Goal: Transaction & Acquisition: Purchase product/service

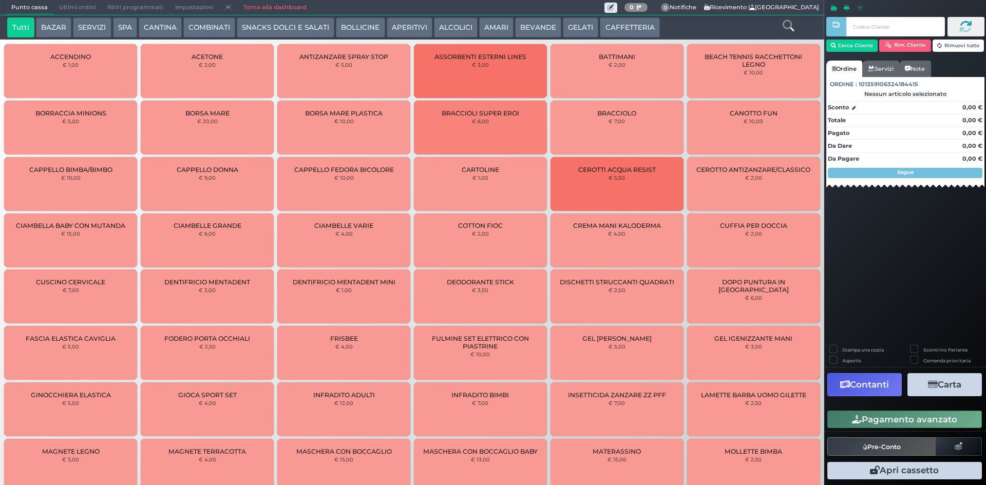
click at [787, 24] on icon at bounding box center [787, 25] width 11 height 11
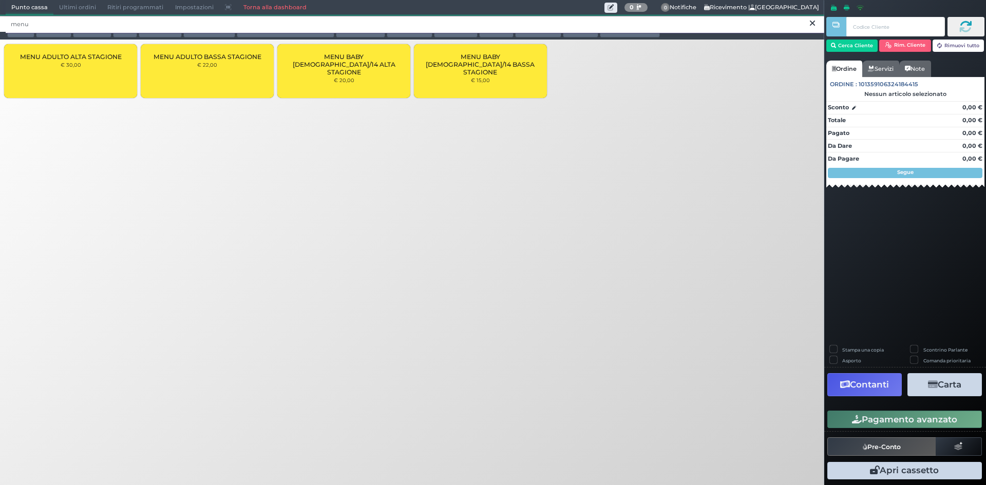
type input "menu"
click at [254, 72] on div "MENU ADULTO BASSA STAGIONE € 22,00" at bounding box center [207, 71] width 133 height 54
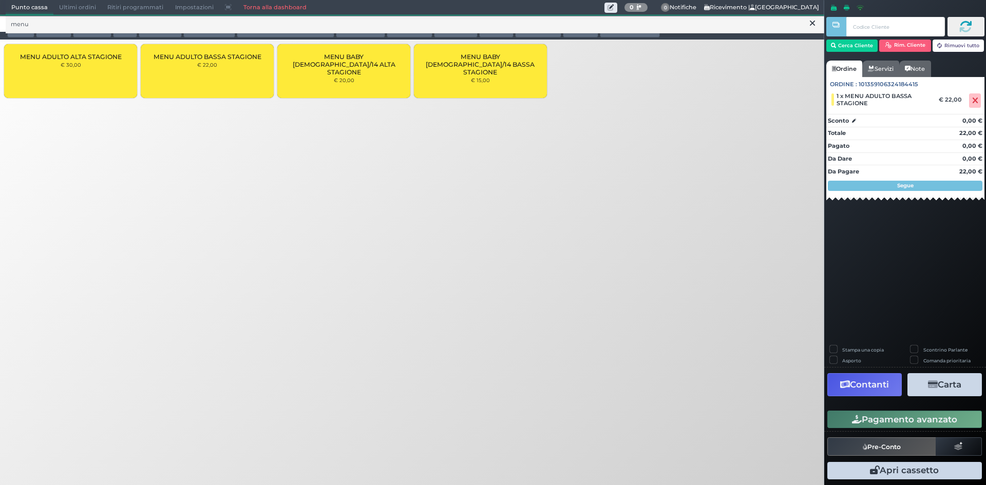
click at [907, 418] on button "Pagamento avanzato" at bounding box center [904, 419] width 155 height 17
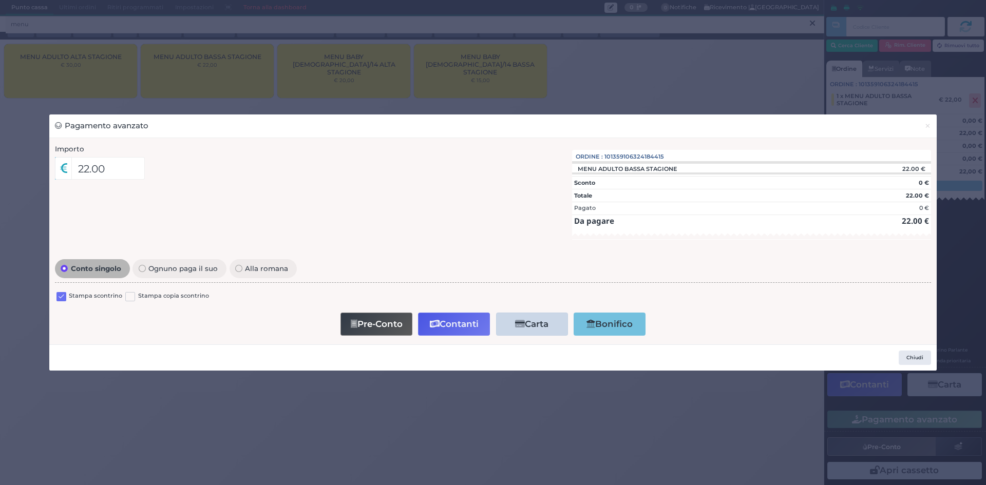
click at [63, 297] on label at bounding box center [61, 297] width 10 height 10
click at [0, 0] on input "checkbox" at bounding box center [0, 0] width 0 height 0
click at [425, 323] on button "Contanti" at bounding box center [454, 324] width 72 height 23
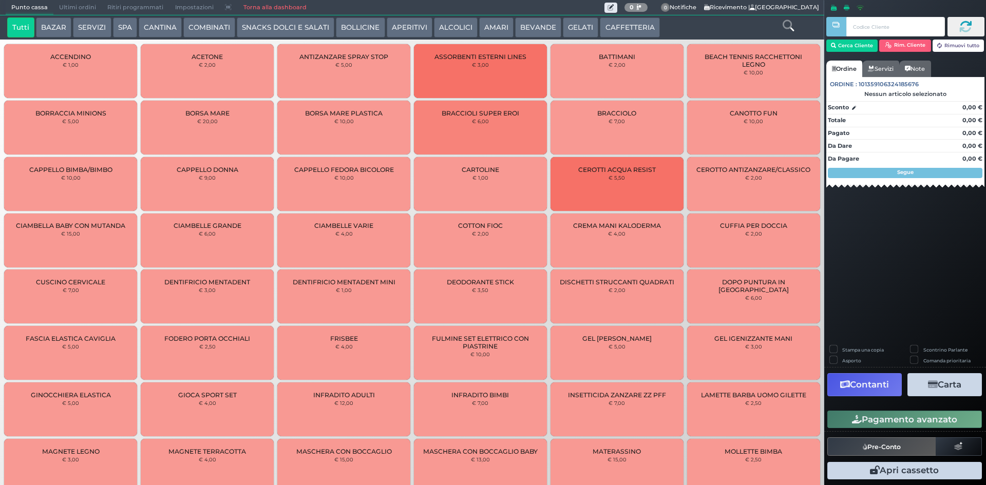
click at [70, 8] on span "Ultimi ordini" at bounding box center [77, 8] width 48 height 14
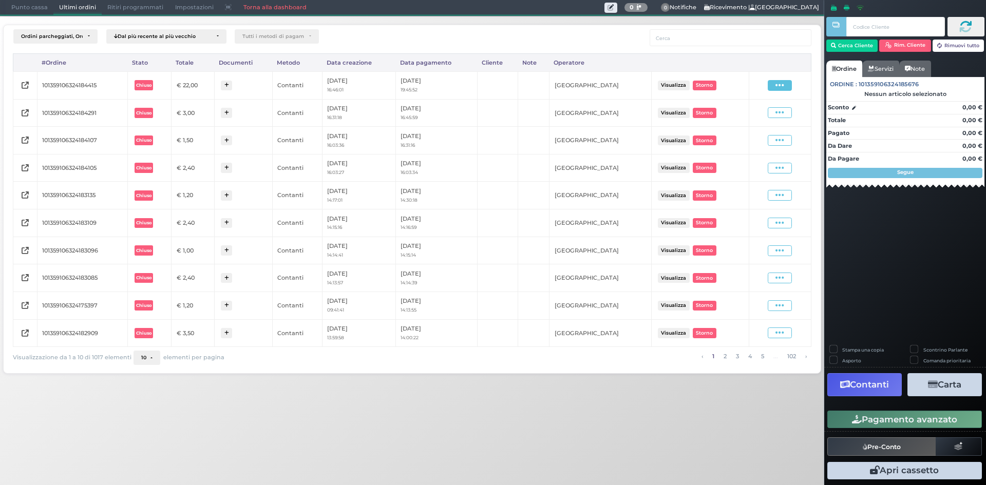
click at [786, 85] on span at bounding box center [780, 85] width 24 height 11
click at [760, 112] on span "Ristampa Pre-Conto" at bounding box center [755, 114] width 42 height 17
click at [29, 1] on span "Punto cassa" at bounding box center [30, 8] width 48 height 14
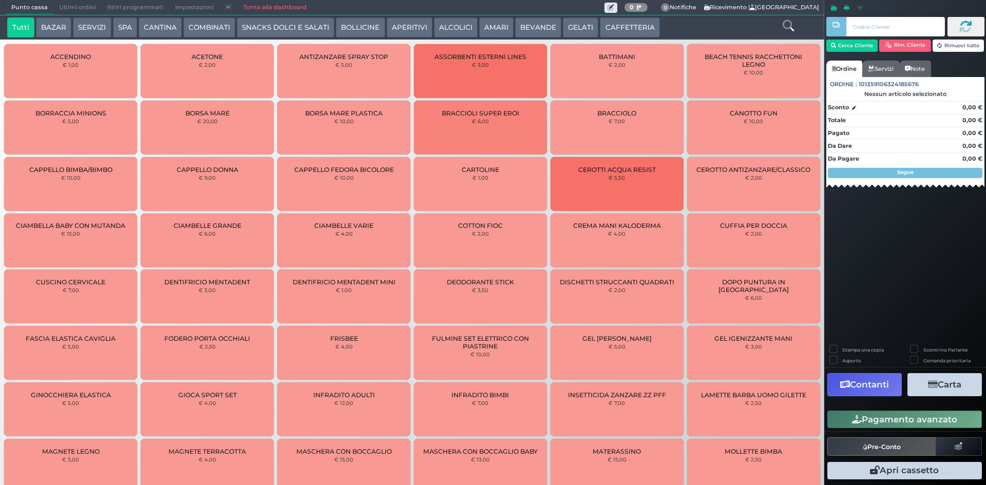
drag, startPoint x: 496, startPoint y: 33, endPoint x: 485, endPoint y: 31, distance: 11.5
click at [495, 33] on button "AMARI" at bounding box center [496, 27] width 34 height 21
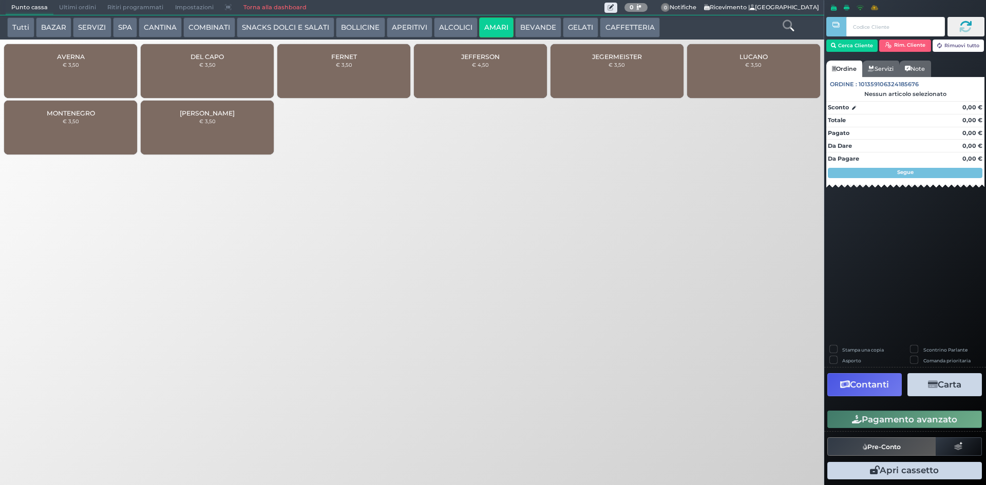
click at [449, 33] on button "ALCOLICI" at bounding box center [456, 27] width 44 height 21
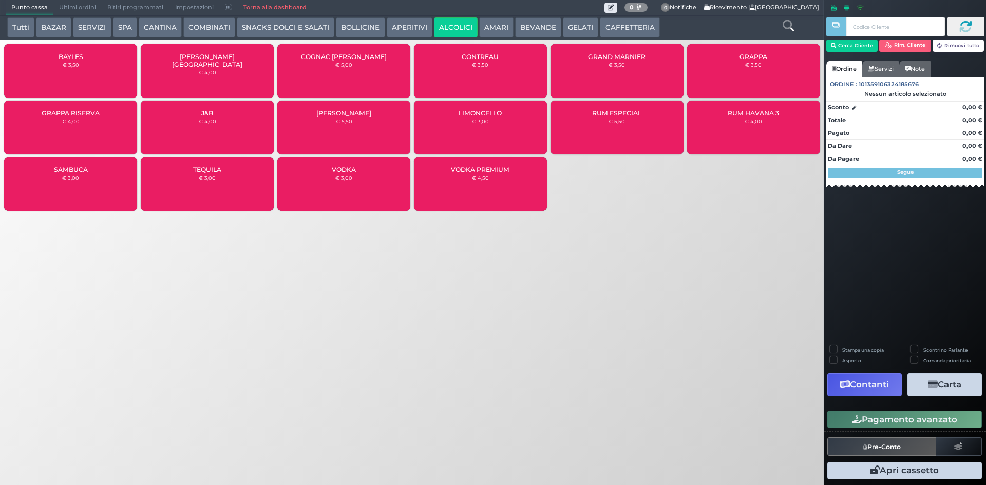
click at [397, 32] on button "APERITIVI" at bounding box center [410, 27] width 46 height 21
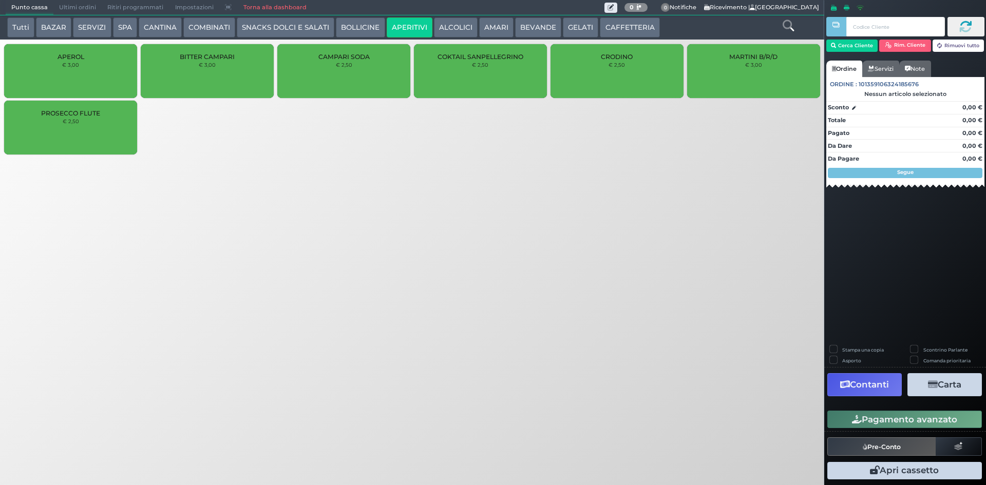
click at [359, 28] on button "BOLLICINE" at bounding box center [360, 27] width 49 height 21
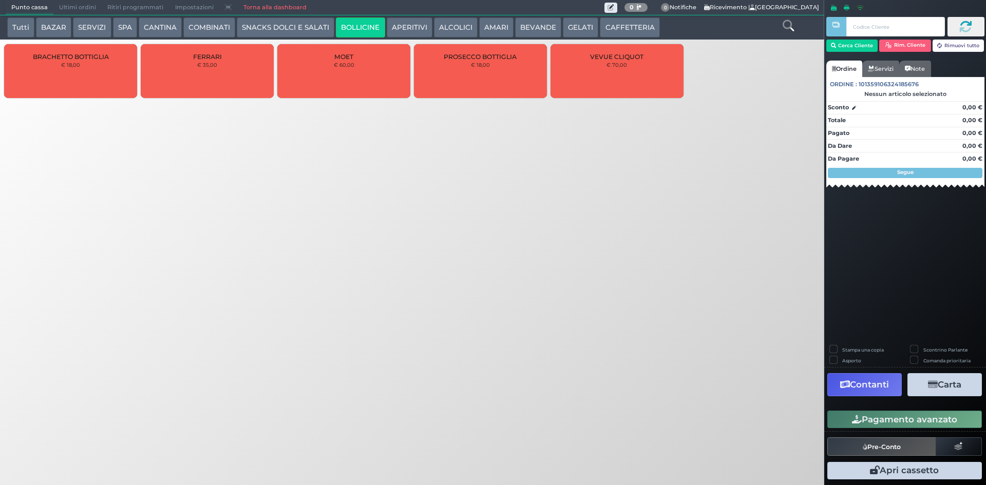
click at [210, 24] on button "COMBINATI" at bounding box center [209, 27] width 52 height 21
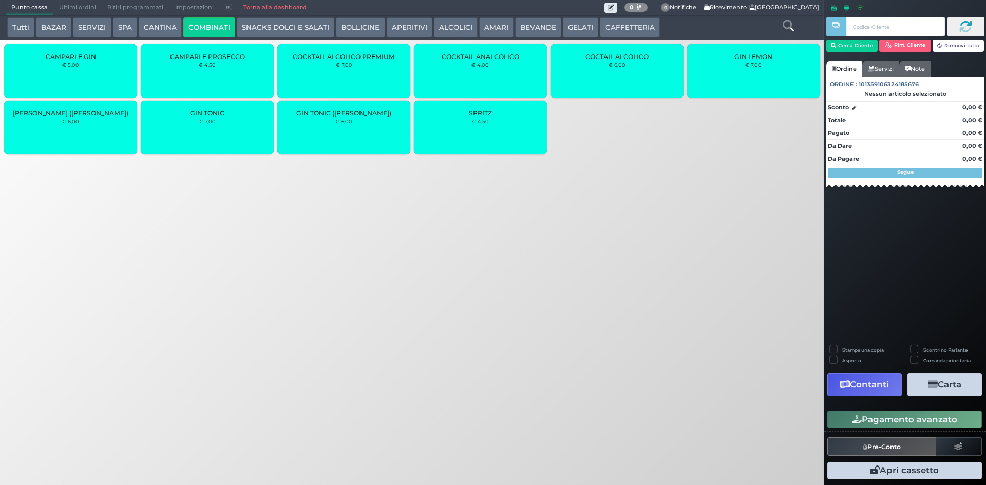
click at [460, 133] on div "SPRITZ € 4,50" at bounding box center [480, 128] width 133 height 54
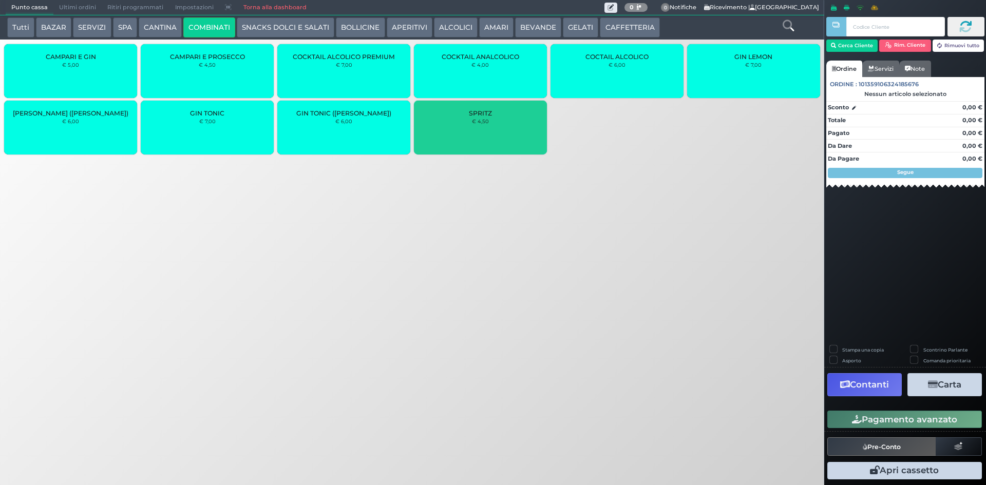
click at [476, 117] on div "SPRITZ € 4,50" at bounding box center [480, 128] width 133 height 54
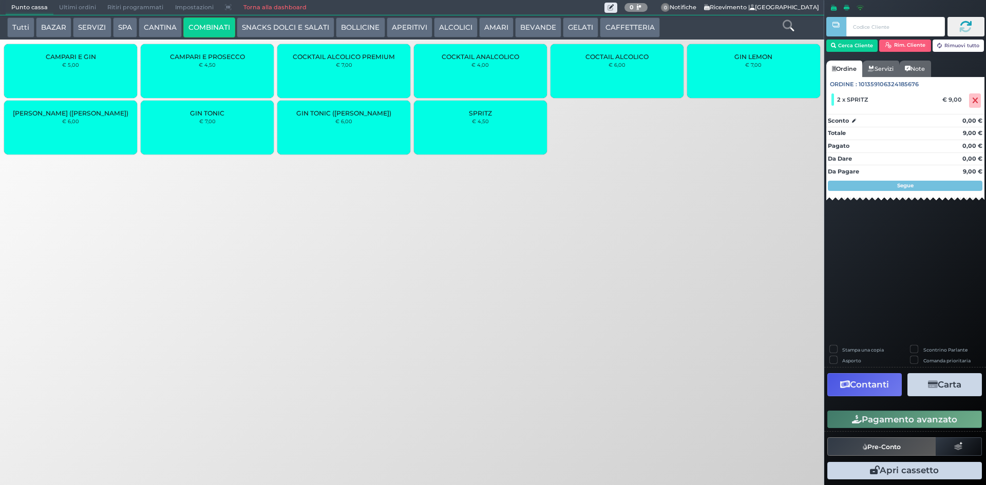
click at [909, 427] on button "Pagamento avanzato" at bounding box center [904, 419] width 155 height 17
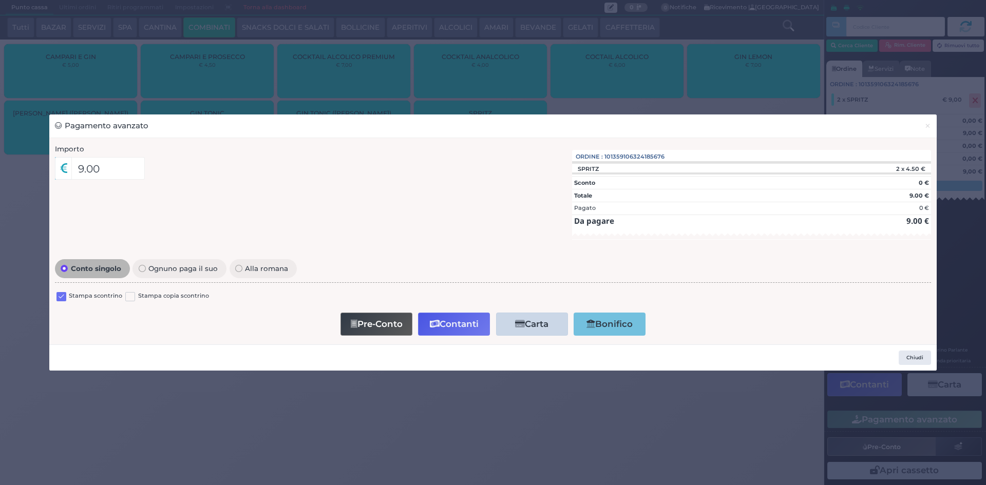
click at [60, 296] on label at bounding box center [61, 297] width 10 height 10
click at [0, 0] on input "checkbox" at bounding box center [0, 0] width 0 height 0
click at [448, 329] on button "Contanti" at bounding box center [454, 324] width 72 height 23
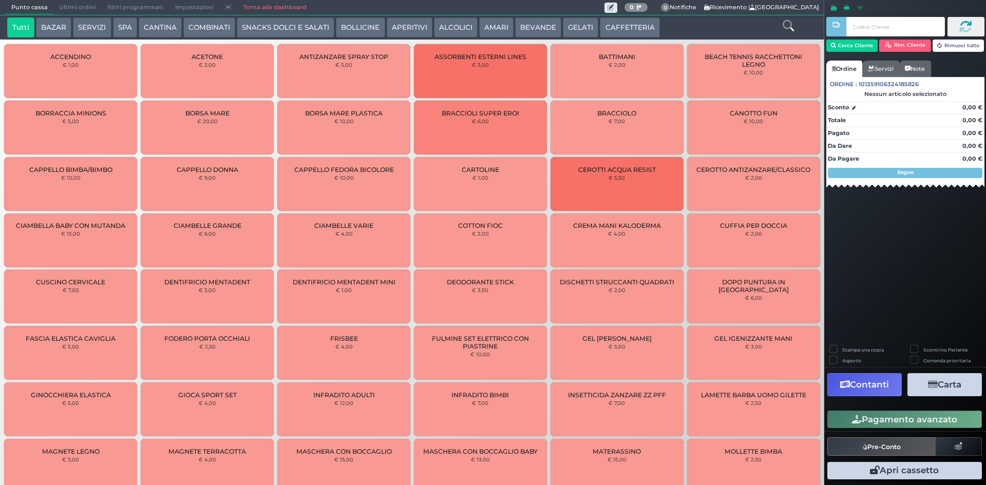
click at [86, 1] on span "Ultimi ordini" at bounding box center [77, 8] width 48 height 14
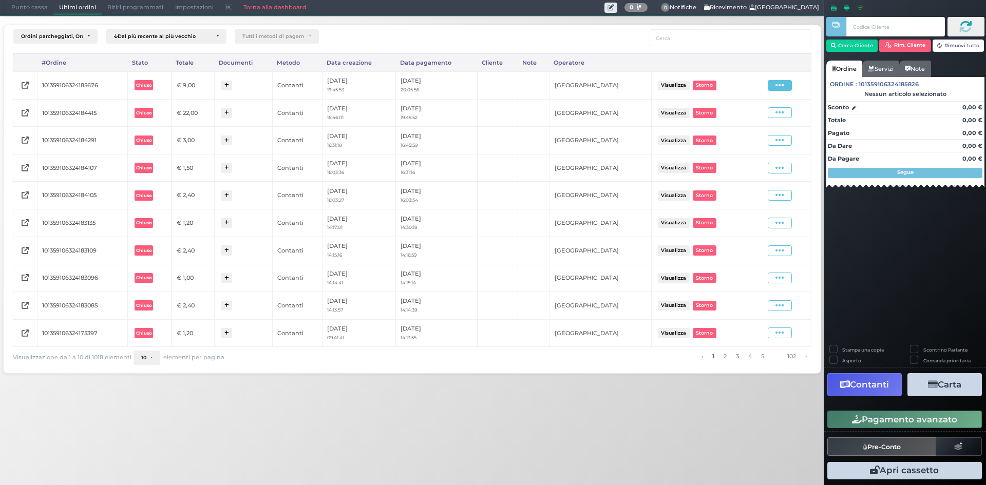
click at [789, 80] on div "Visualizza Ristampa Pre-Conto [GEOGRAPHIC_DATA]" at bounding box center [779, 86] width 51 height 14
click at [787, 82] on span at bounding box center [780, 85] width 24 height 11
click at [751, 110] on span "Ristampa Pre-Conto" at bounding box center [755, 114] width 42 height 17
click at [19, 4] on span "Punto cassa" at bounding box center [30, 8] width 48 height 14
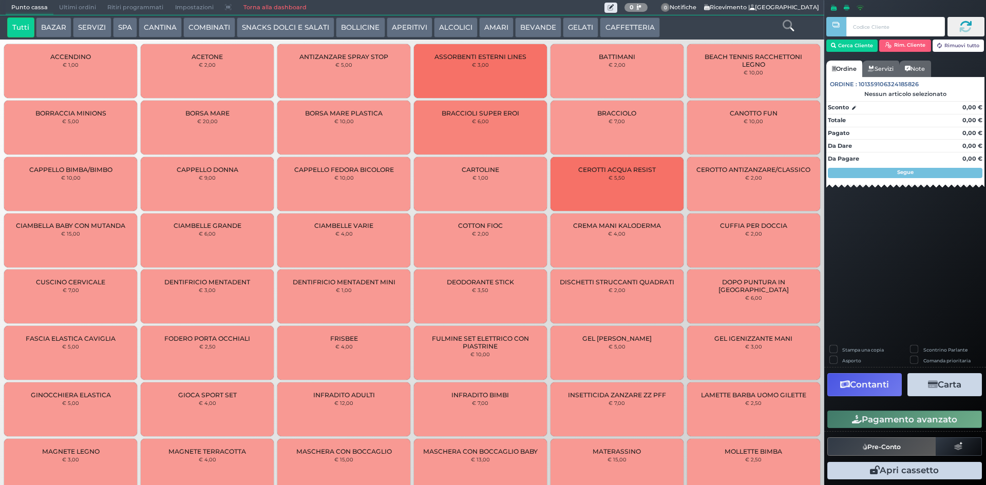
click at [625, 29] on button "CAFFETTERIA" at bounding box center [630, 27] width 60 height 21
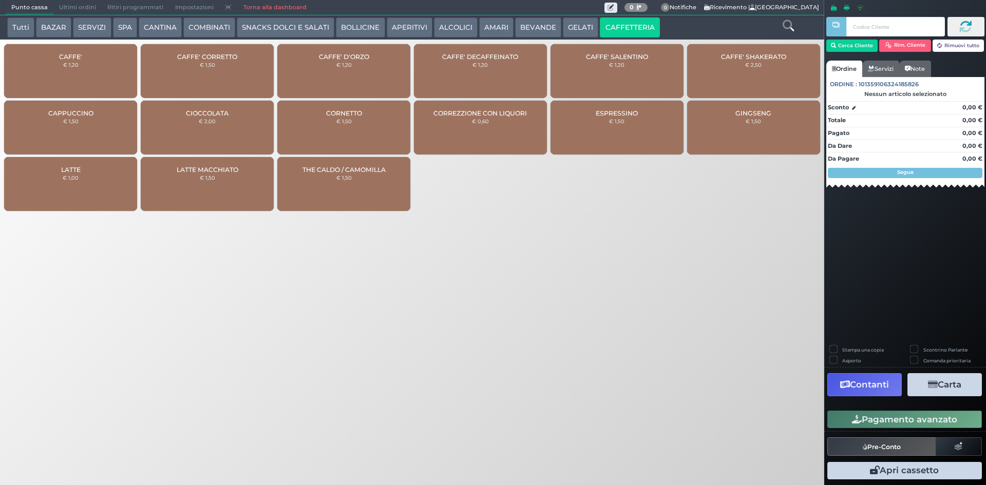
click at [71, 62] on small "€ 1,20" at bounding box center [70, 65] width 15 height 6
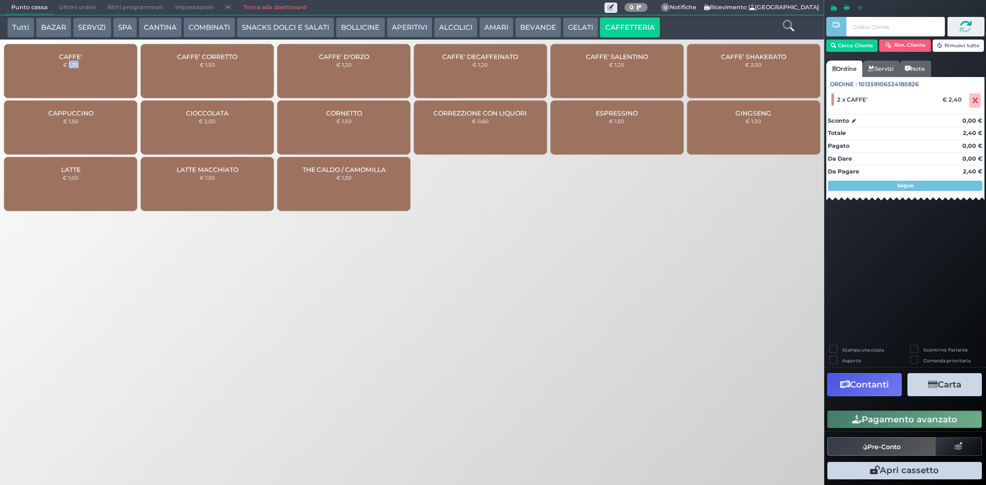
drag, startPoint x: 935, startPoint y: 413, endPoint x: 348, endPoint y: 468, distance: 589.9
click at [931, 414] on button "Pagamento avanzato" at bounding box center [904, 419] width 155 height 17
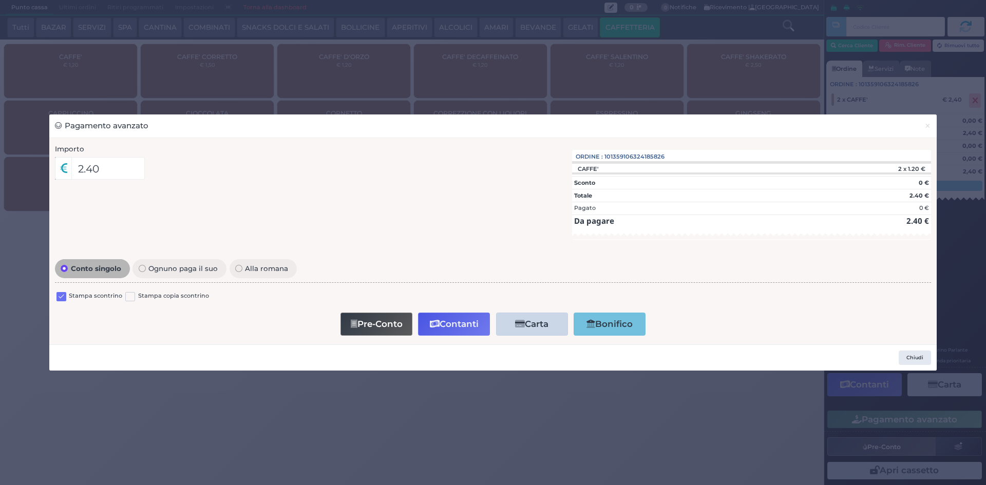
click at [57, 297] on label at bounding box center [61, 297] width 10 height 10
click at [0, 0] on input "checkbox" at bounding box center [0, 0] width 0 height 0
click at [419, 330] on button "Contanti" at bounding box center [454, 324] width 72 height 23
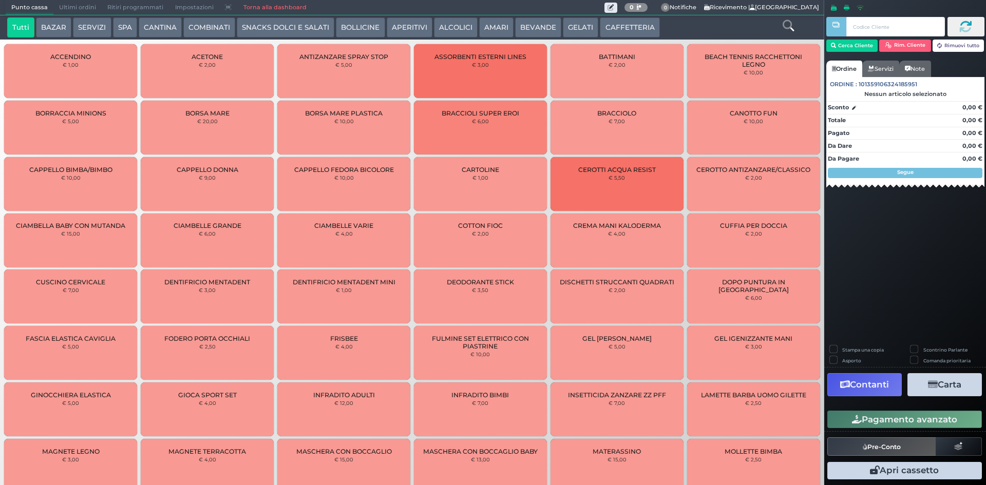
click at [85, 10] on span "Ultimi ordini" at bounding box center [77, 8] width 48 height 14
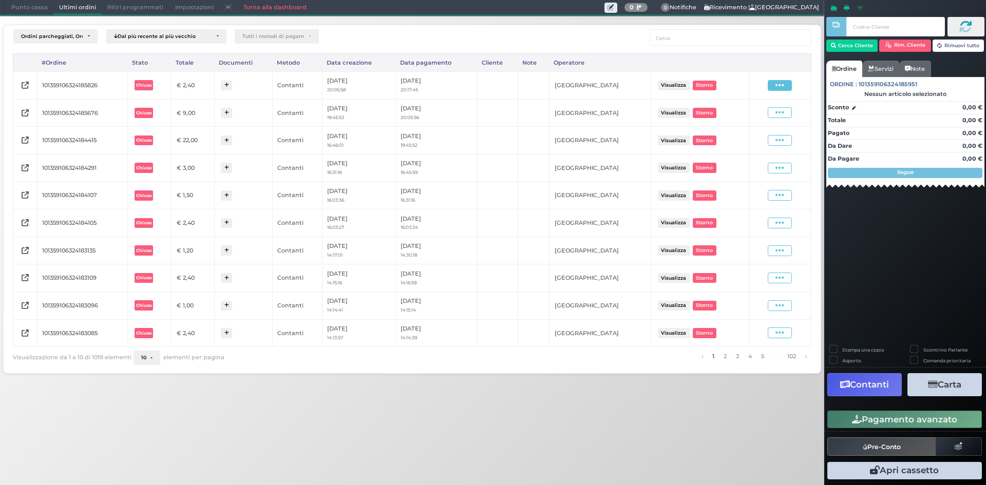
click at [777, 87] on icon at bounding box center [779, 86] width 9 height 10
click at [766, 109] on span "Ristampa Pre-Conto" at bounding box center [755, 114] width 42 height 17
click at [22, 2] on span "Punto cassa" at bounding box center [30, 8] width 48 height 14
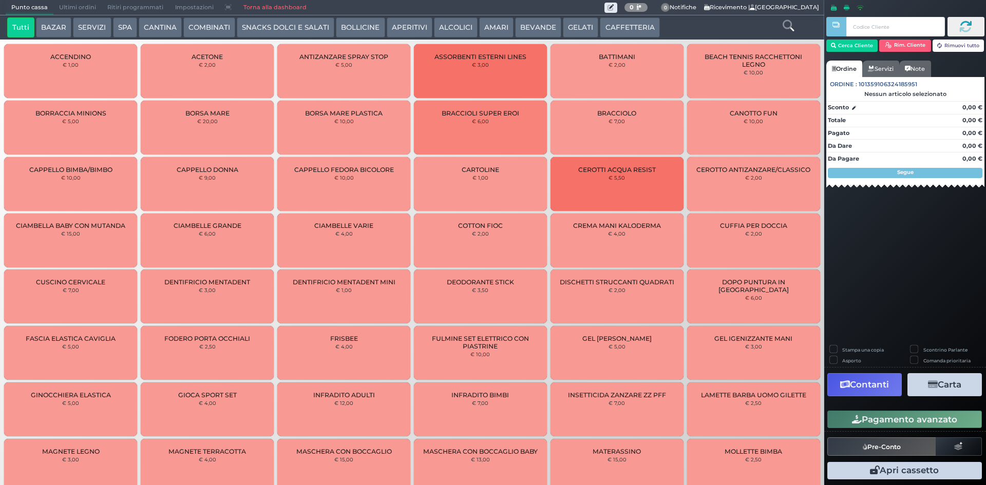
click at [616, 27] on button "CAFFETTERIA" at bounding box center [630, 27] width 60 height 21
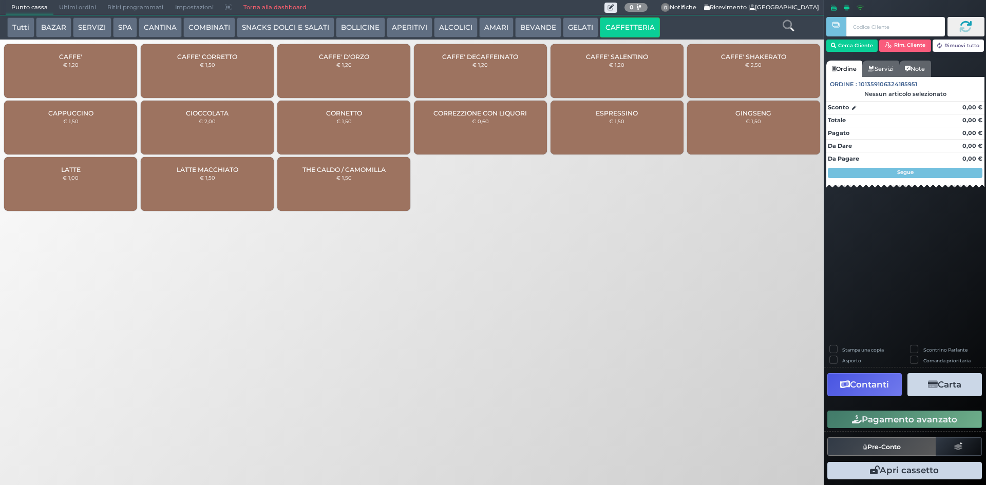
click at [68, 60] on span "CAFFE'" at bounding box center [70, 57] width 23 height 8
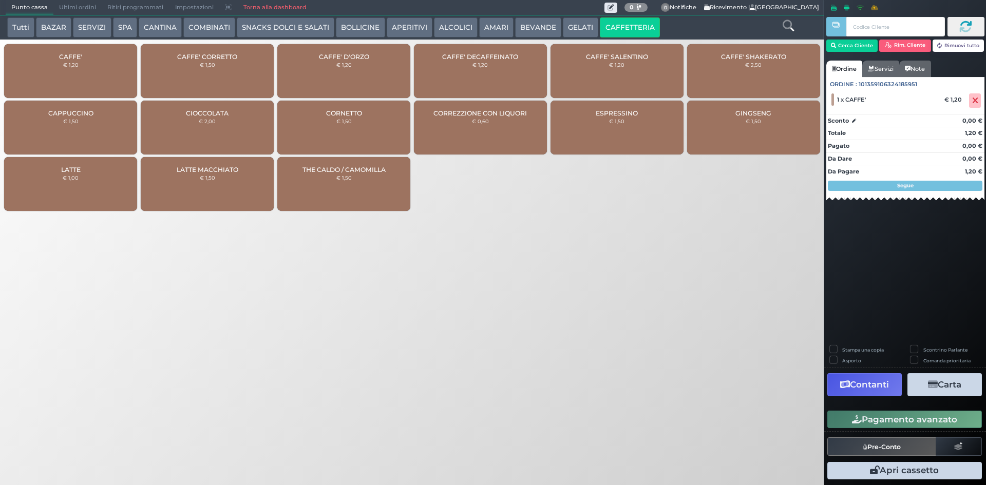
click at [839, 423] on button "Pagamento avanzato" at bounding box center [904, 419] width 155 height 17
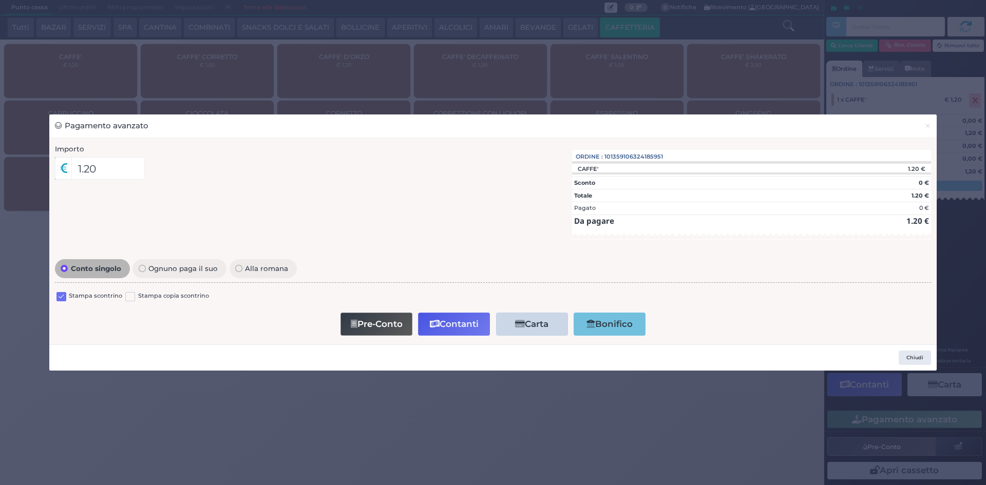
click at [62, 300] on label at bounding box center [61, 297] width 10 height 10
click at [0, 0] on input "checkbox" at bounding box center [0, 0] width 0 height 0
drag, startPoint x: 471, startPoint y: 324, endPoint x: 460, endPoint y: 327, distance: 11.1
click at [468, 324] on button "Contanti" at bounding box center [454, 324] width 72 height 23
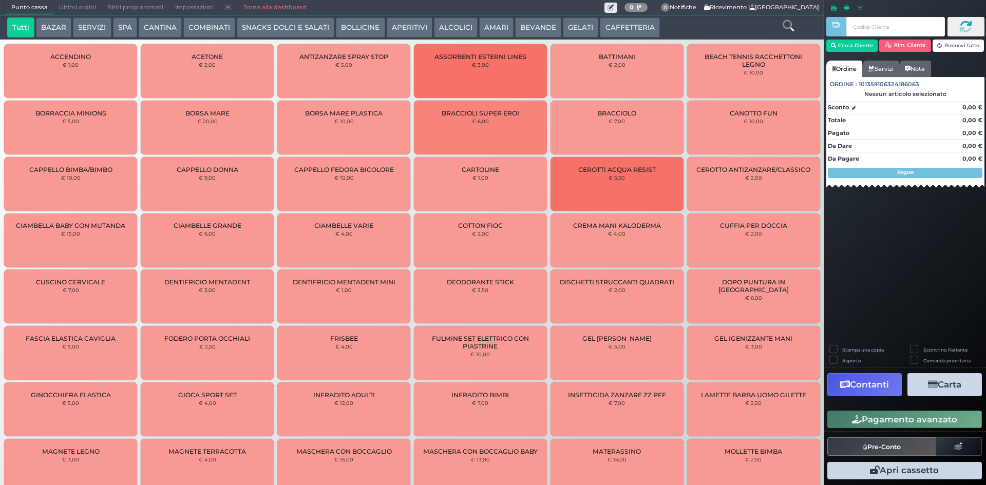
click at [63, 1] on span "Ultimi ordini" at bounding box center [77, 8] width 48 height 14
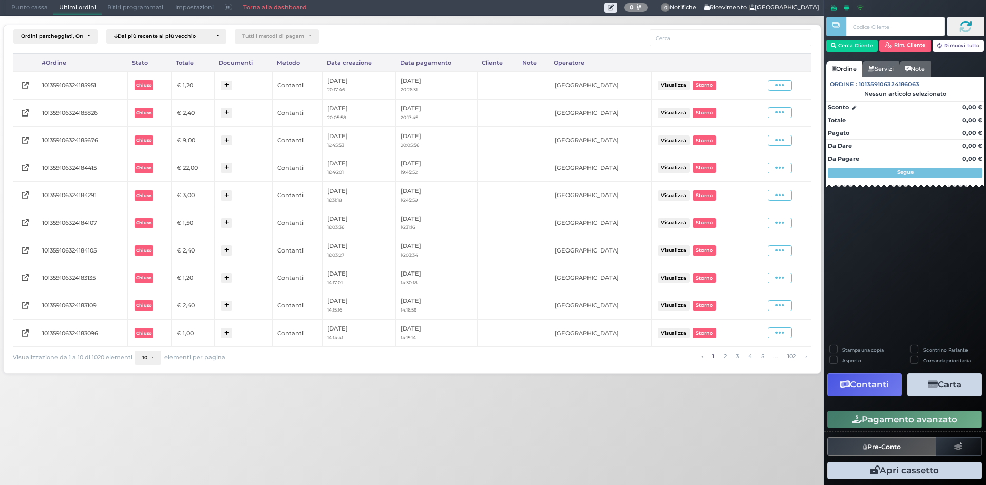
click at [793, 90] on div "Visualizza Ristampa Pre-Conto Storno" at bounding box center [779, 85] width 51 height 11
click at [791, 89] on div "Visualizza Ristampa Pre-Conto Storno" at bounding box center [780, 85] width 24 height 11
click at [787, 91] on div "Visualizza Ristampa Pre-Conto Storno" at bounding box center [779, 86] width 51 height 14
click at [791, 81] on span at bounding box center [780, 85] width 24 height 11
click at [756, 119] on span "Ristampa Pre-Conto" at bounding box center [755, 114] width 42 height 17
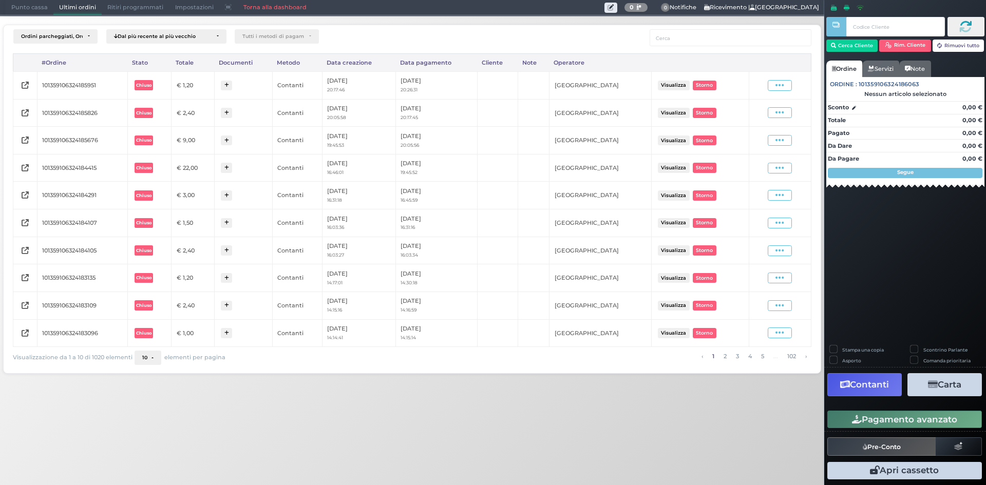
click at [9, 7] on span "Punto cassa" at bounding box center [30, 8] width 48 height 14
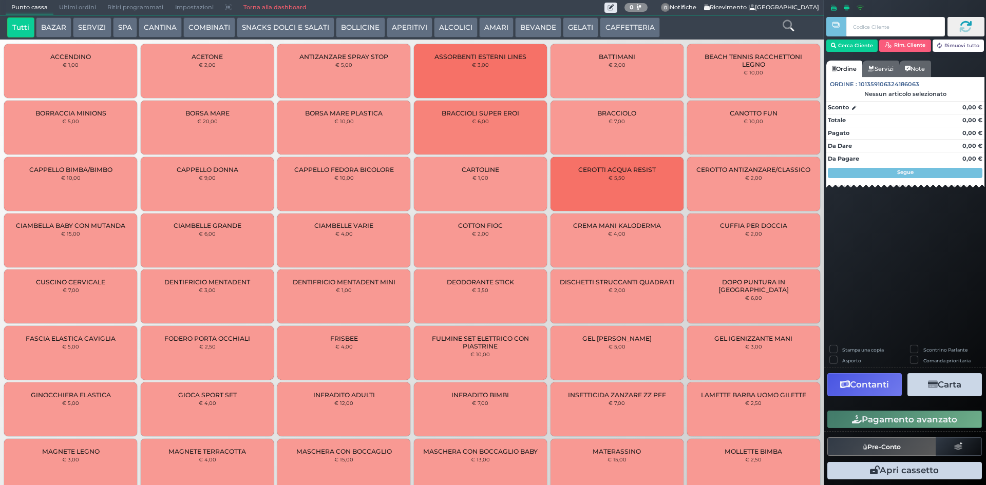
drag, startPoint x: 627, startPoint y: 27, endPoint x: 607, endPoint y: 30, distance: 20.2
click at [607, 30] on button "CAFFETTERIA" at bounding box center [630, 27] width 60 height 21
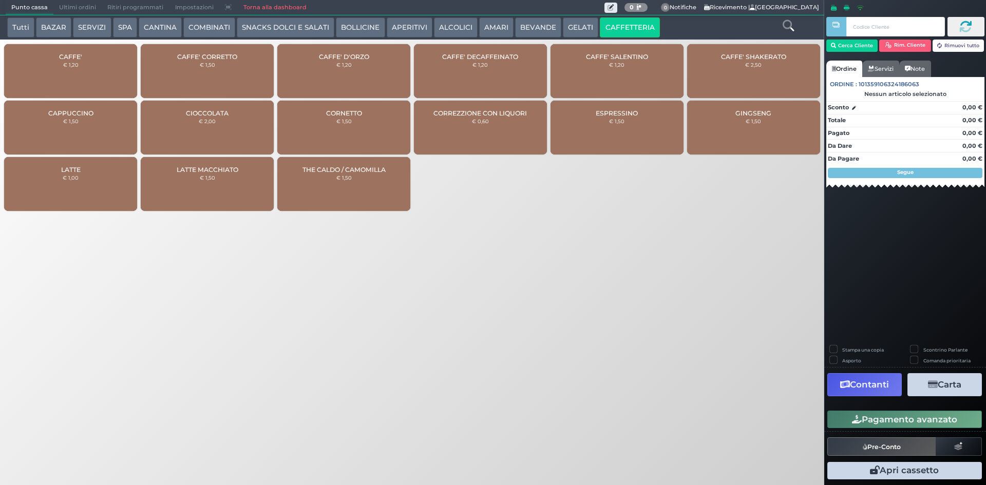
click at [14, 75] on div "CAFFE' € 1,20" at bounding box center [70, 71] width 133 height 54
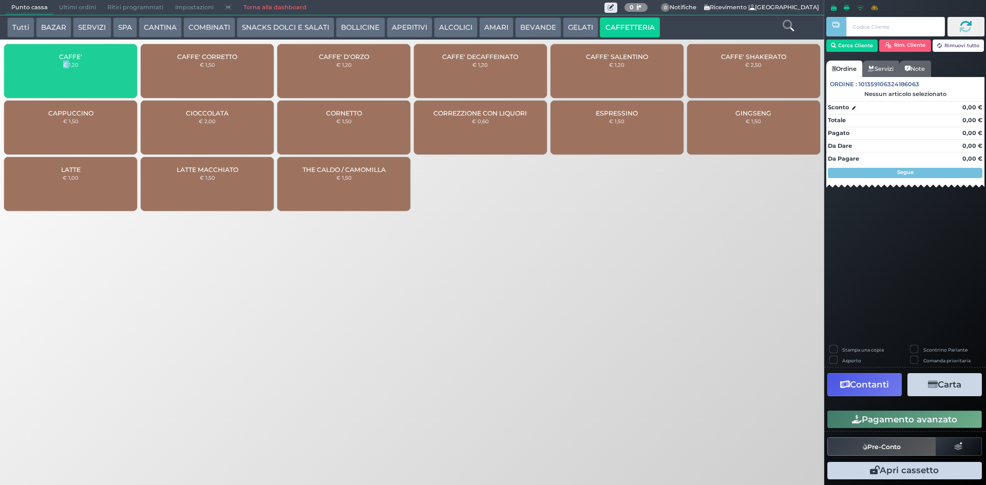
click at [14, 75] on div "CAFFE' € 1,20" at bounding box center [70, 71] width 133 height 54
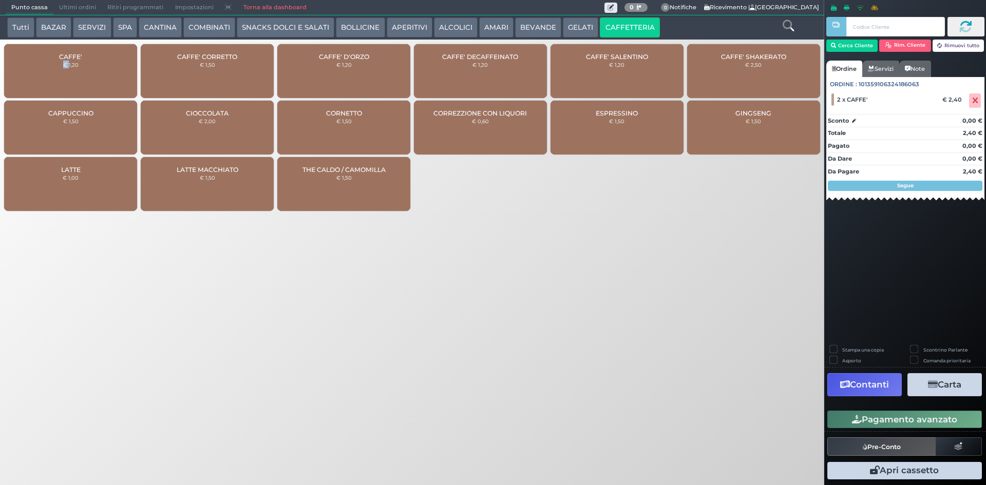
click at [849, 414] on button "Pagamento avanzato" at bounding box center [904, 419] width 155 height 17
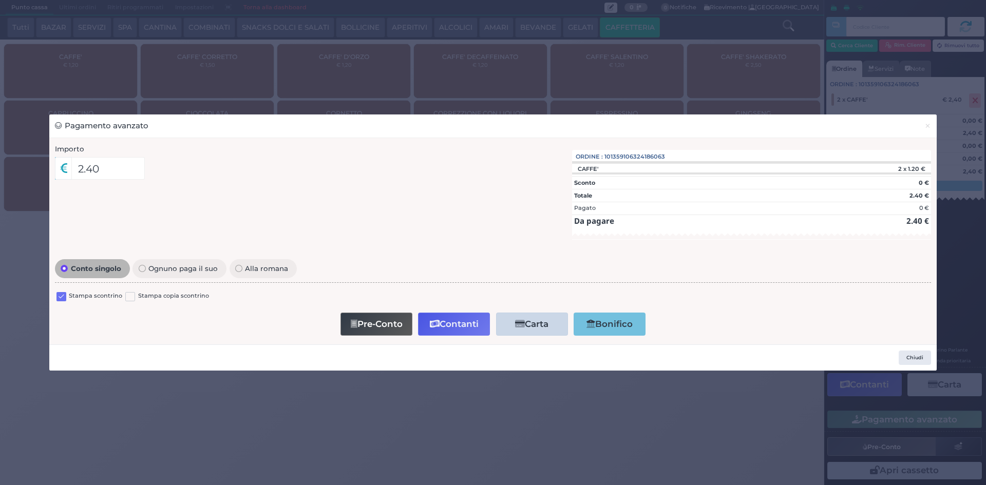
click at [58, 299] on label at bounding box center [61, 297] width 10 height 10
click at [0, 0] on input "checkbox" at bounding box center [0, 0] width 0 height 0
click at [462, 326] on button "Contanti" at bounding box center [454, 324] width 72 height 23
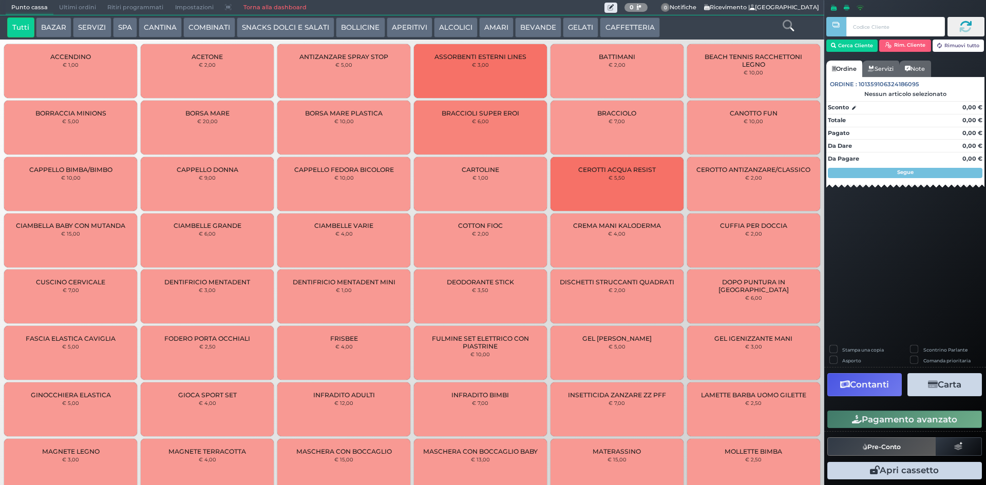
click at [74, 11] on span "Ultimi ordini" at bounding box center [77, 8] width 48 height 14
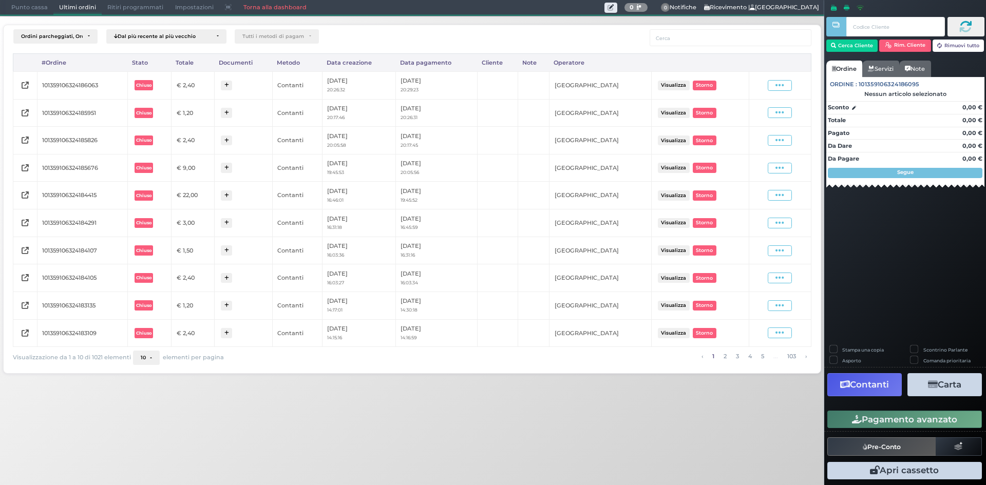
drag, startPoint x: 789, startPoint y: 89, endPoint x: 769, endPoint y: 101, distance: 22.5
click at [788, 89] on span at bounding box center [780, 85] width 24 height 11
click at [751, 117] on span "Ristampa Pre-Conto" at bounding box center [755, 114] width 42 height 17
click at [18, 1] on span "Punto cassa" at bounding box center [30, 8] width 48 height 14
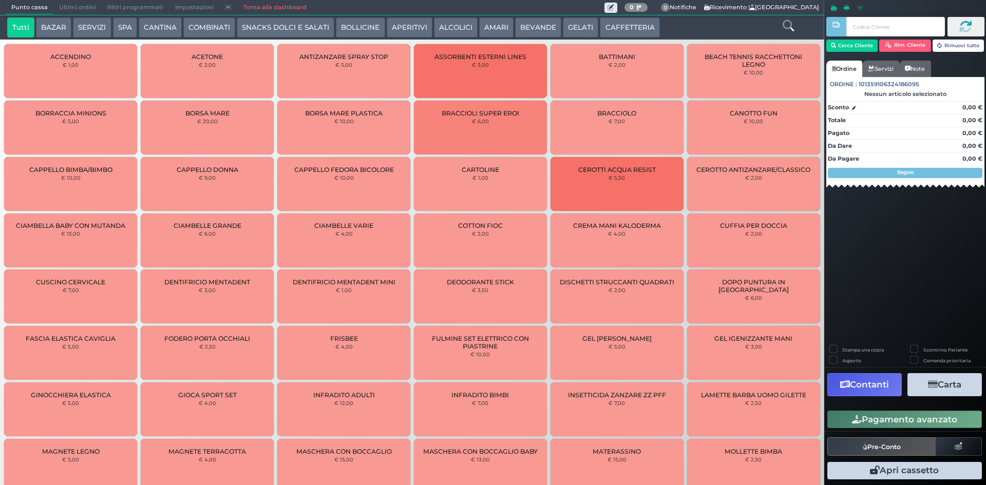
click at [609, 23] on button "CAFFETTERIA" at bounding box center [630, 27] width 60 height 21
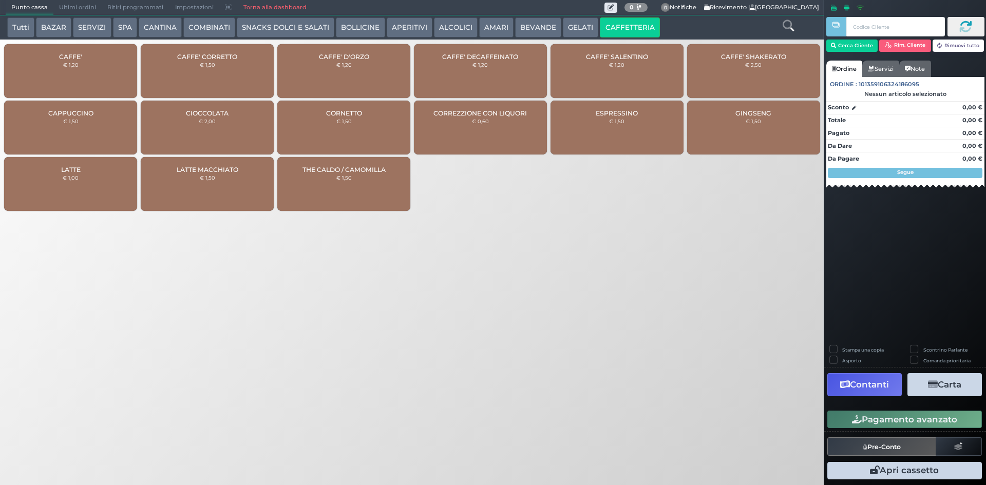
click at [79, 70] on div "CAFFE' € 1,20" at bounding box center [70, 71] width 133 height 54
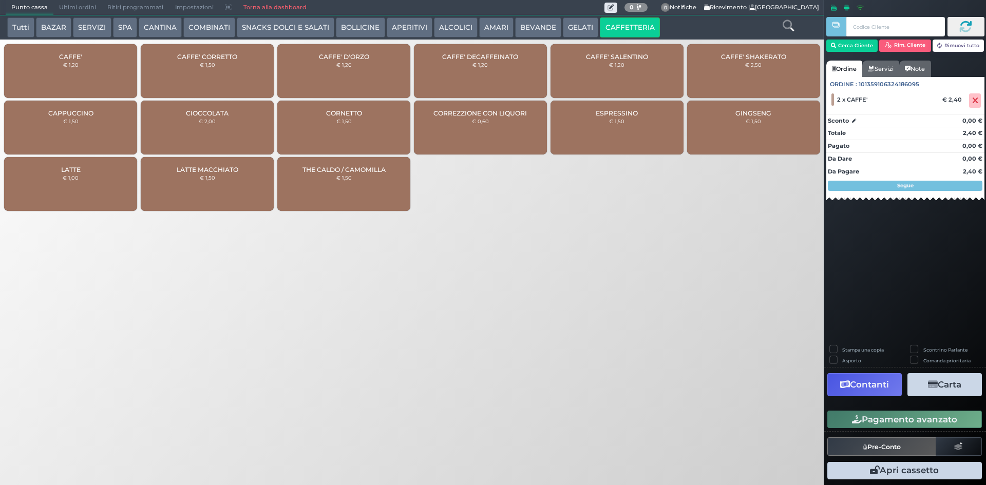
click at [900, 417] on button "Pagamento avanzato" at bounding box center [904, 419] width 155 height 17
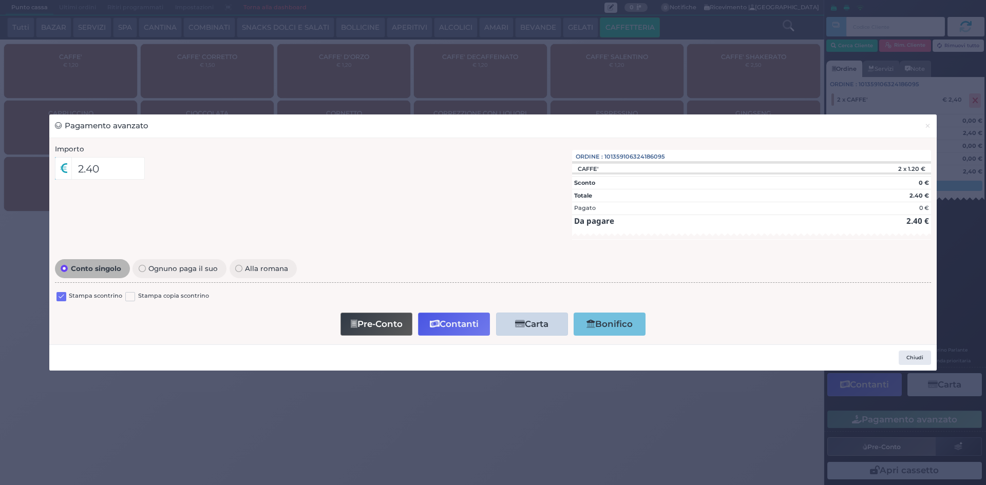
click at [59, 301] on label at bounding box center [61, 297] width 10 height 10
click at [0, 0] on input "checkbox" at bounding box center [0, 0] width 0 height 0
click at [385, 334] on button "Pre-Conto" at bounding box center [376, 324] width 72 height 23
click at [927, 120] on span "×" at bounding box center [927, 125] width 7 height 11
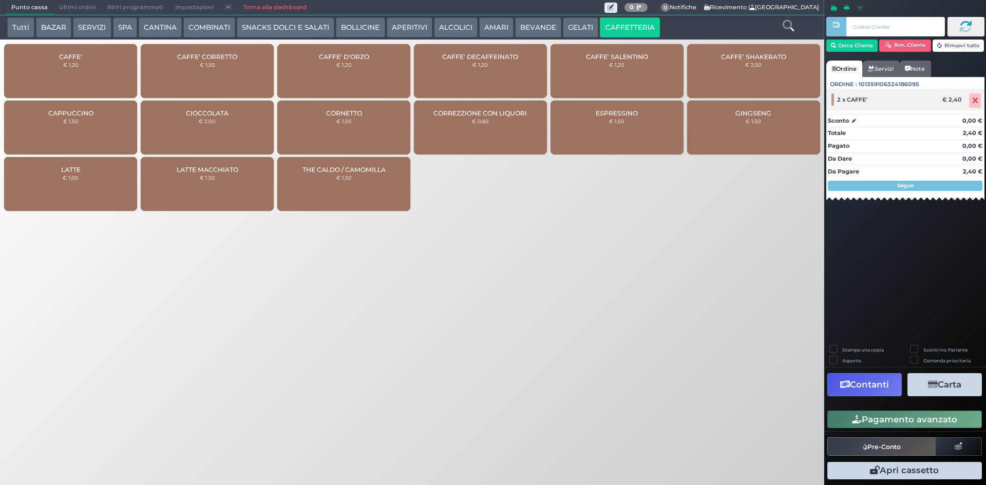
click at [979, 100] on span at bounding box center [975, 100] width 12 height 14
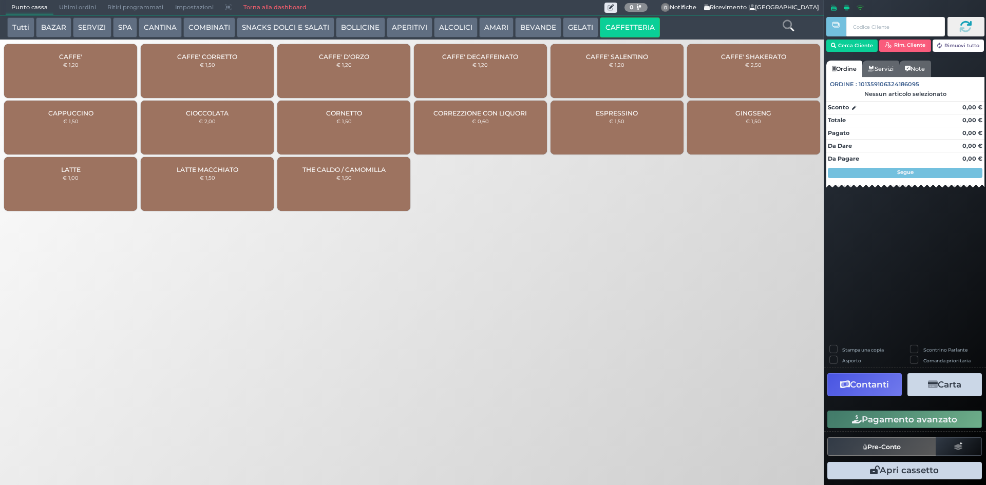
click at [120, 62] on div "CAFFE' € 1,20" at bounding box center [70, 71] width 133 height 54
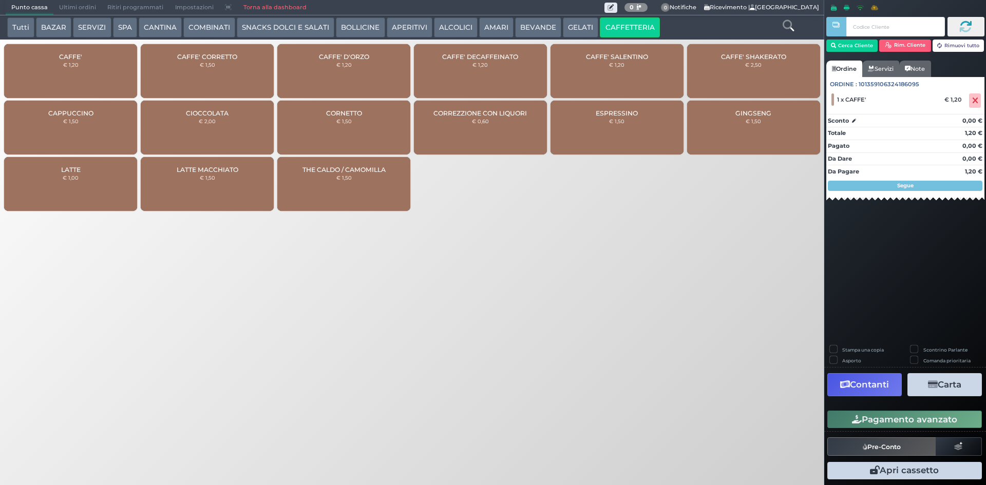
click at [120, 62] on div "CAFFE' € 1,20" at bounding box center [70, 71] width 133 height 54
click at [865, 420] on button "Pagamento avanzato" at bounding box center [904, 419] width 155 height 17
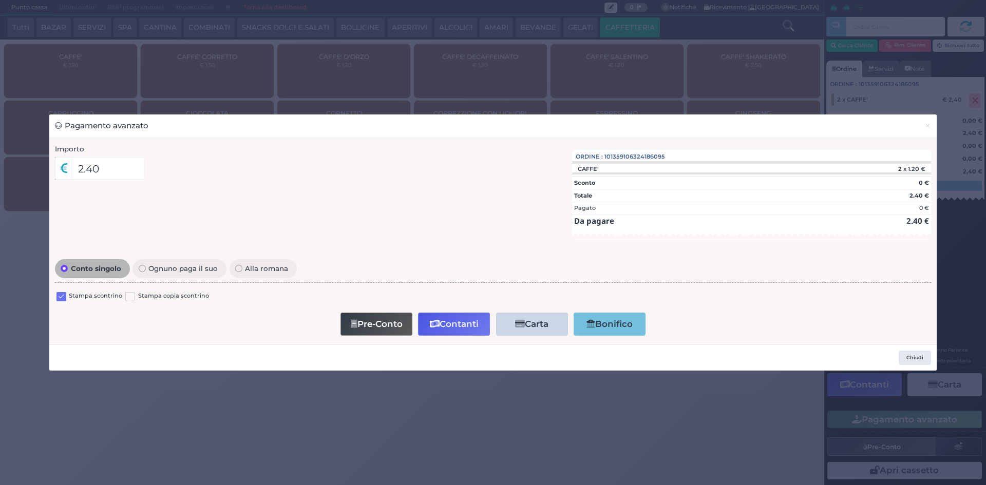
click at [62, 297] on label at bounding box center [61, 297] width 10 height 10
click at [0, 0] on input "checkbox" at bounding box center [0, 0] width 0 height 0
click at [447, 332] on button "Contanti" at bounding box center [454, 324] width 72 height 23
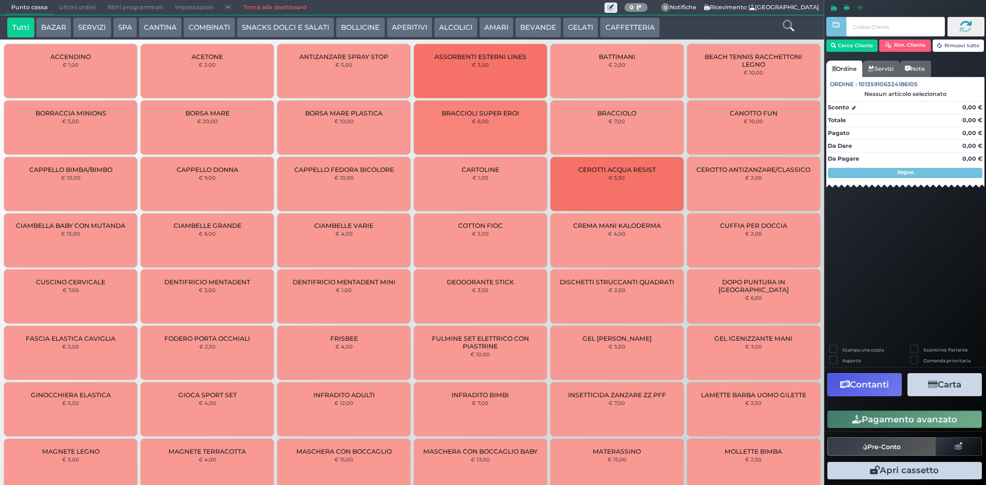
click at [80, 9] on span "Ultimi ordini" at bounding box center [77, 8] width 48 height 14
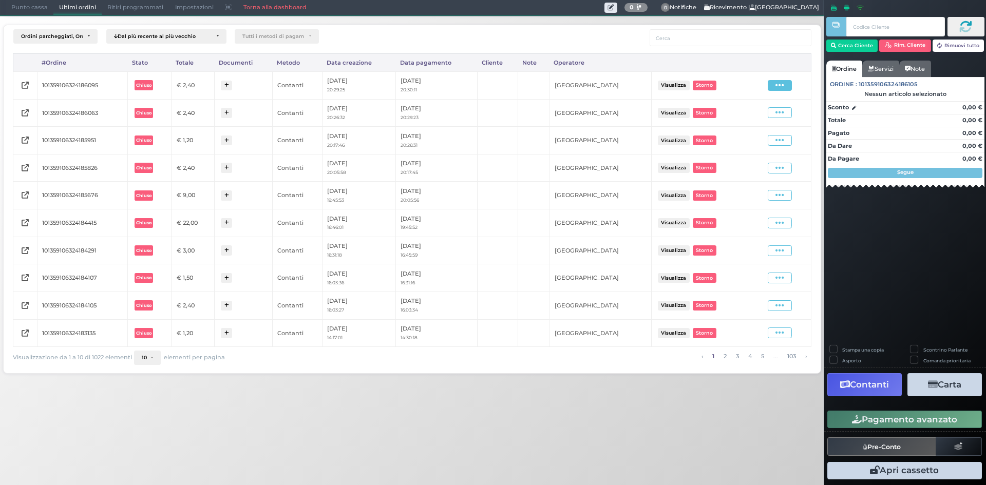
click at [773, 87] on span at bounding box center [780, 85] width 24 height 11
click at [755, 112] on span "Ristampa Pre-Conto" at bounding box center [755, 114] width 42 height 17
click at [30, 11] on span "Punto cassa" at bounding box center [30, 8] width 48 height 14
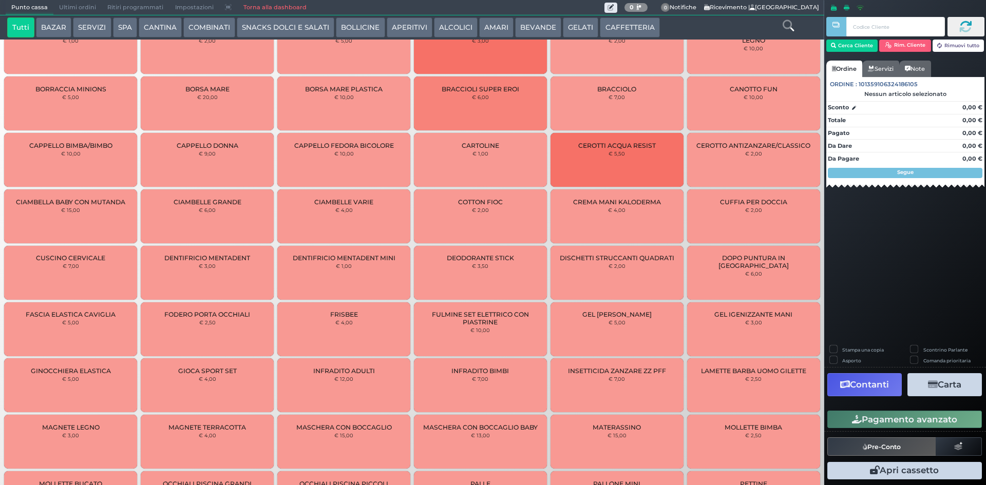
click at [631, 33] on button "CAFFETTERIA" at bounding box center [630, 27] width 60 height 21
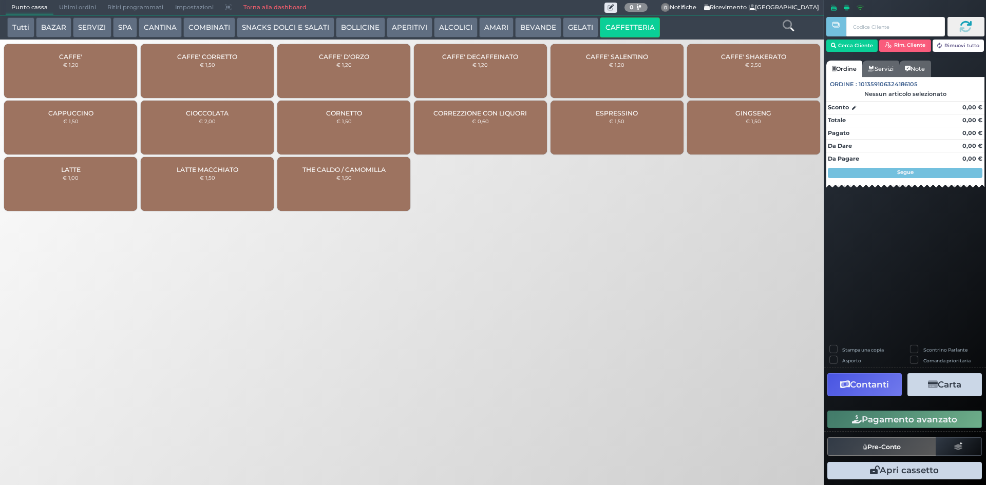
click at [82, 56] on span "CAFFE'" at bounding box center [70, 57] width 23 height 8
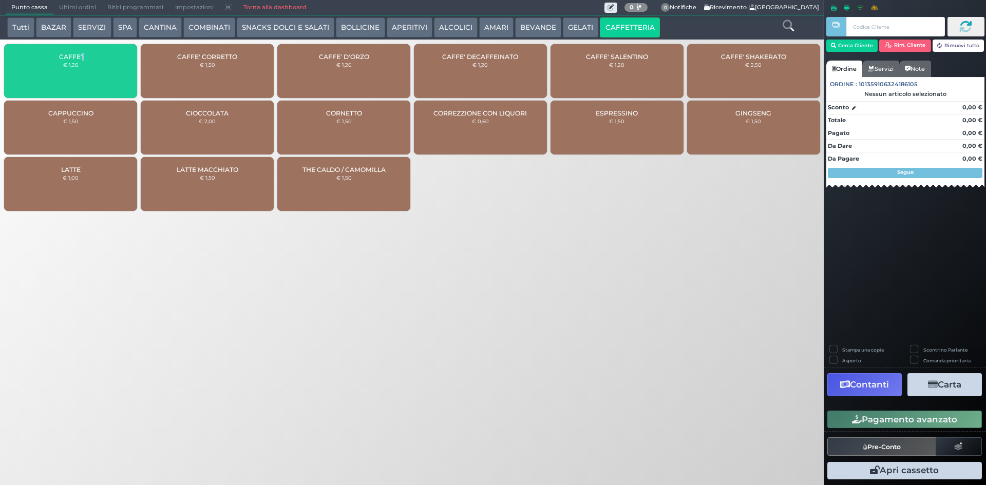
click at [82, 56] on span "CAFFE'" at bounding box center [70, 57] width 23 height 8
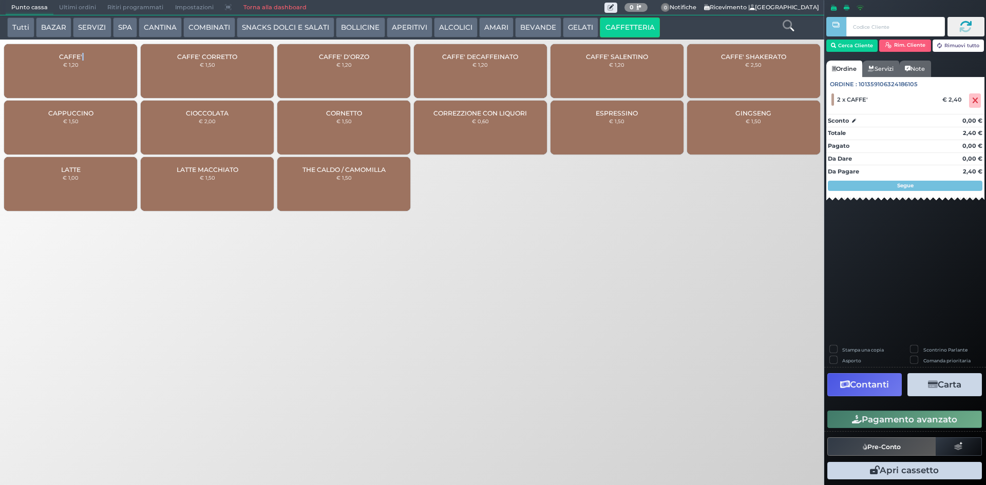
click at [947, 423] on button "Pagamento avanzato" at bounding box center [904, 419] width 155 height 17
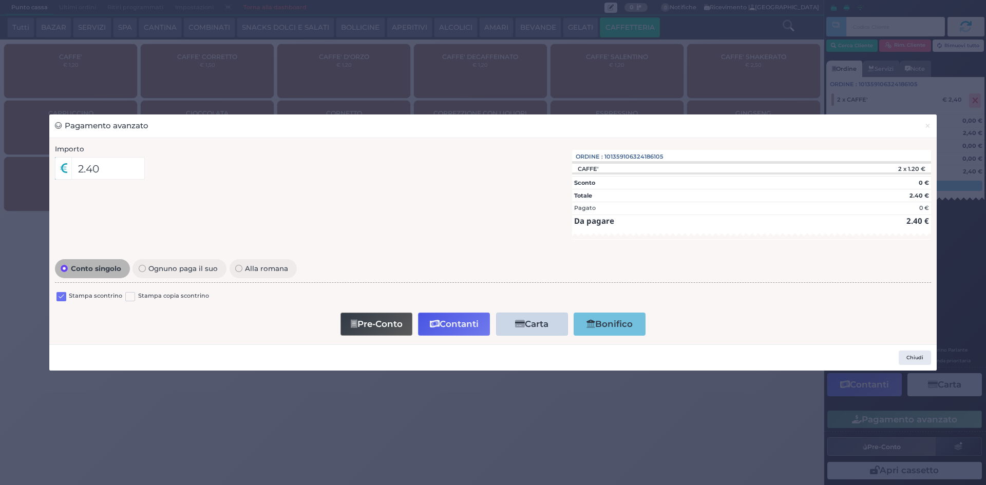
click at [61, 303] on div at bounding box center [61, 298] width 10 height 12
drag, startPoint x: 61, startPoint y: 300, endPoint x: 223, endPoint y: 335, distance: 166.6
click at [61, 299] on label at bounding box center [61, 297] width 10 height 10
click at [0, 0] on input "checkbox" at bounding box center [0, 0] width 0 height 0
click at [444, 332] on button "Contanti" at bounding box center [454, 324] width 72 height 23
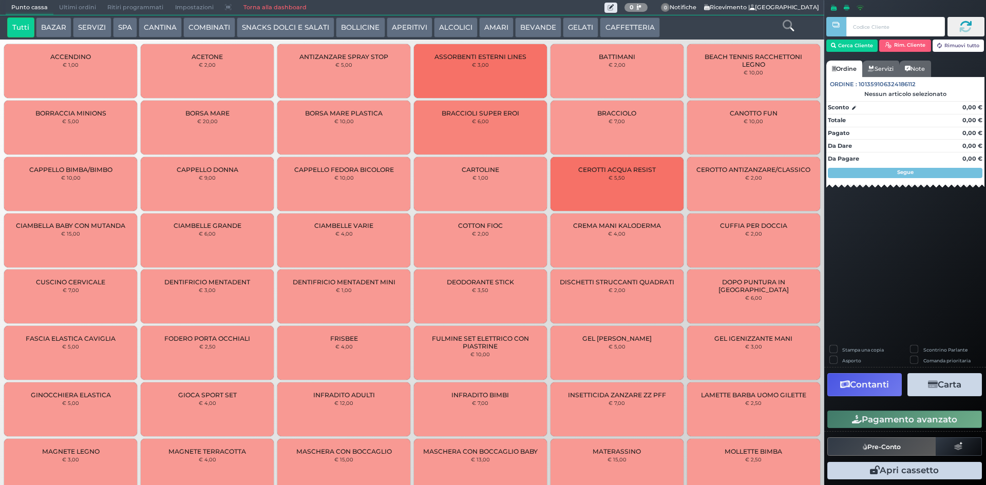
click at [66, 8] on span "Ultimi ordini" at bounding box center [77, 8] width 48 height 14
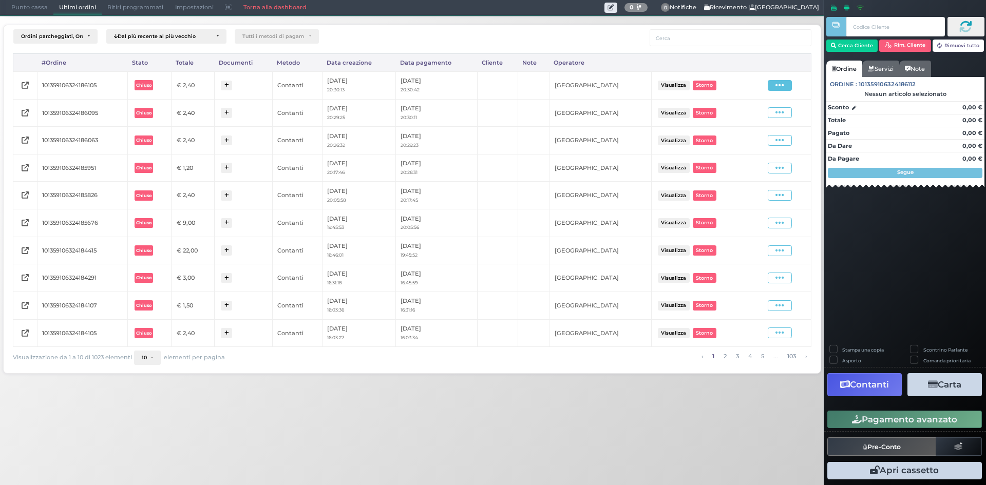
click at [788, 79] on div "Visualizza Ristampa Pre-Conto [GEOGRAPHIC_DATA]" at bounding box center [779, 86] width 51 height 14
click at [784, 84] on icon at bounding box center [779, 86] width 9 height 10
click at [762, 110] on span "Ristampa Pre-Conto" at bounding box center [755, 114] width 42 height 17
click at [26, 13] on span "Punto cassa" at bounding box center [30, 8] width 48 height 14
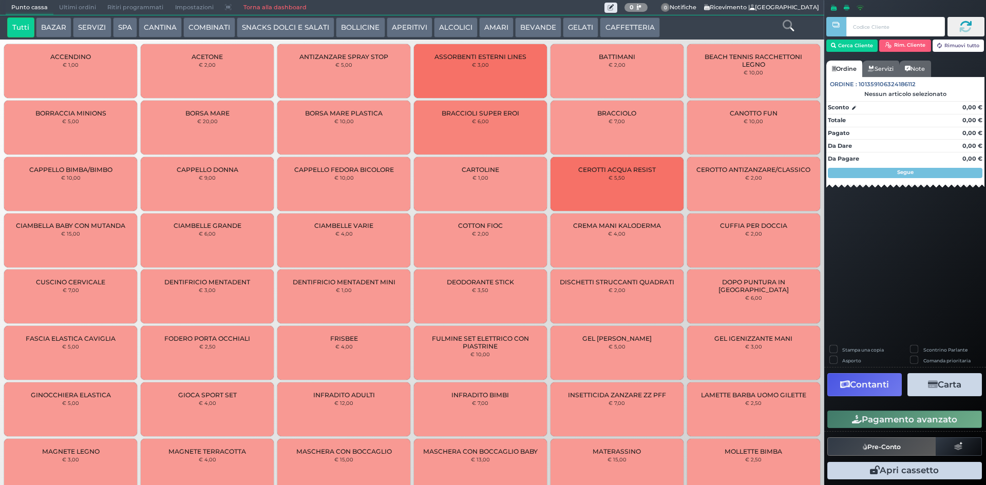
click at [624, 30] on button "CAFFETTERIA" at bounding box center [630, 27] width 60 height 21
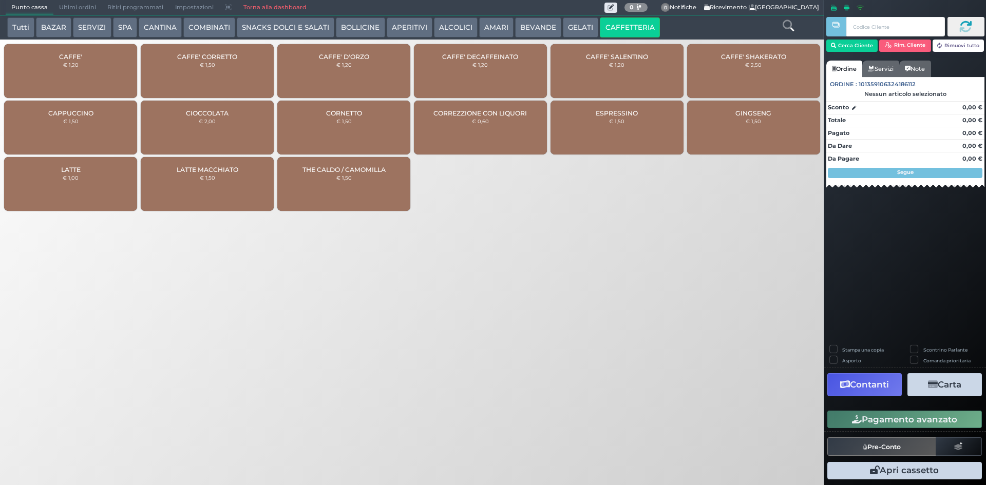
click at [93, 82] on div "CAFFE' € 1,20" at bounding box center [70, 71] width 133 height 54
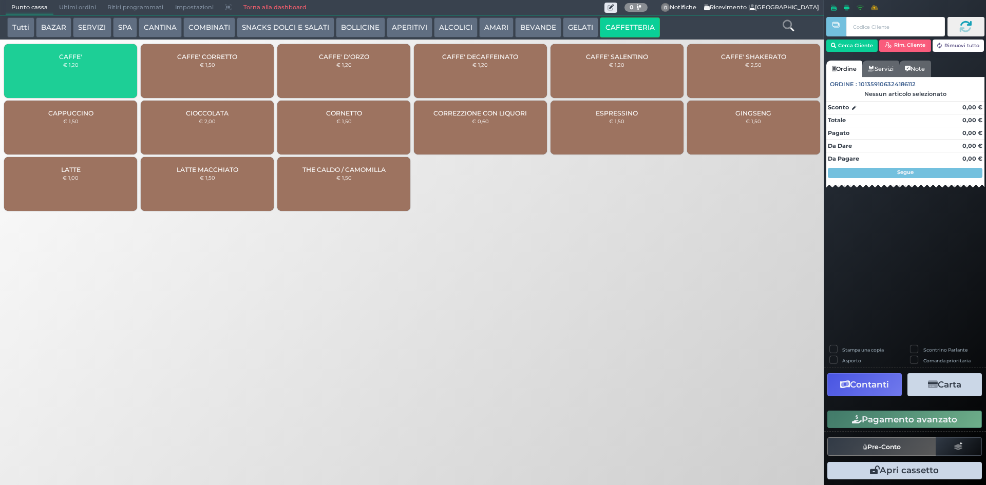
click at [93, 82] on div "CAFFE' € 1,20" at bounding box center [70, 71] width 133 height 54
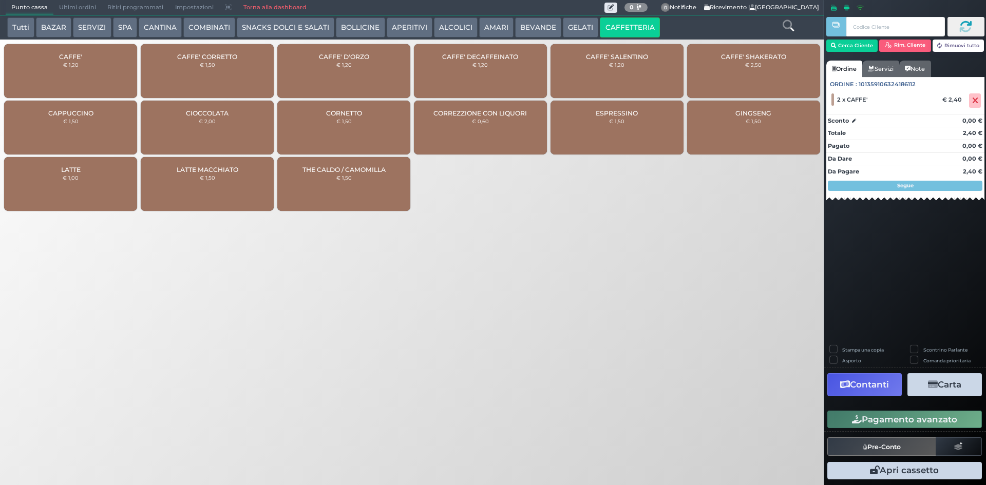
click at [68, 2] on span "Ultimi ordini" at bounding box center [77, 8] width 48 height 14
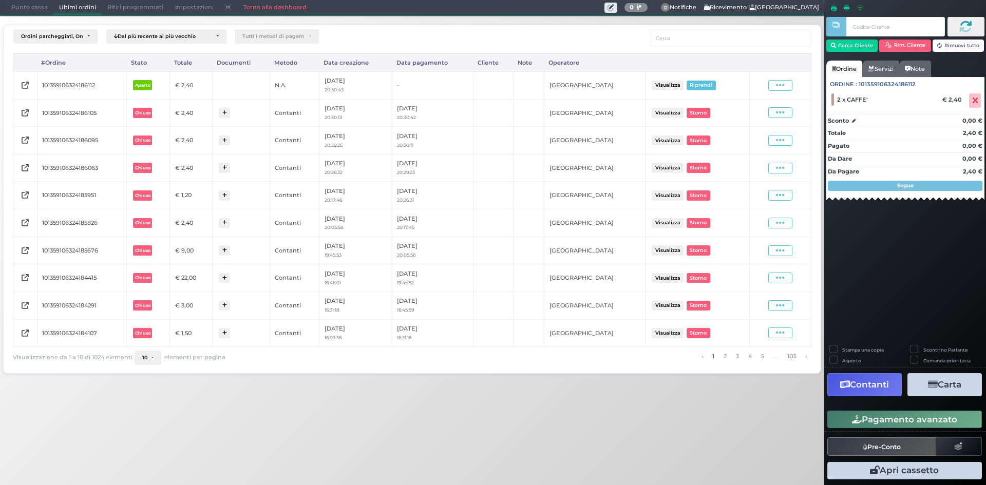
click at [25, 4] on span "Punto cassa" at bounding box center [30, 8] width 48 height 14
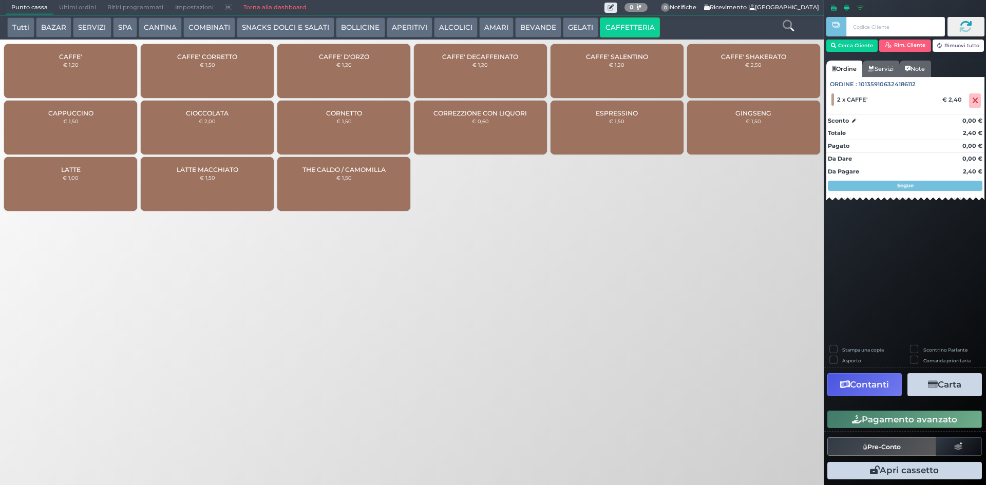
click at [919, 418] on button "Pagamento avanzato" at bounding box center [904, 419] width 155 height 17
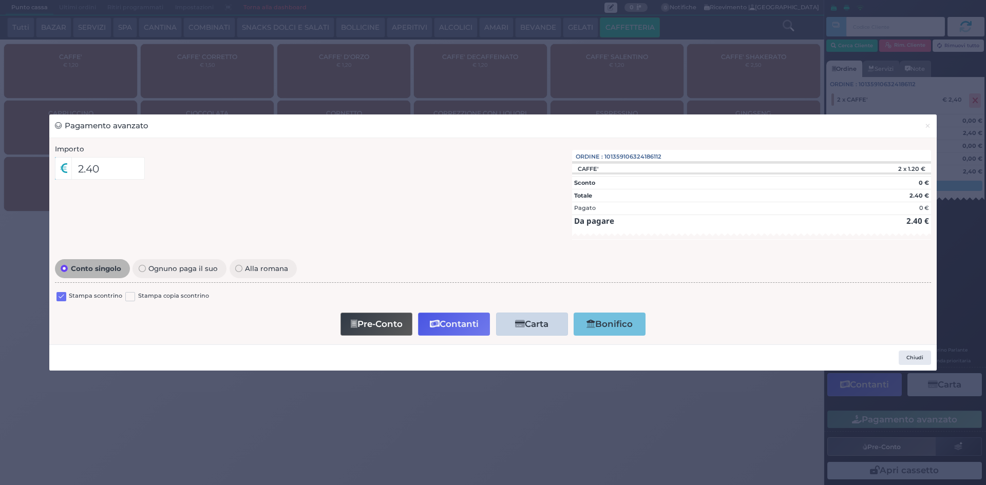
drag, startPoint x: 58, startPoint y: 302, endPoint x: 61, endPoint y: 297, distance: 5.6
click at [58, 301] on div at bounding box center [61, 298] width 10 height 12
drag, startPoint x: 61, startPoint y: 297, endPoint x: 361, endPoint y: 330, distance: 302.1
click at [61, 297] on label at bounding box center [61, 297] width 10 height 10
click at [0, 0] on input "checkbox" at bounding box center [0, 0] width 0 height 0
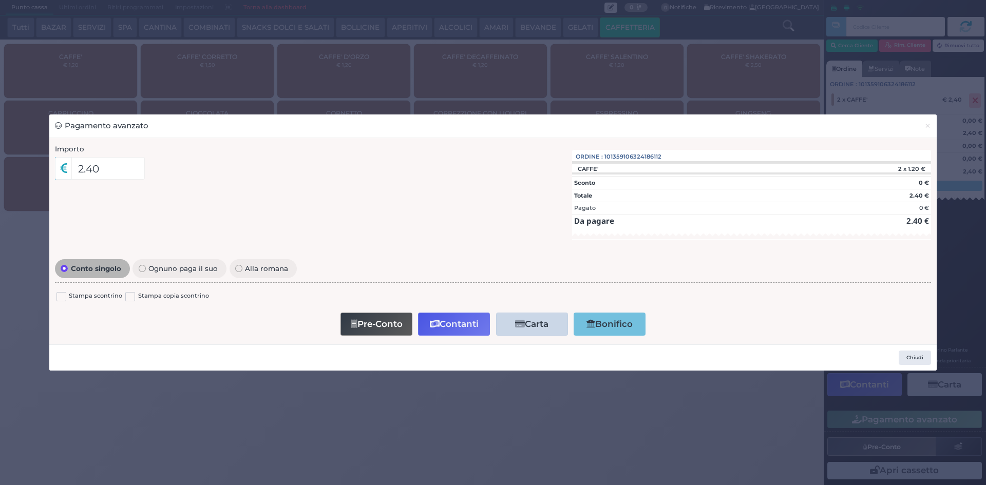
click at [362, 330] on button "Pre-Conto" at bounding box center [376, 324] width 72 height 23
click at [929, 133] on button "×" at bounding box center [927, 125] width 18 height 23
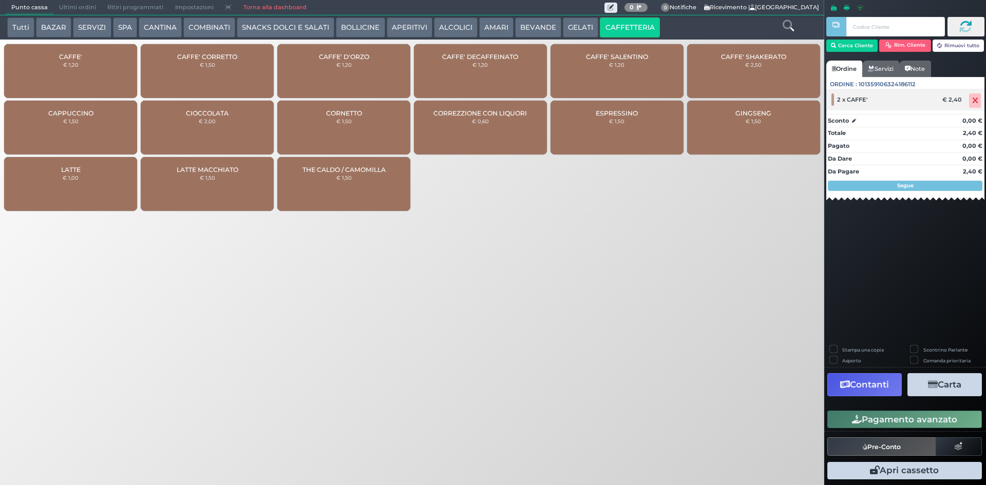
click at [973, 101] on icon at bounding box center [975, 101] width 6 height 1
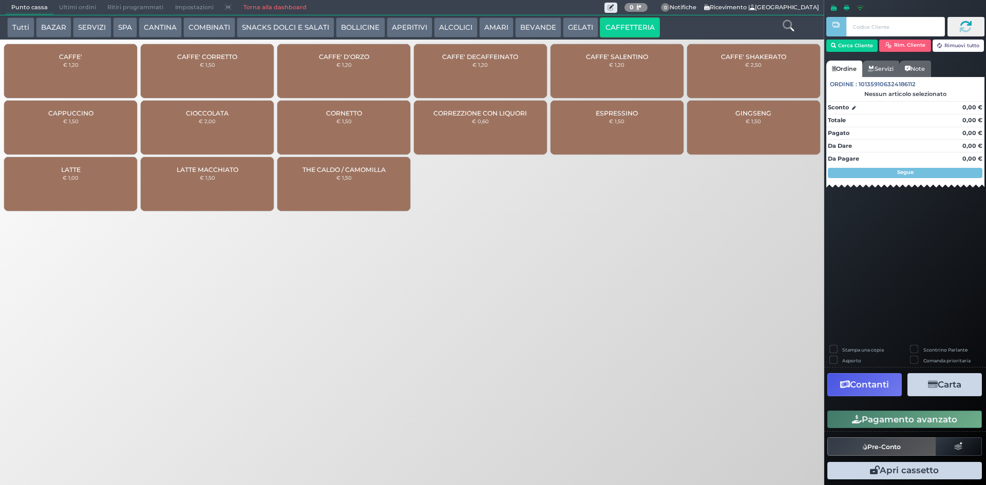
click at [92, 83] on div "CAFFE' € 1,20" at bounding box center [70, 71] width 133 height 54
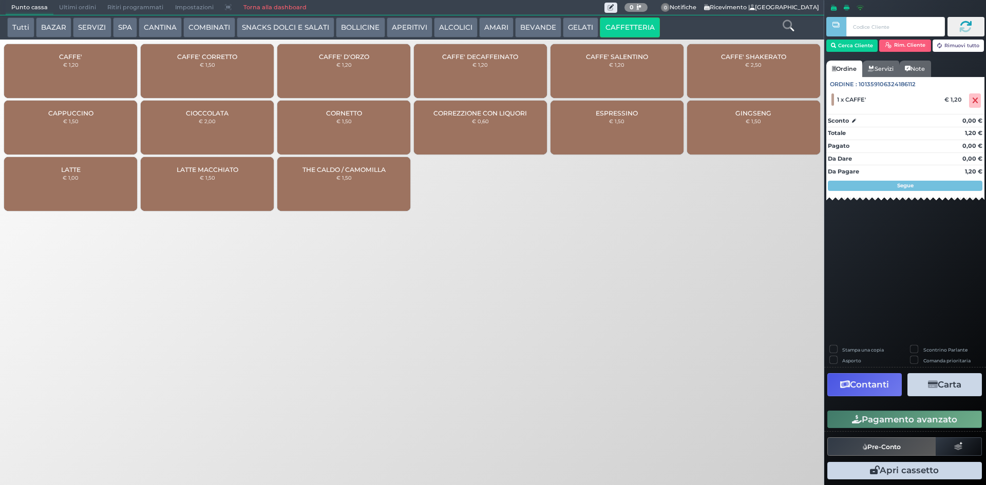
click at [862, 423] on button "Pagamento avanzato" at bounding box center [904, 419] width 155 height 17
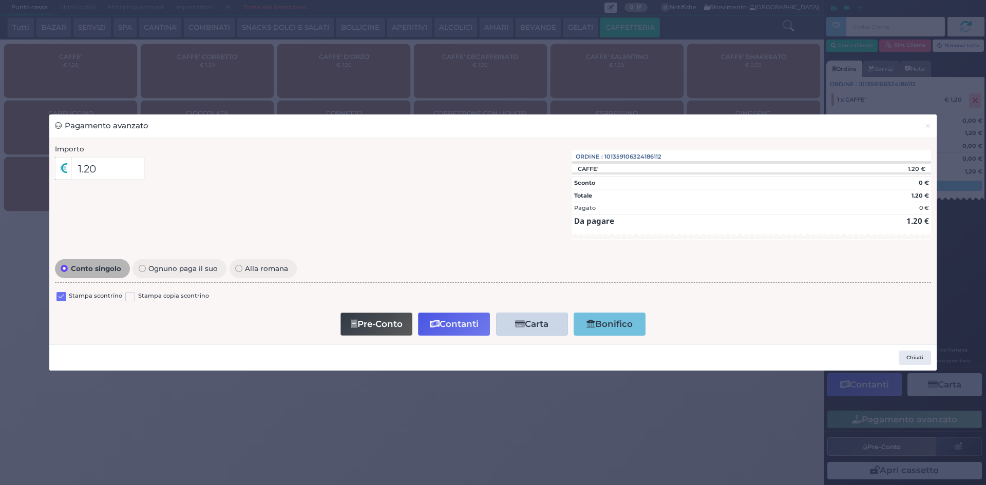
drag, startPoint x: 60, startPoint y: 301, endPoint x: 65, endPoint y: 297, distance: 6.6
click at [60, 301] on label at bounding box center [61, 297] width 10 height 10
click at [0, 0] on input "checkbox" at bounding box center [0, 0] width 0 height 0
click at [453, 321] on button "Contanti" at bounding box center [454, 324] width 72 height 23
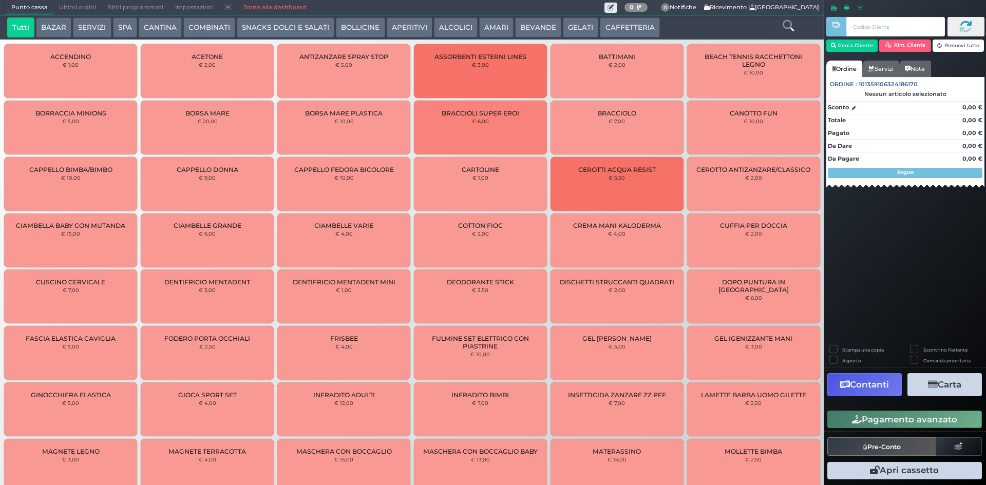
click at [55, 4] on span "Ultimi ordini" at bounding box center [77, 8] width 48 height 14
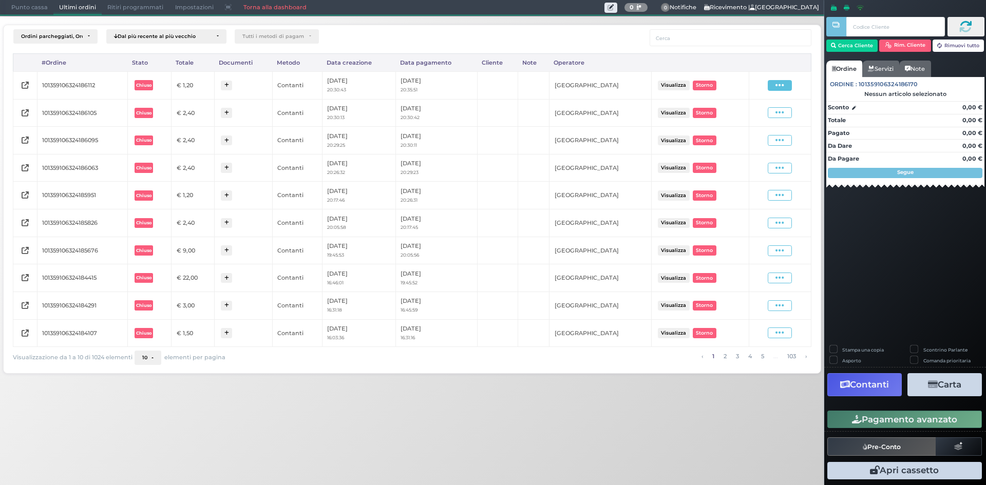
click at [779, 81] on icon at bounding box center [779, 86] width 9 height 10
click at [754, 117] on span "Ristampa Pre-Conto" at bounding box center [755, 114] width 42 height 17
click at [37, 12] on span "Punto cassa" at bounding box center [30, 8] width 48 height 14
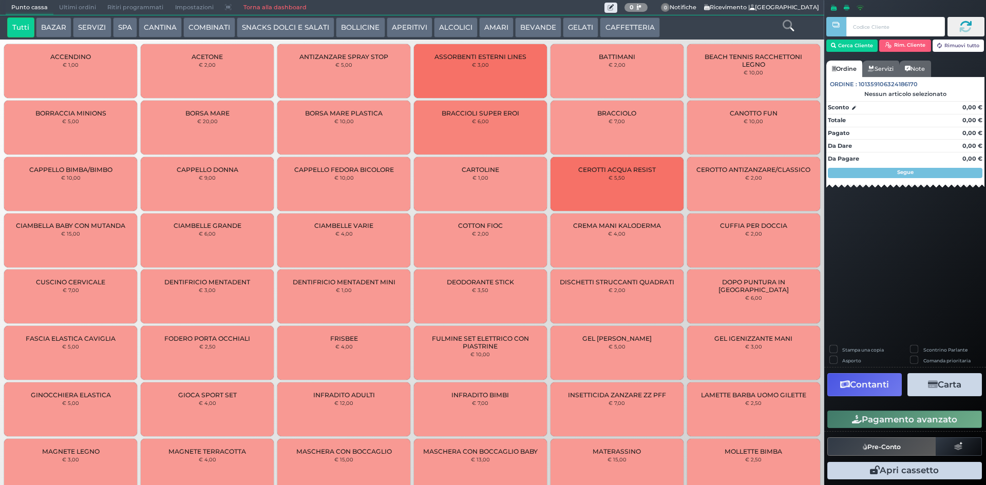
click at [626, 32] on button "CAFFETTERIA" at bounding box center [630, 27] width 60 height 21
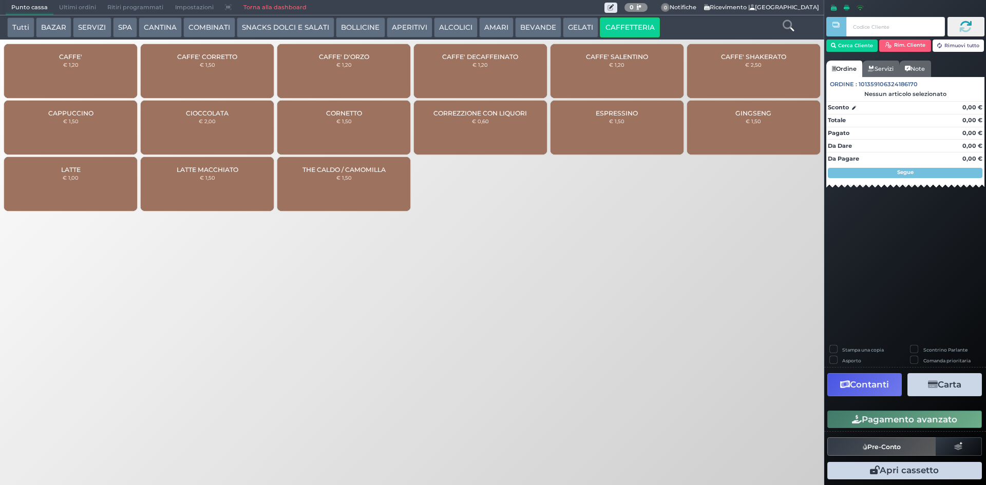
click at [117, 63] on div "CAFFE' € 1,20" at bounding box center [70, 71] width 133 height 54
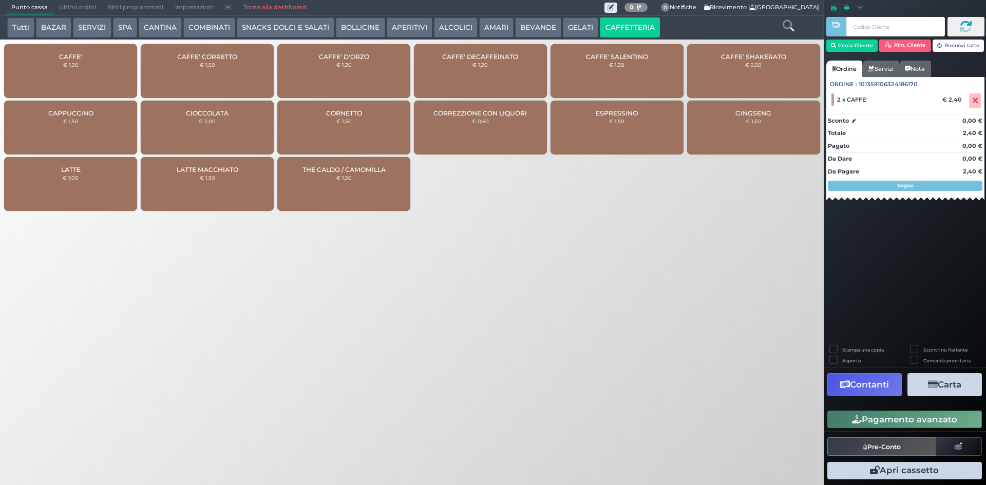
click at [882, 417] on button "Pagamento avanzato" at bounding box center [904, 419] width 155 height 17
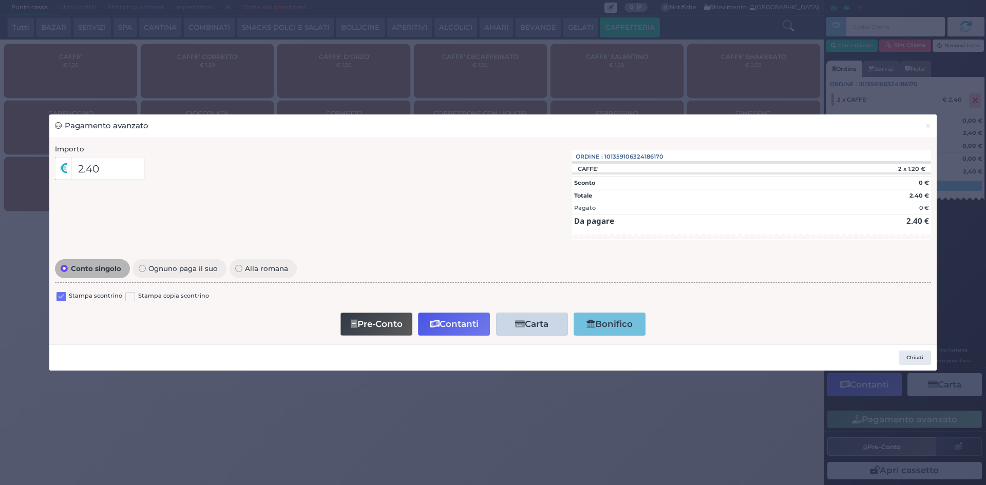
click at [64, 290] on div "Stampa scontrino Stampa copia scontrino" at bounding box center [493, 298] width 876 height 24
click at [66, 301] on label at bounding box center [61, 297] width 10 height 10
click at [0, 0] on input "checkbox" at bounding box center [0, 0] width 0 height 0
click at [454, 321] on button "Contanti" at bounding box center [454, 324] width 72 height 23
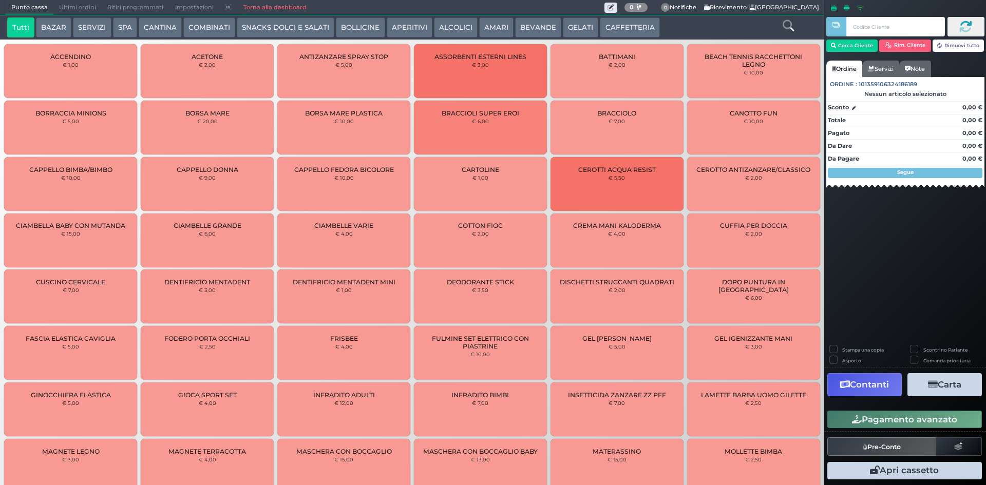
click at [84, 13] on span "Ultimi ordini" at bounding box center [77, 8] width 48 height 14
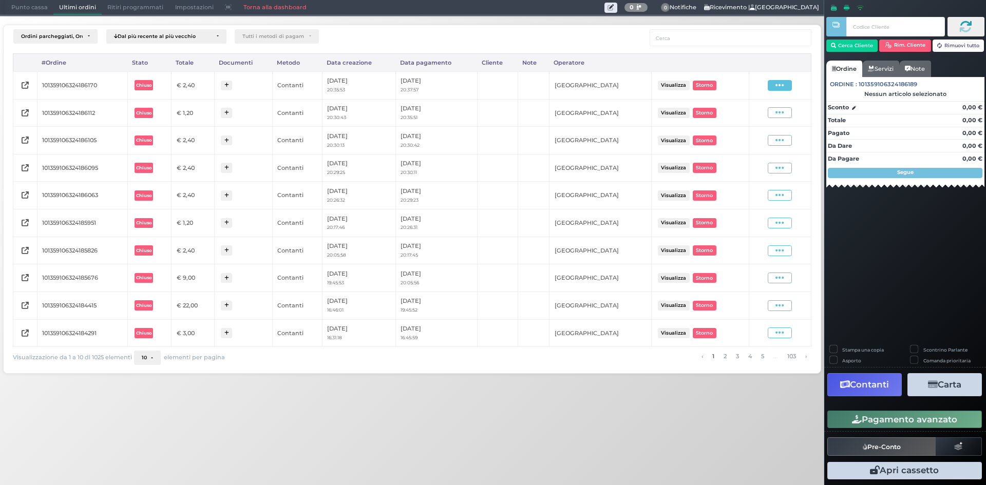
click at [781, 85] on icon at bounding box center [779, 86] width 9 height 10
click at [760, 114] on span "Ristampa Pre-Conto" at bounding box center [755, 114] width 42 height 17
click at [3, 9] on div "Punto cassa Mappa Ultimi ordini Delivery Ritiri programmati Impostazioni Torna …" at bounding box center [412, 7] width 824 height 15
click at [16, 9] on span "Punto cassa" at bounding box center [30, 8] width 48 height 14
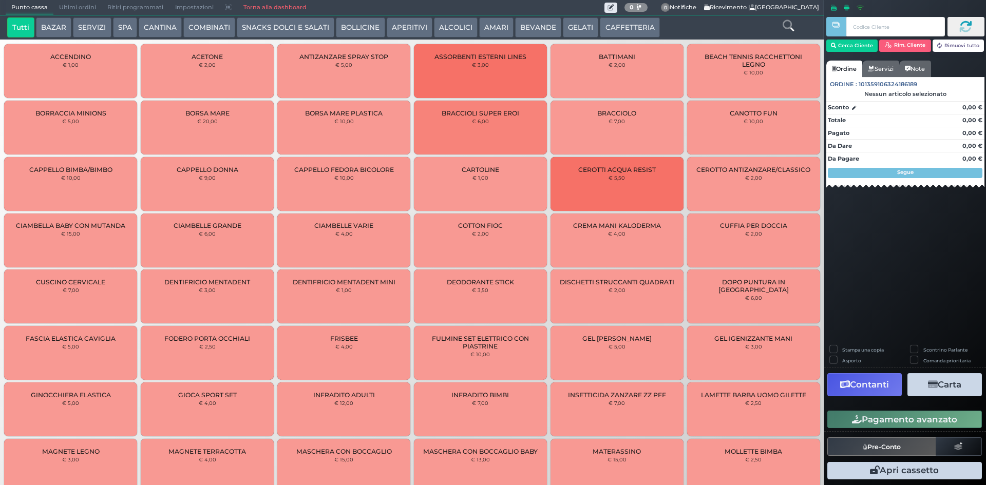
click at [624, 31] on button "CAFFETTERIA" at bounding box center [630, 27] width 60 height 21
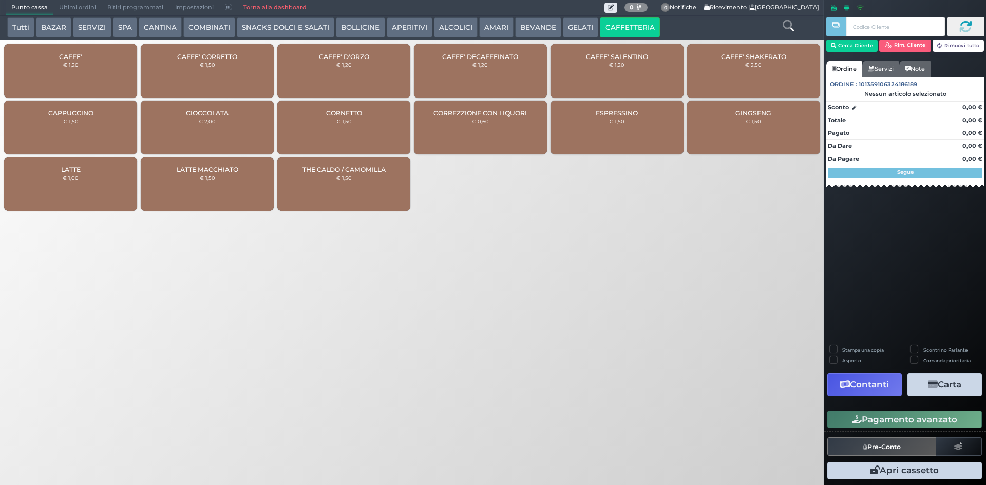
click at [99, 74] on div "CAFFE' € 1,20" at bounding box center [70, 71] width 133 height 54
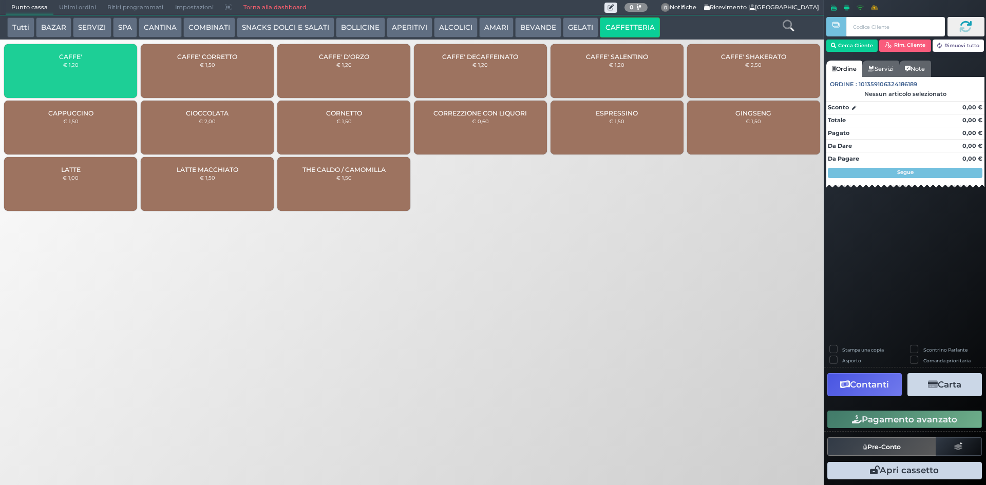
click at [99, 74] on div "CAFFE' € 1,20" at bounding box center [70, 71] width 133 height 54
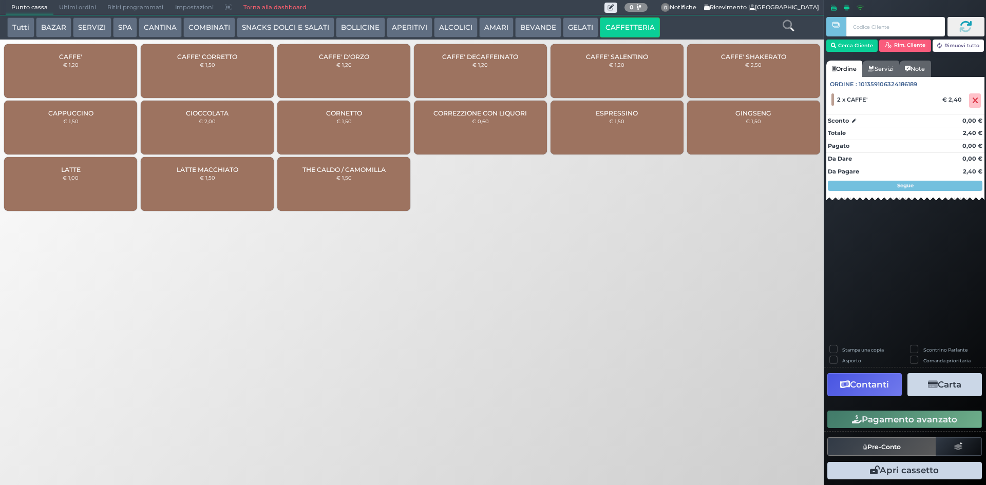
click at [927, 420] on button "Pagamento avanzato" at bounding box center [904, 419] width 155 height 17
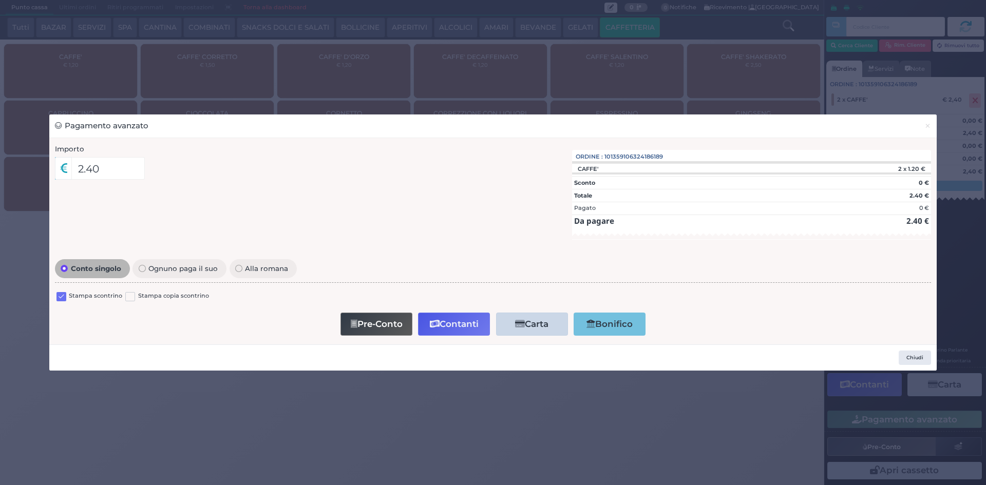
drag, startPoint x: 58, startPoint y: 294, endPoint x: 73, endPoint y: 296, distance: 15.5
click at [59, 295] on label at bounding box center [61, 297] width 10 height 10
click at [0, 0] on input "checkbox" at bounding box center [0, 0] width 0 height 0
click at [457, 326] on button "Contanti" at bounding box center [454, 324] width 72 height 23
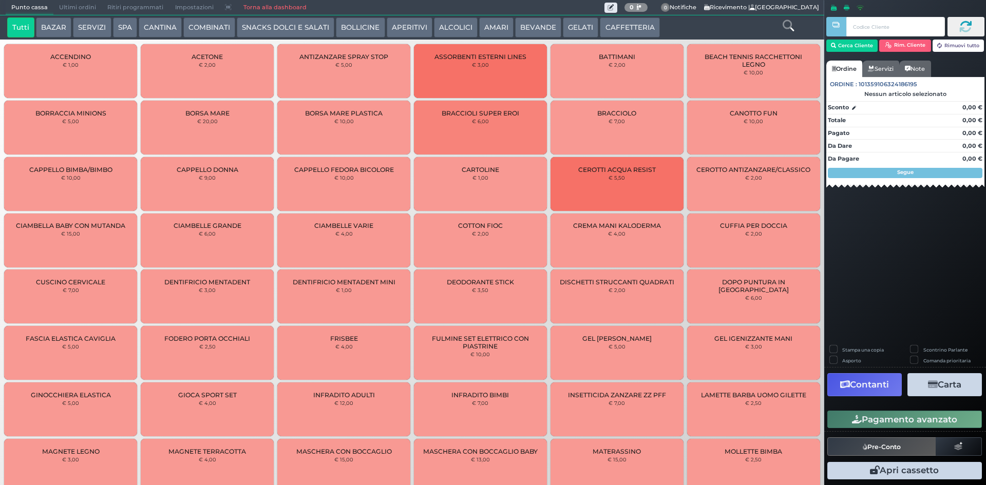
click at [83, 10] on span "Ultimi ordini" at bounding box center [77, 8] width 48 height 14
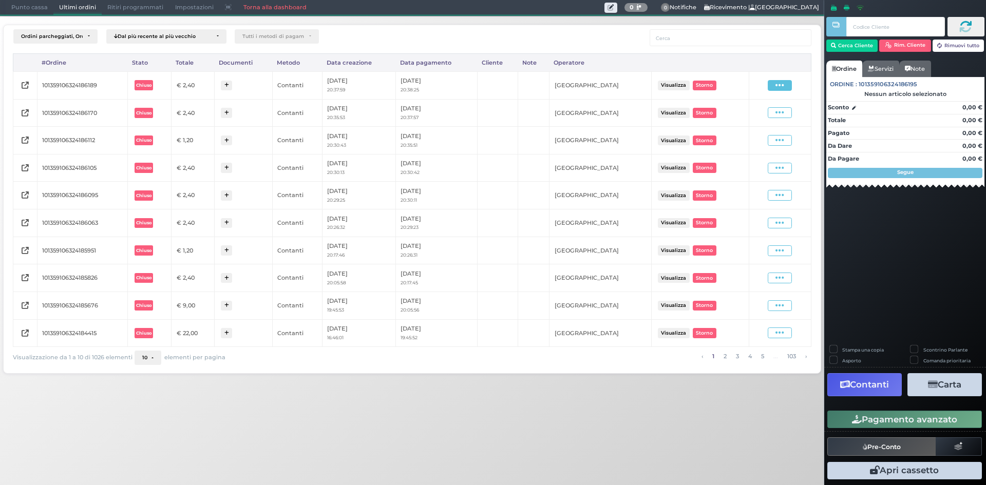
click at [781, 86] on icon at bounding box center [779, 86] width 9 height 10
click at [756, 122] on span "Ristampa Pre-Conto" at bounding box center [755, 114] width 42 height 17
click at [35, 13] on span "Punto cassa" at bounding box center [30, 8] width 48 height 14
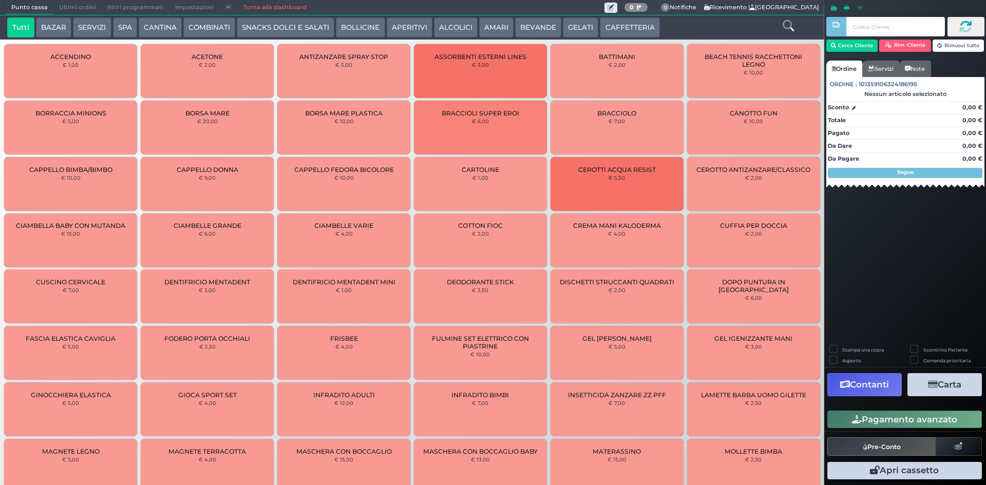
click at [480, 25] on button "AMARI" at bounding box center [496, 27] width 34 height 21
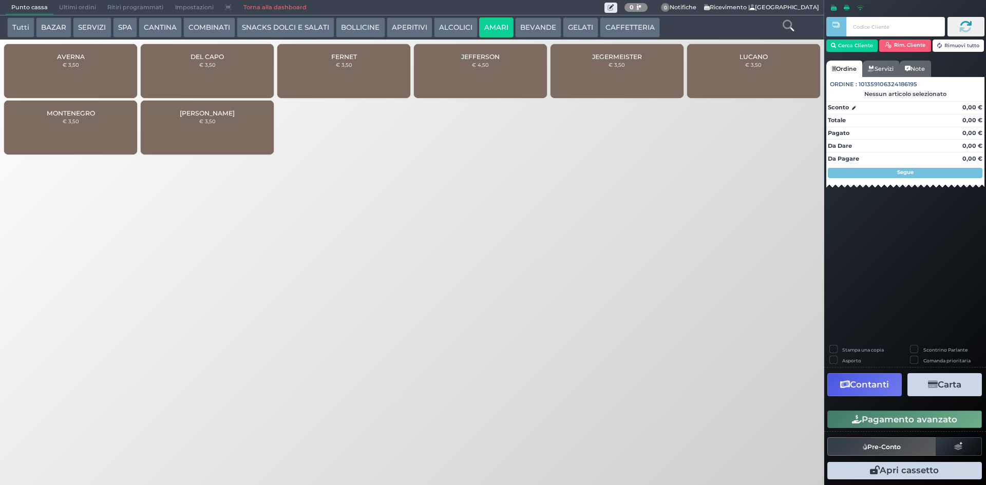
click at [372, 75] on div "FERNET € 3,50" at bounding box center [343, 71] width 133 height 54
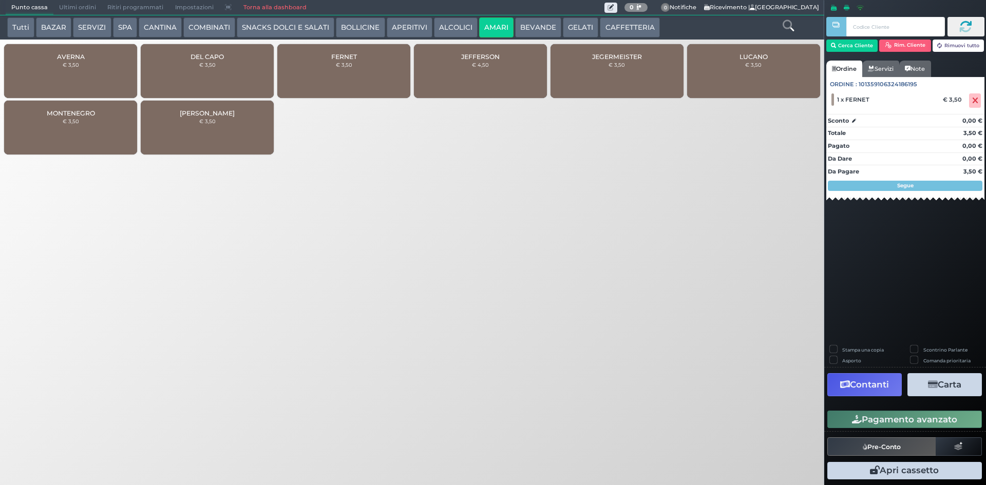
click at [903, 414] on button "Pagamento avanzato" at bounding box center [904, 419] width 155 height 17
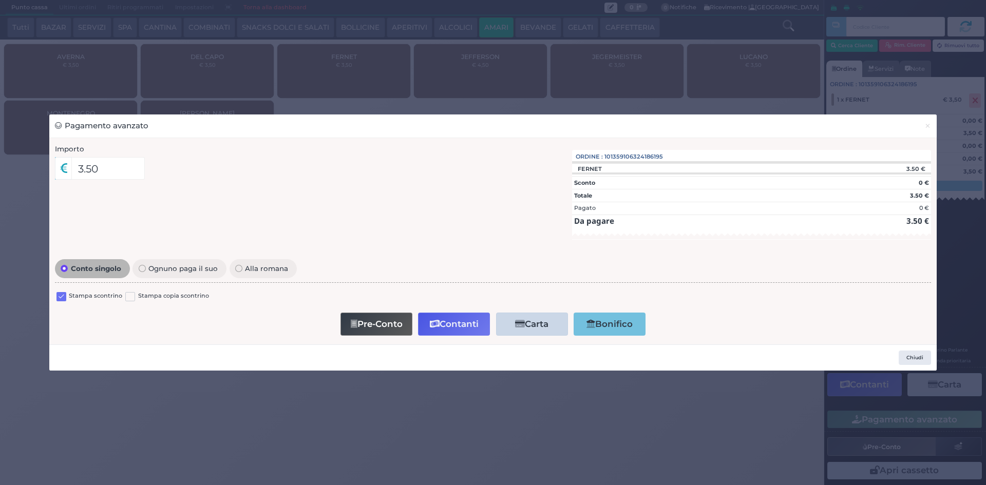
click at [56, 295] on label at bounding box center [61, 297] width 10 height 10
click at [0, 0] on input "checkbox" at bounding box center [0, 0] width 0 height 0
click at [424, 316] on button "Contanti" at bounding box center [454, 324] width 72 height 23
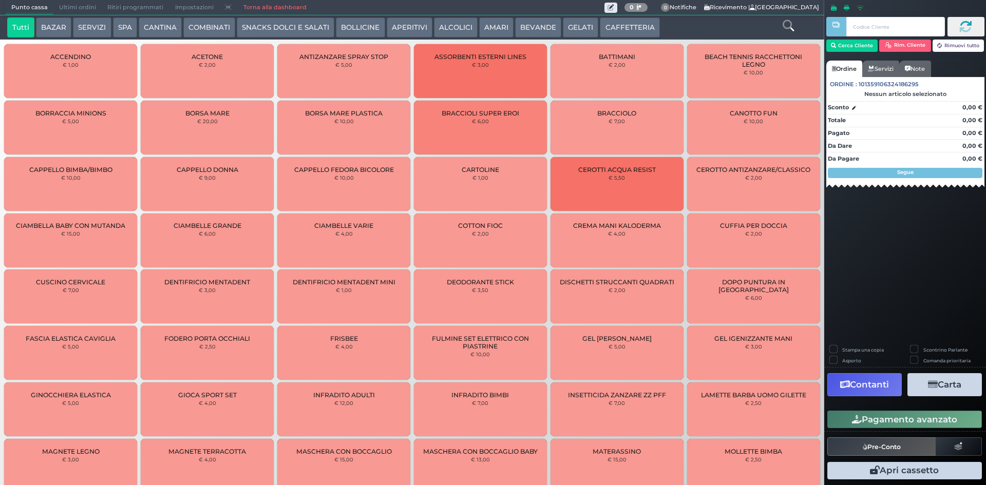
click at [622, 24] on button "CAFFETTERIA" at bounding box center [630, 27] width 60 height 21
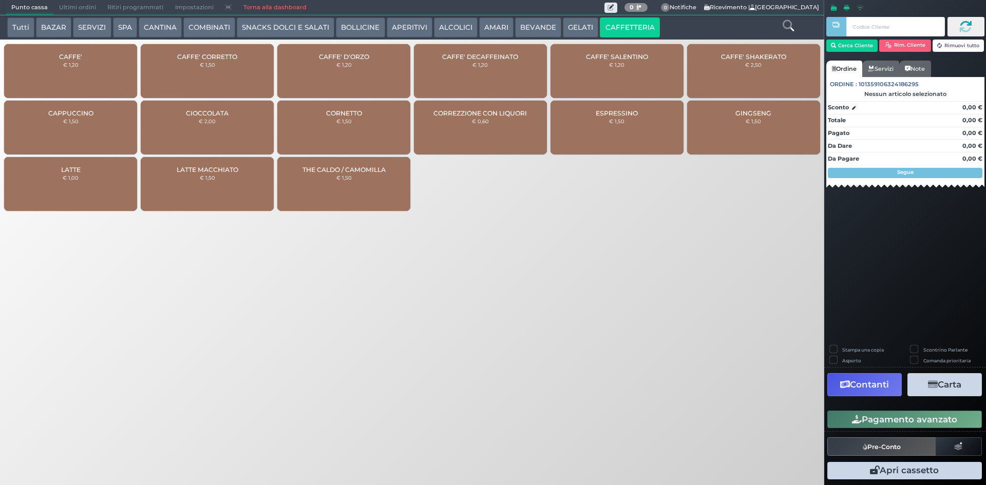
click at [41, 59] on div "CAFFE' € 1,20" at bounding box center [70, 71] width 133 height 54
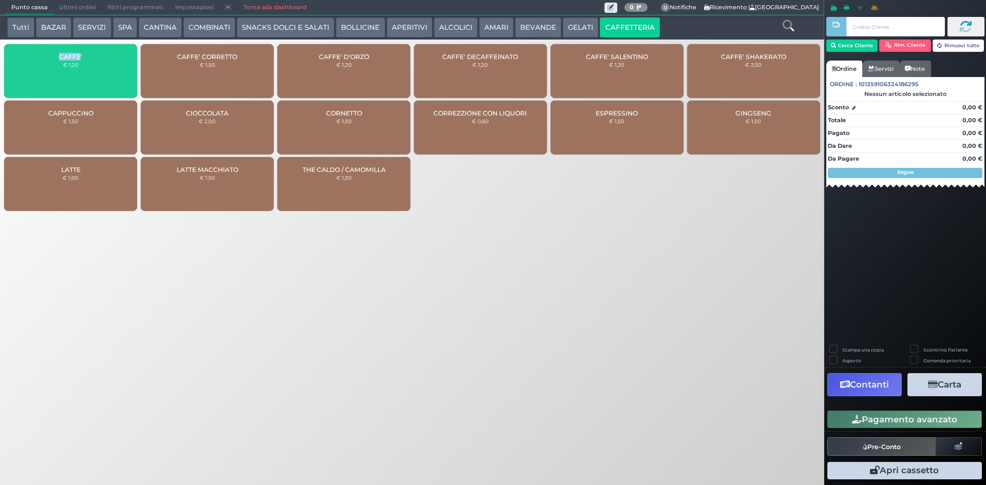
click at [41, 59] on div "CAFFE' € 1,20" at bounding box center [70, 71] width 133 height 54
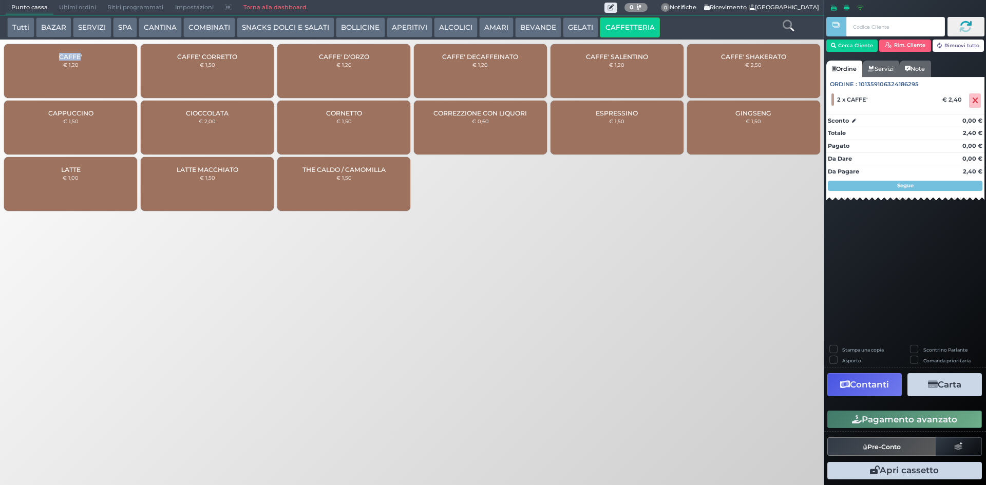
click at [867, 415] on button "Pagamento avanzato" at bounding box center [904, 419] width 155 height 17
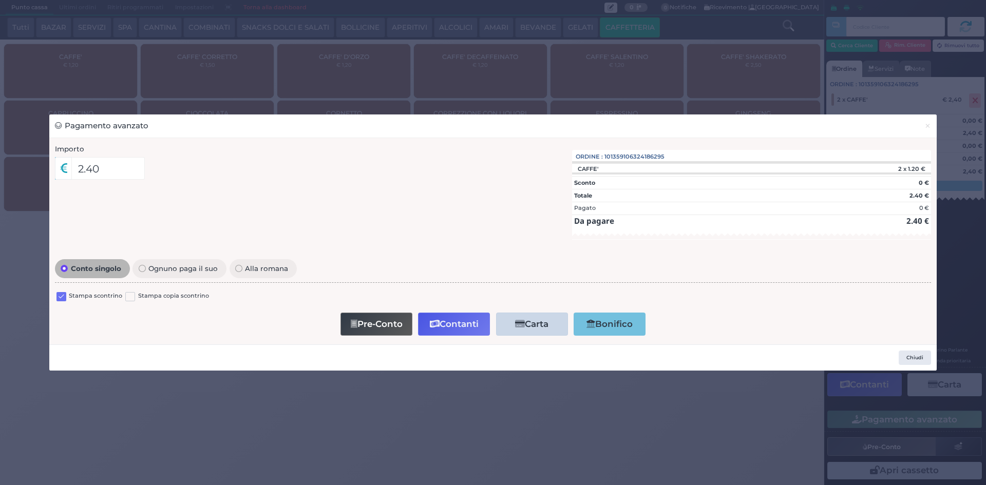
click at [60, 299] on label at bounding box center [61, 297] width 10 height 10
click at [0, 0] on input "checkbox" at bounding box center [0, 0] width 0 height 0
click at [467, 324] on button "Contanti" at bounding box center [454, 324] width 72 height 23
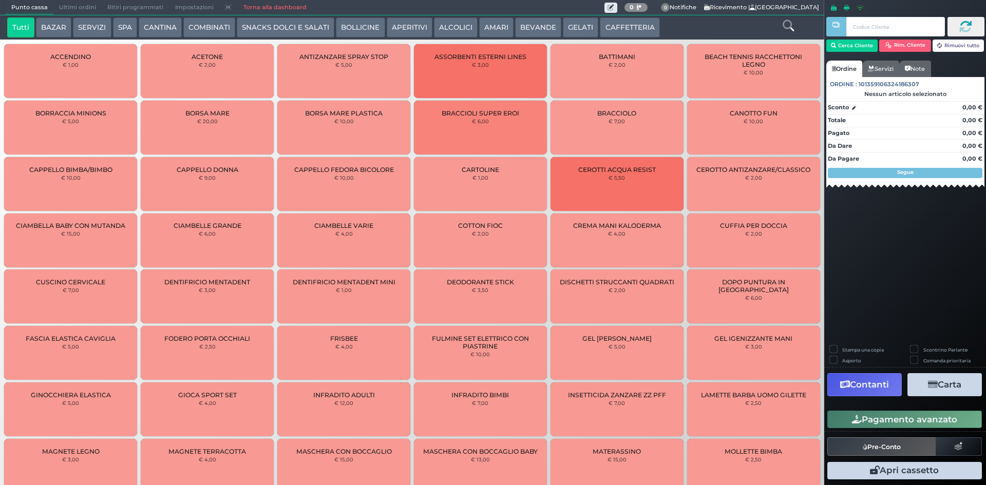
click at [67, 6] on span "Ultimi ordini" at bounding box center [77, 8] width 48 height 14
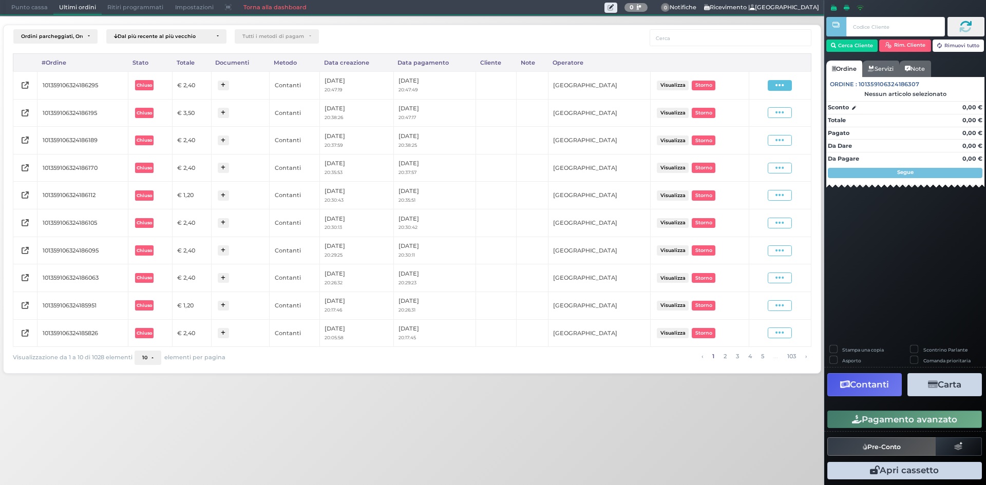
click at [773, 80] on div "Visualizza Ristampa Pre-Conto Storno" at bounding box center [780, 86] width 52 height 14
drag, startPoint x: 775, startPoint y: 87, endPoint x: 770, endPoint y: 91, distance: 6.6
click at [775, 87] on span at bounding box center [780, 85] width 24 height 11
click at [750, 116] on span "Ristampa Pre-Conto" at bounding box center [755, 114] width 42 height 17
click at [16, 12] on span "Punto cassa" at bounding box center [30, 8] width 48 height 14
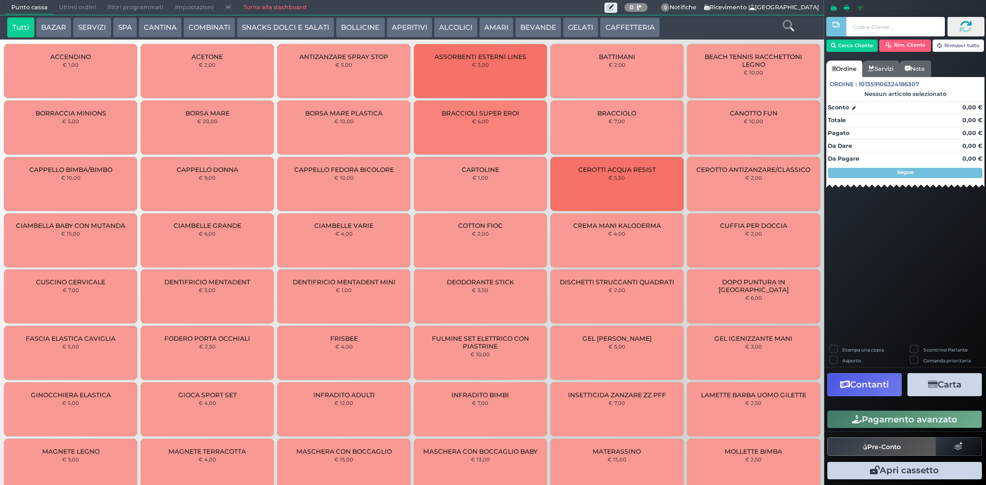
click at [608, 24] on button "CAFFETTERIA" at bounding box center [630, 27] width 60 height 21
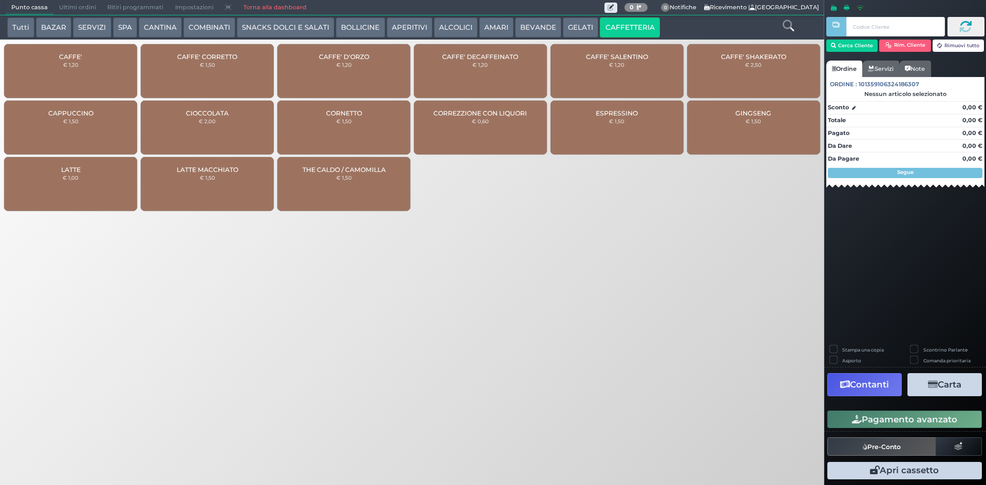
drag, startPoint x: 125, startPoint y: 58, endPoint x: 418, endPoint y: 128, distance: 302.0
click at [124, 58] on div "CAFFE' € 1,20" at bounding box center [70, 71] width 133 height 54
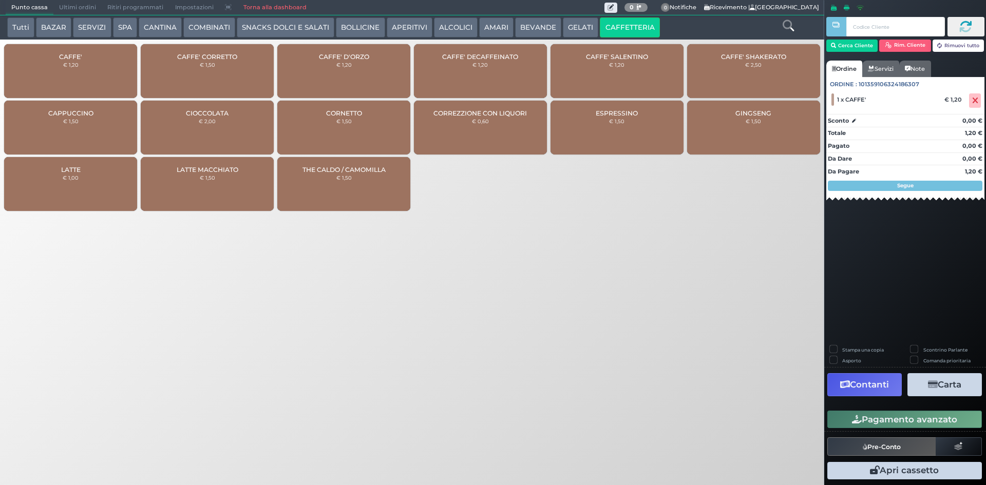
click at [909, 416] on button "Pagamento avanzato" at bounding box center [904, 419] width 155 height 17
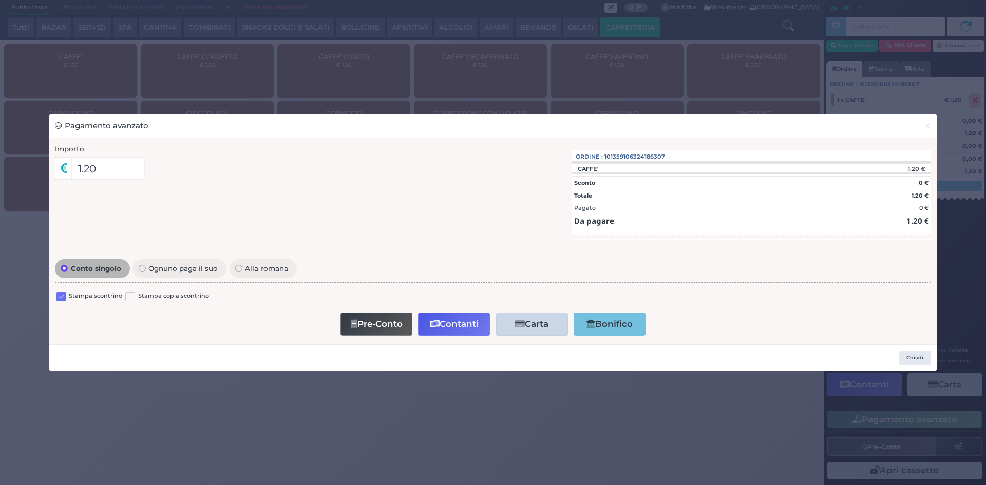
click at [53, 301] on div "Conto singolo Ognuno paga il suo Alla romana Stampa scontrino Stampa copia scon…" at bounding box center [493, 298] width 887 height 82
click at [55, 297] on div "Stampa scontrino Stampa copia scontrino" at bounding box center [493, 298] width 876 height 24
click at [63, 295] on label at bounding box center [61, 297] width 10 height 10
click at [0, 0] on input "checkbox" at bounding box center [0, 0] width 0 height 0
click at [443, 328] on button "Contanti" at bounding box center [454, 324] width 72 height 23
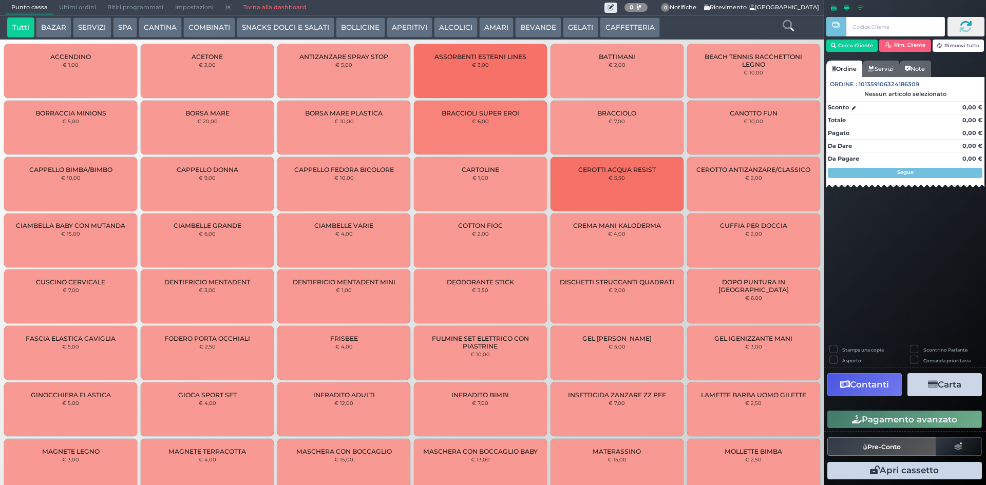
click at [63, 4] on span "Ultimi ordini" at bounding box center [77, 8] width 48 height 14
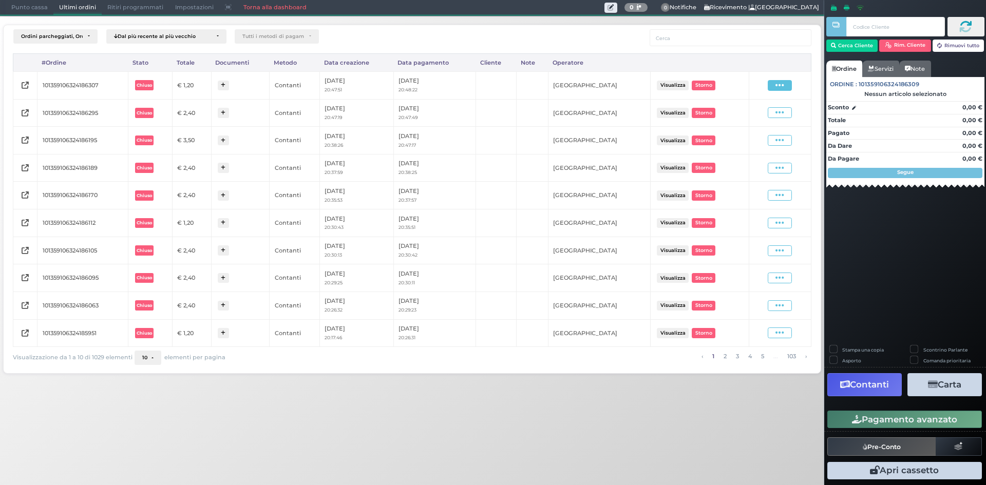
click at [777, 89] on icon at bounding box center [779, 86] width 9 height 10
click at [752, 114] on span "Ristampa Pre-Conto" at bounding box center [755, 114] width 42 height 17
click at [42, 4] on span "Punto cassa" at bounding box center [30, 8] width 48 height 14
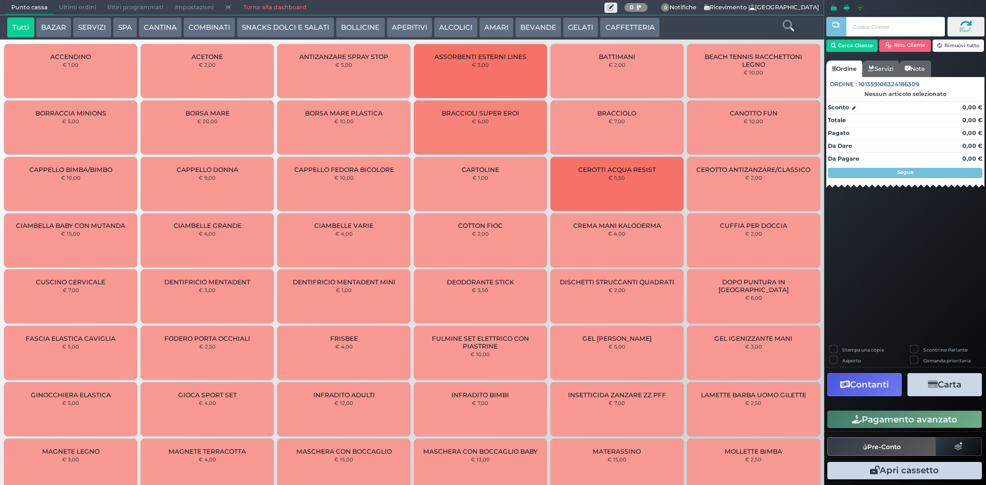
click at [613, 25] on button "CAFFETTERIA" at bounding box center [630, 27] width 60 height 21
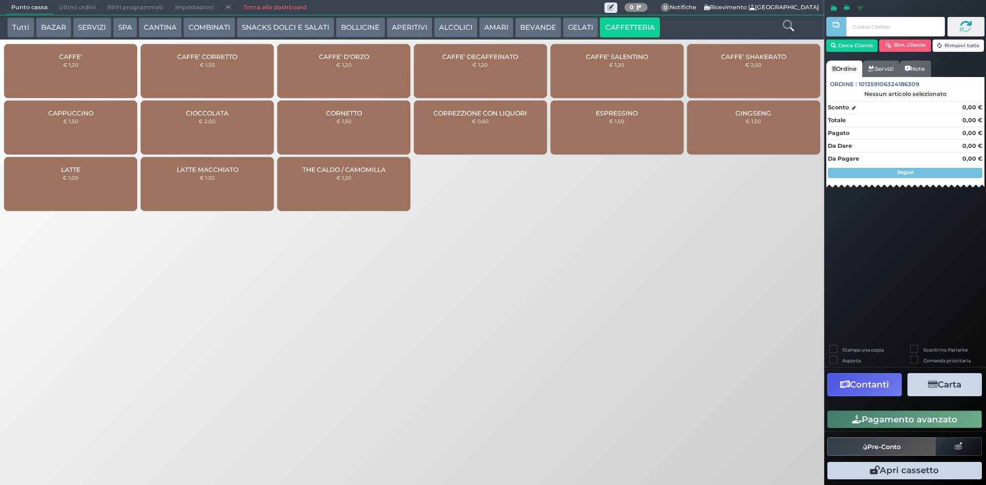
drag, startPoint x: 118, startPoint y: 50, endPoint x: 313, endPoint y: 49, distance: 194.6
click at [120, 50] on div "CAFFE' € 1,20" at bounding box center [70, 71] width 133 height 54
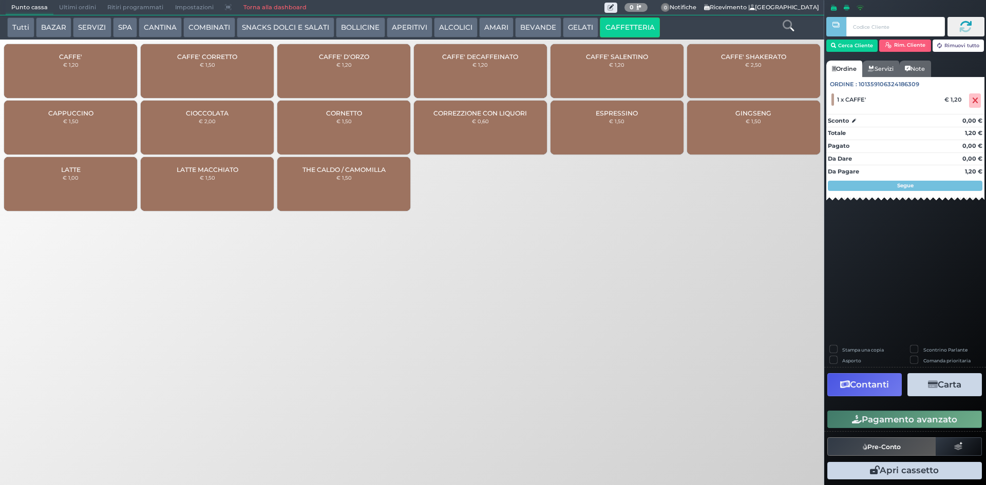
click at [547, 29] on button "BEVANDE" at bounding box center [538, 27] width 46 height 21
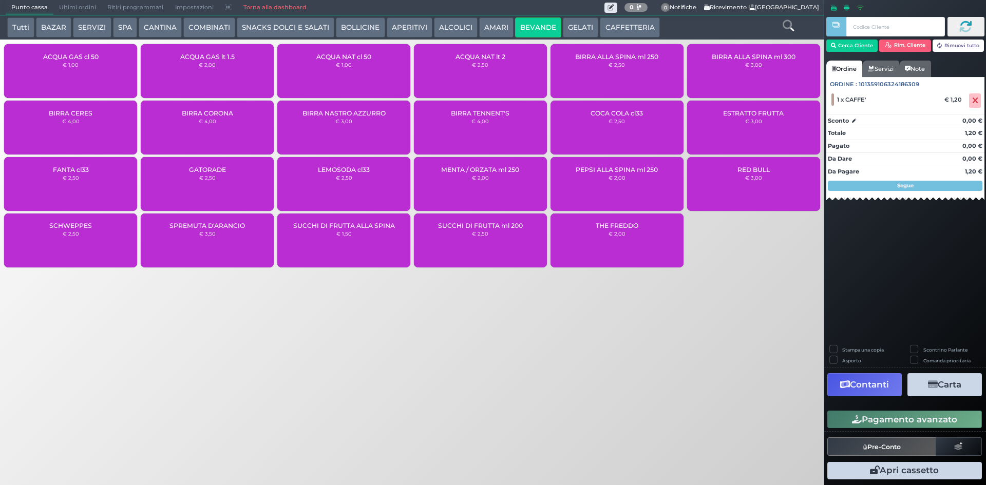
click at [370, 68] on div "ACQUA NAT cl 50 € 1,00" at bounding box center [343, 71] width 133 height 54
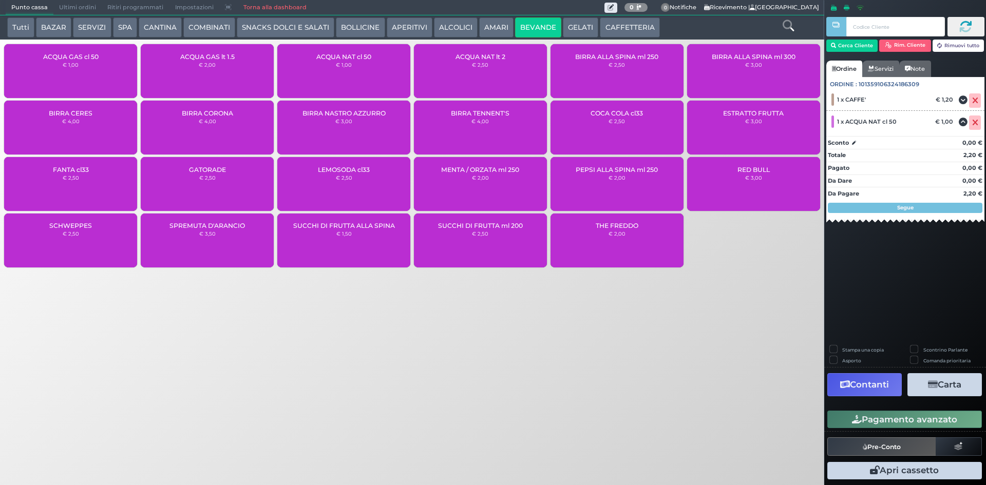
click at [873, 423] on button "Pagamento avanzato" at bounding box center [904, 419] width 155 height 17
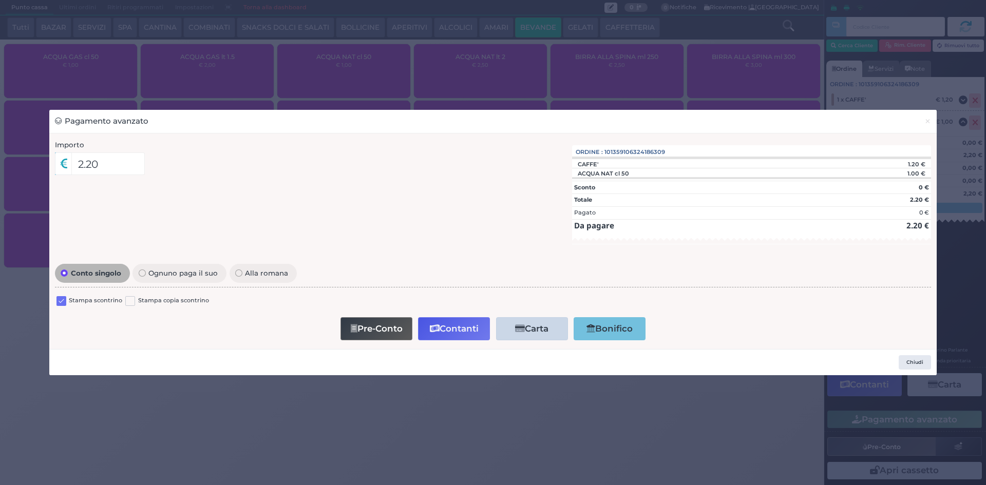
click at [71, 301] on label "Stampa scontrino" at bounding box center [95, 301] width 53 height 10
click at [66, 301] on div "Stampa scontrino" at bounding box center [89, 302] width 66 height 12
click at [63, 302] on label at bounding box center [61, 301] width 10 height 10
click at [0, 0] on input "checkbox" at bounding box center [0, 0] width 0 height 0
click at [438, 326] on icon "button" at bounding box center [435, 328] width 10 height 9
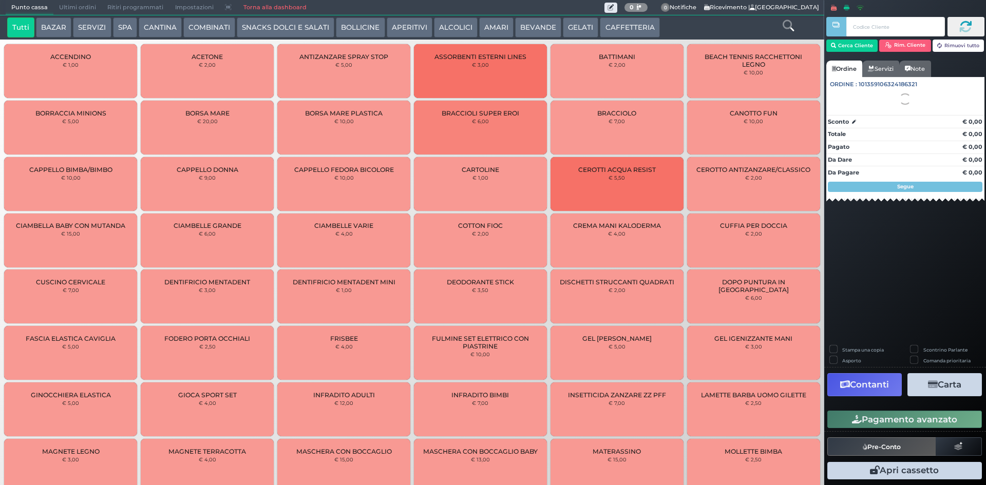
click at [68, 8] on span "Ultimi ordini" at bounding box center [77, 8] width 48 height 14
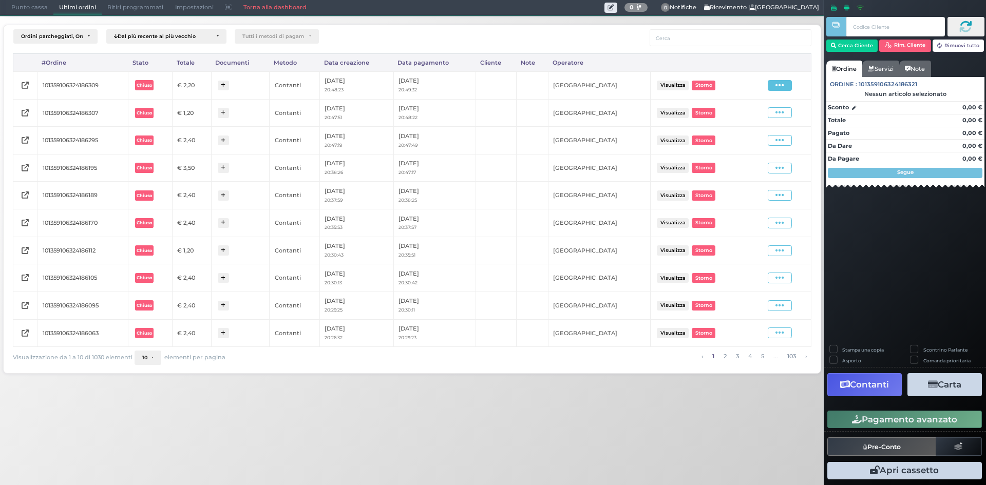
drag, startPoint x: 782, startPoint y: 89, endPoint x: 759, endPoint y: 104, distance: 27.3
click at [779, 89] on icon at bounding box center [779, 86] width 9 height 10
click at [756, 109] on span "Ristampa Pre-Conto" at bounding box center [755, 114] width 42 height 17
click at [44, 11] on span "Punto cassa" at bounding box center [30, 8] width 48 height 14
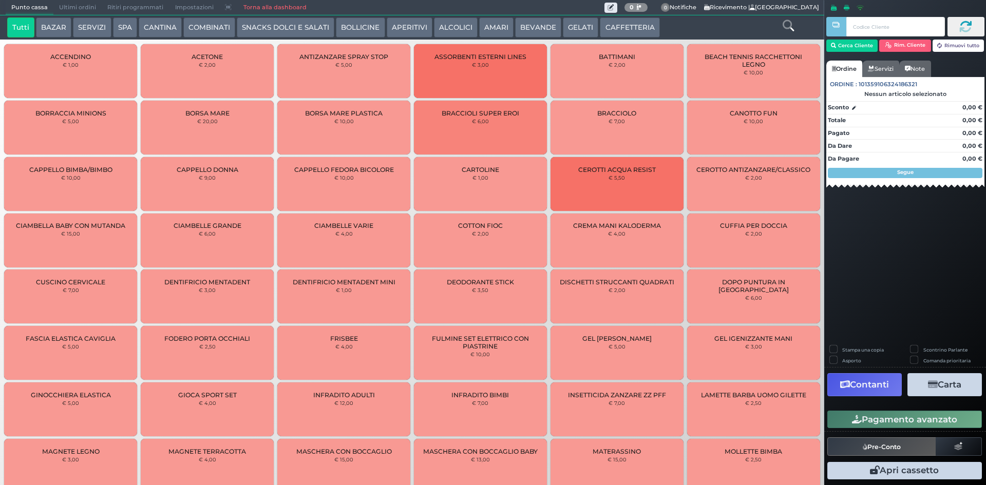
click at [609, 27] on button "CAFFETTERIA" at bounding box center [630, 27] width 60 height 21
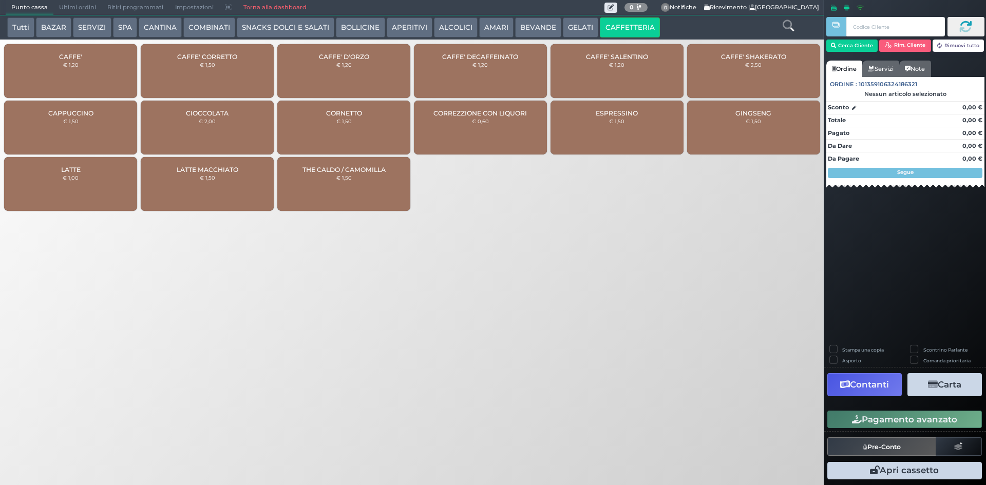
click at [104, 64] on div "CAFFE' € 1,20" at bounding box center [70, 71] width 133 height 54
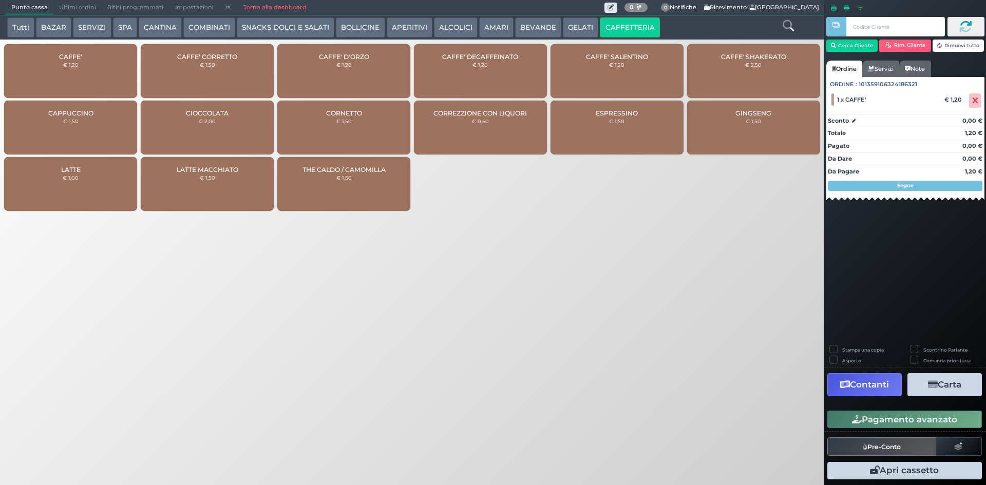
click at [838, 416] on button "Pagamento avanzato" at bounding box center [904, 419] width 155 height 17
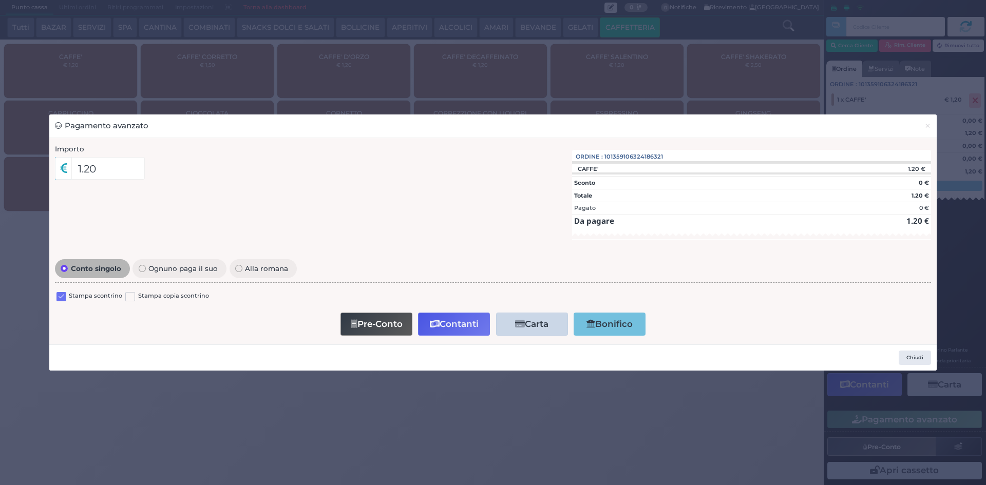
click at [57, 288] on div "Stampa scontrino Stampa copia scontrino" at bounding box center [493, 298] width 876 height 24
click at [60, 295] on label at bounding box center [61, 297] width 10 height 10
click at [0, 0] on input "checkbox" at bounding box center [0, 0] width 0 height 0
click at [444, 315] on button "Contanti" at bounding box center [454, 324] width 72 height 23
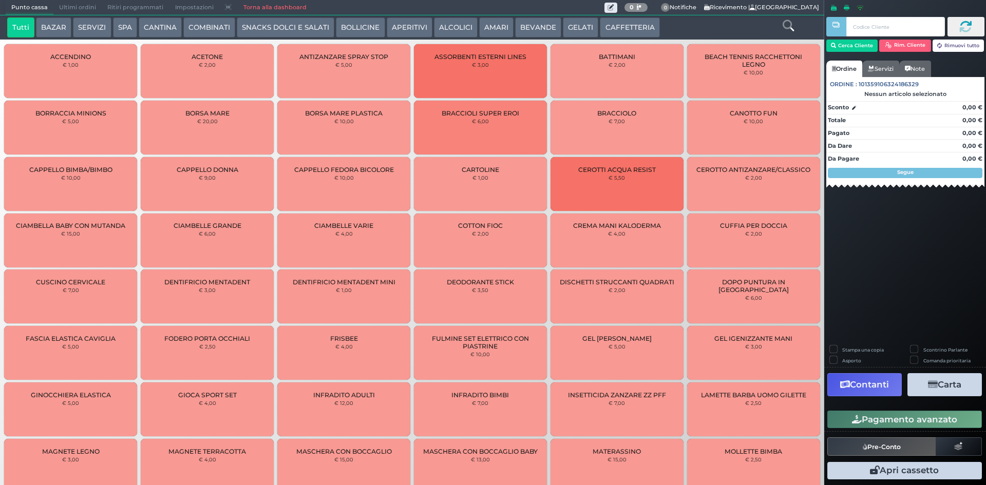
click at [84, 8] on span "Ultimi ordini" at bounding box center [77, 8] width 48 height 14
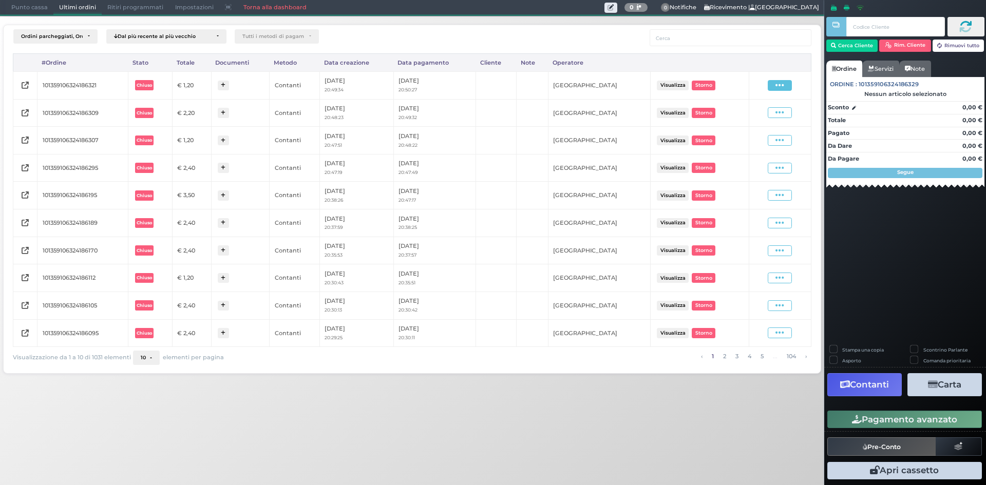
click at [783, 86] on icon at bounding box center [779, 86] width 9 height 10
click at [758, 113] on span "Ristampa Pre-Conto" at bounding box center [755, 114] width 42 height 17
click at [18, 12] on span "Punto cassa" at bounding box center [30, 8] width 48 height 14
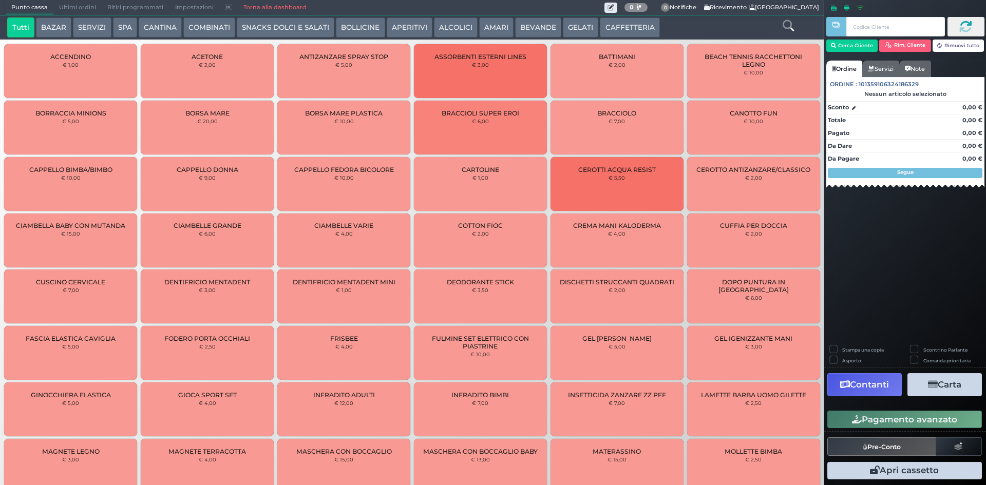
click at [600, 20] on button "CAFFETTERIA" at bounding box center [630, 27] width 60 height 21
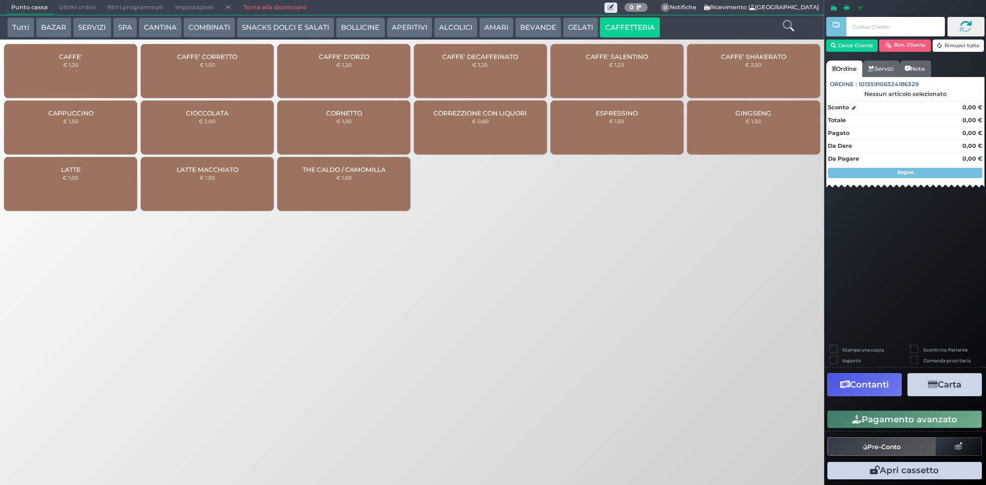
click at [75, 74] on div "CAFFE' € 1,20" at bounding box center [70, 71] width 133 height 54
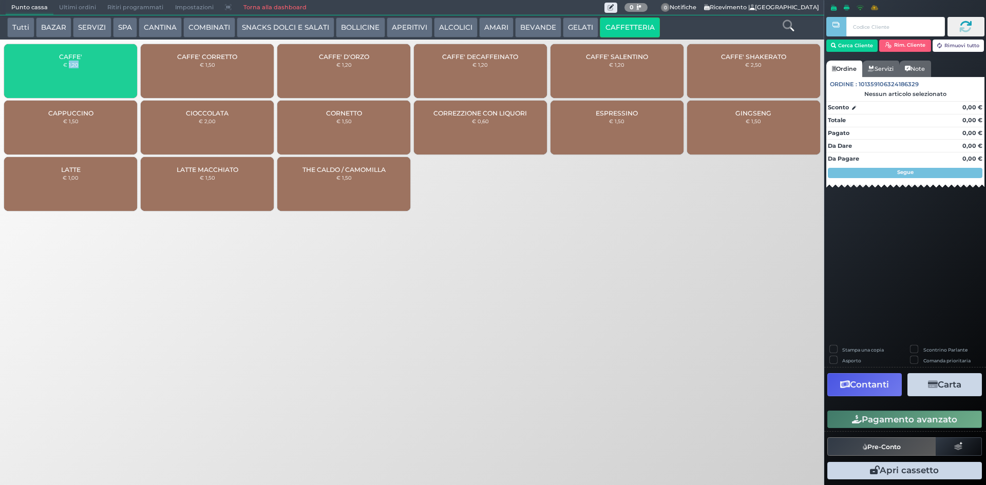
click at [75, 74] on div "CAFFE' € 1,20" at bounding box center [70, 71] width 133 height 54
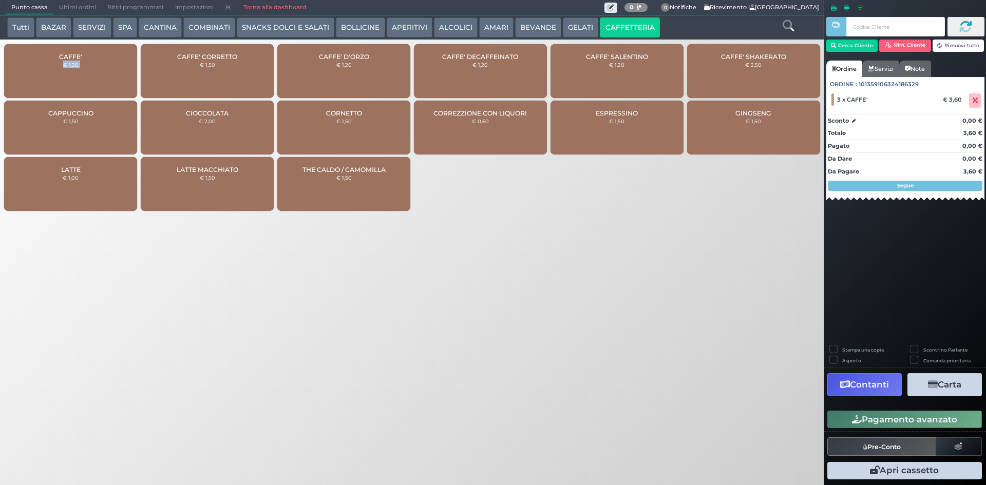
click at [905, 415] on button "Pagamento avanzato" at bounding box center [904, 419] width 155 height 17
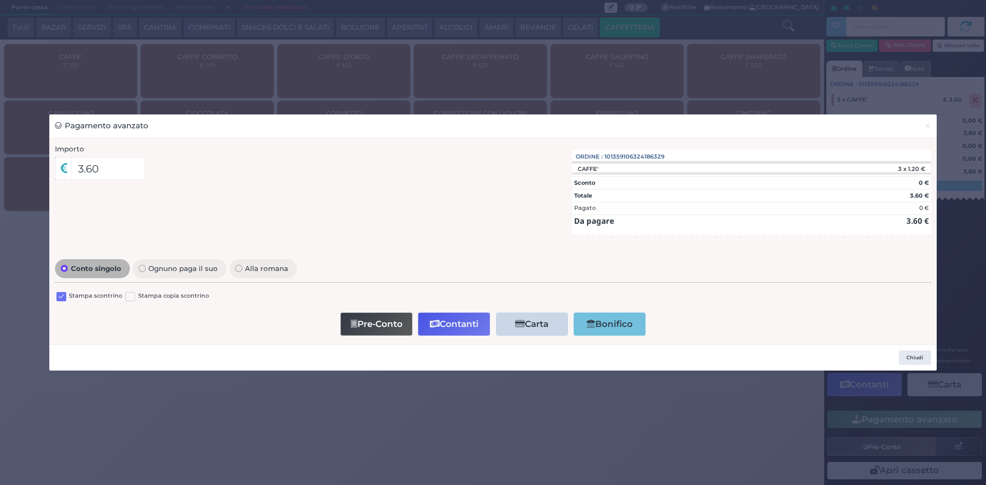
click at [60, 290] on div "Stampa scontrino Stampa copia scontrino" at bounding box center [493, 298] width 876 height 24
click at [61, 293] on label at bounding box center [61, 297] width 10 height 10
click at [0, 0] on input "checkbox" at bounding box center [0, 0] width 0 height 0
click at [467, 328] on button "Contanti" at bounding box center [454, 324] width 72 height 23
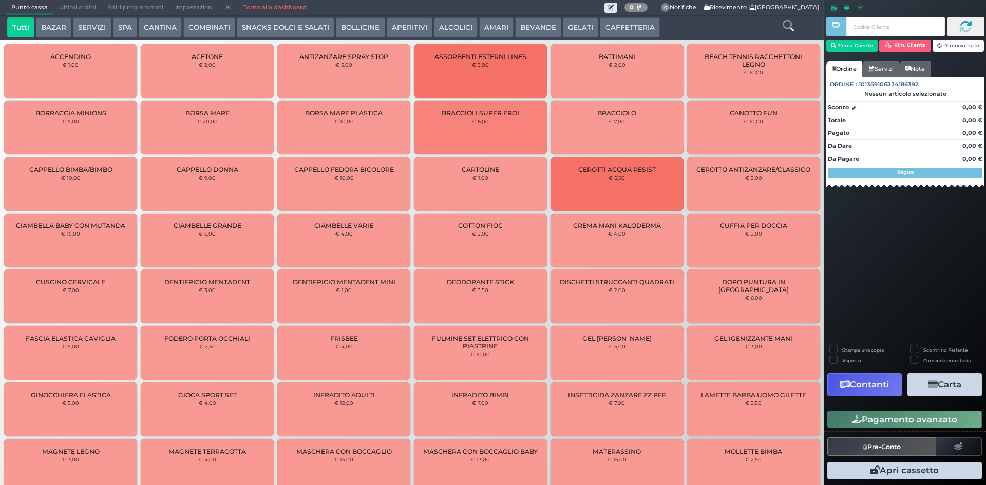
click at [78, 6] on span "Ultimi ordini" at bounding box center [77, 8] width 48 height 14
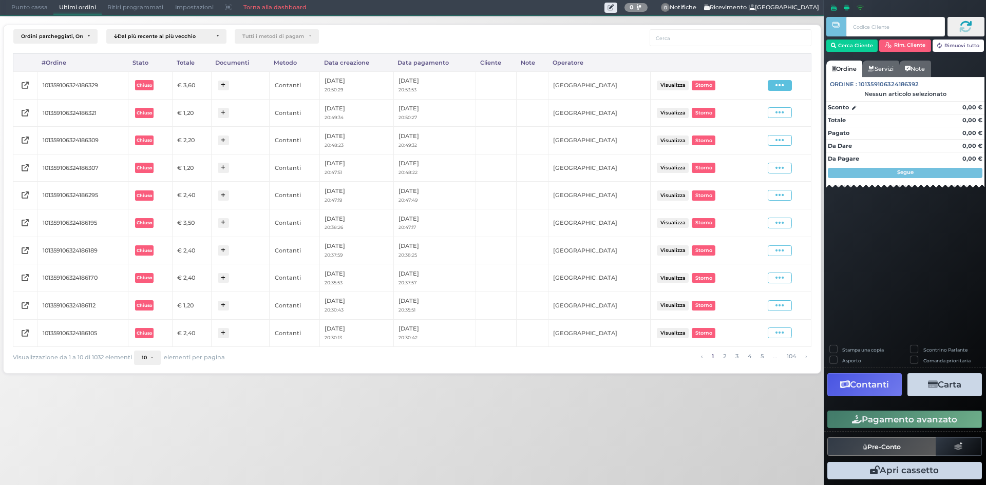
click at [781, 83] on icon at bounding box center [779, 86] width 9 height 10
click at [740, 116] on span "Ristampa Pre-Conto" at bounding box center [755, 114] width 42 height 17
click at [36, 4] on span "Punto cassa" at bounding box center [30, 8] width 48 height 14
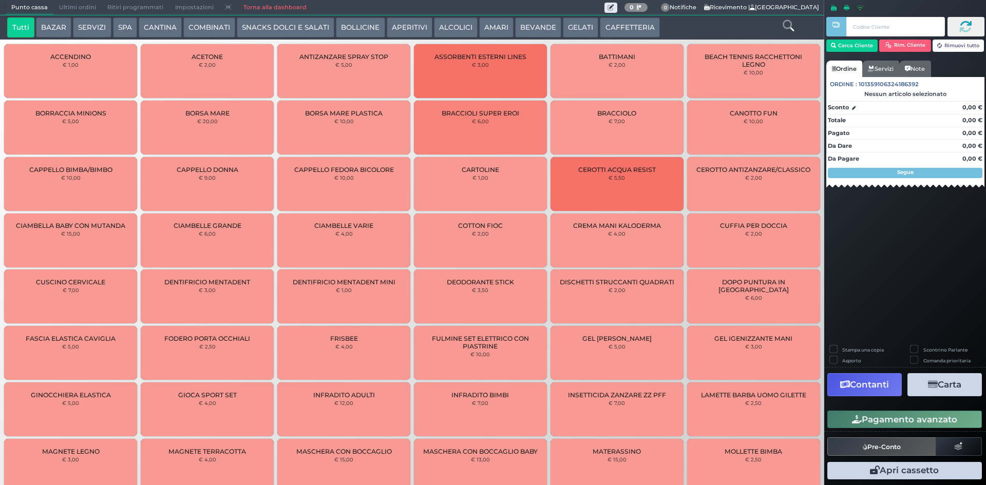
click at [620, 25] on button "CAFFETTERIA" at bounding box center [630, 27] width 60 height 21
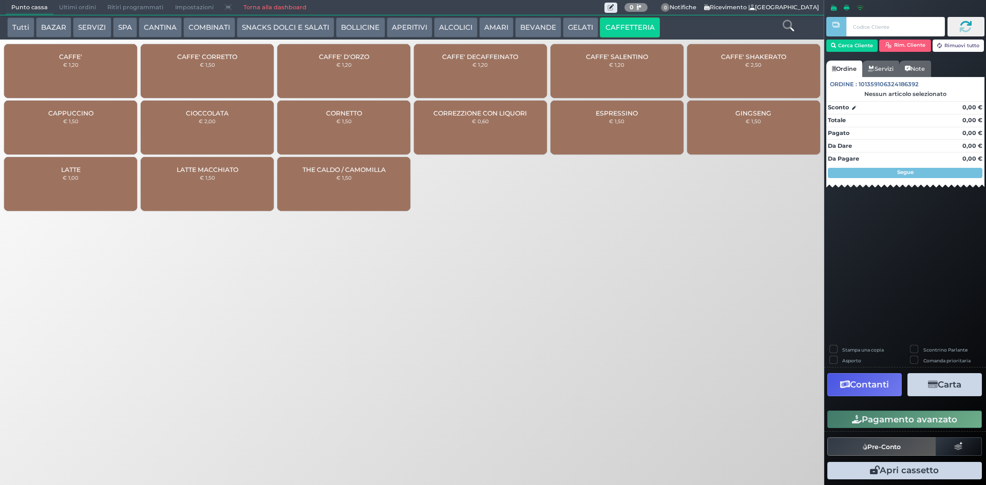
click at [92, 51] on div "CAFFE' € 1,20" at bounding box center [70, 71] width 133 height 54
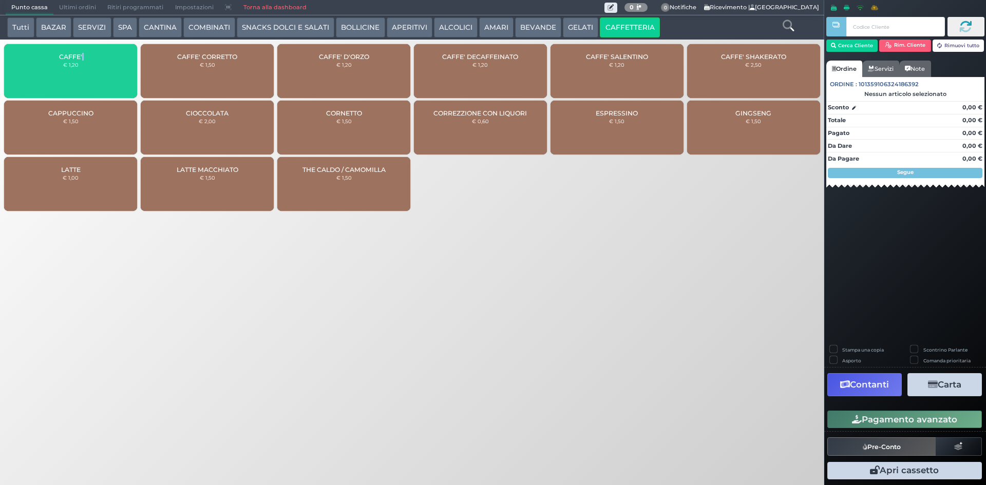
click at [92, 51] on div "CAFFE' € 1,20" at bounding box center [70, 71] width 133 height 54
click at [91, 51] on div "CAFFE' € 1,20" at bounding box center [70, 71] width 133 height 54
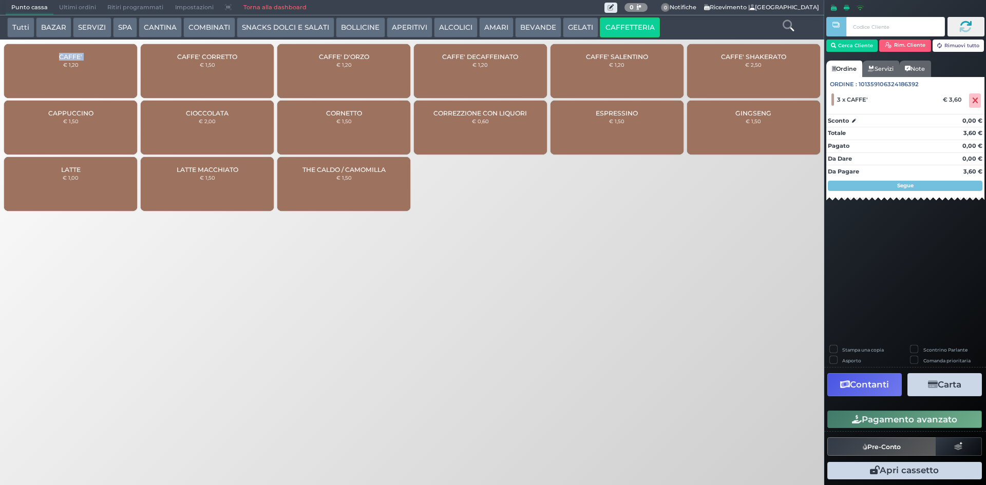
click at [108, 55] on div "CAFFE' € 1,20" at bounding box center [70, 71] width 133 height 54
click at [108, 71] on div "CAFFE' € 1,20" at bounding box center [70, 71] width 133 height 54
click at [246, 73] on div "CAFFE' CORRETTO € 1,50" at bounding box center [207, 71] width 133 height 54
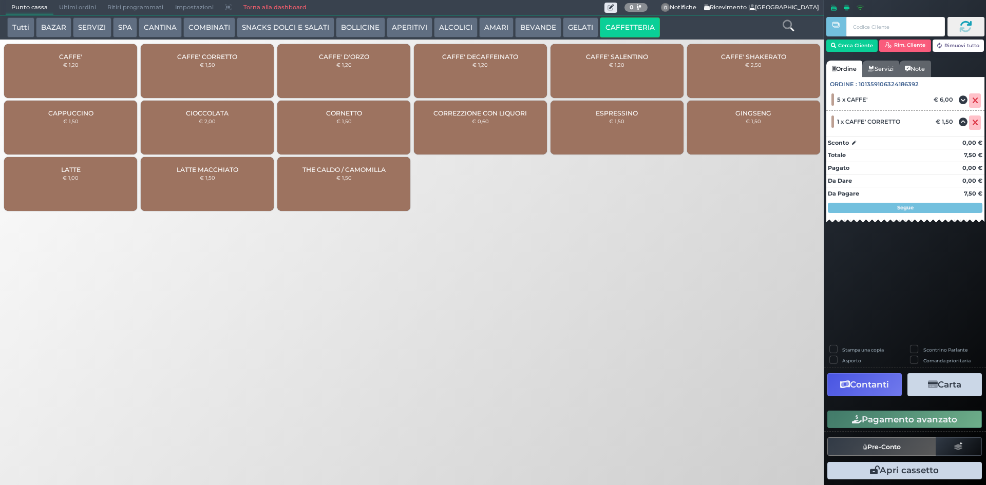
click at [925, 416] on button "Pagamento avanzato" at bounding box center [904, 419] width 155 height 17
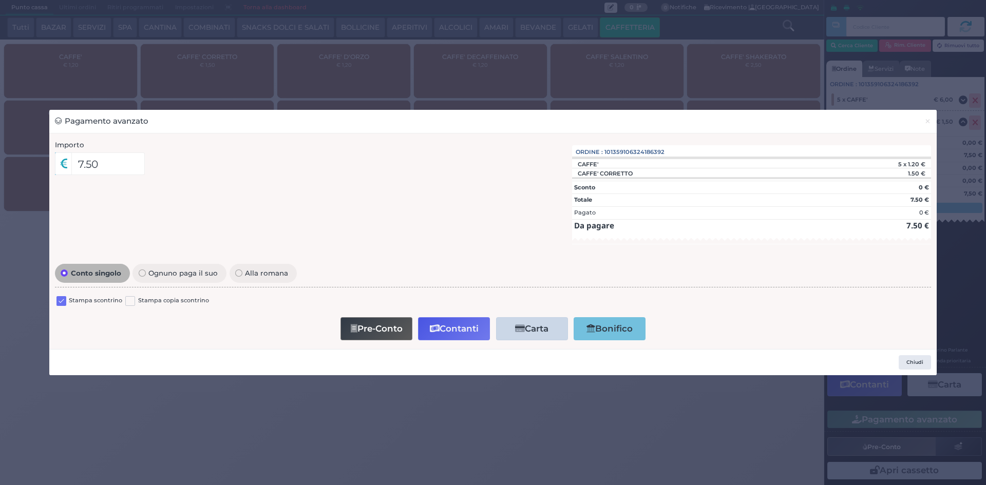
click at [68, 303] on div "Stampa scontrino" at bounding box center [89, 302] width 66 height 12
click at [63, 302] on label at bounding box center [61, 301] width 10 height 10
click at [0, 0] on input "checkbox" at bounding box center [0, 0] width 0 height 0
click at [454, 318] on button "Contanti" at bounding box center [454, 328] width 72 height 23
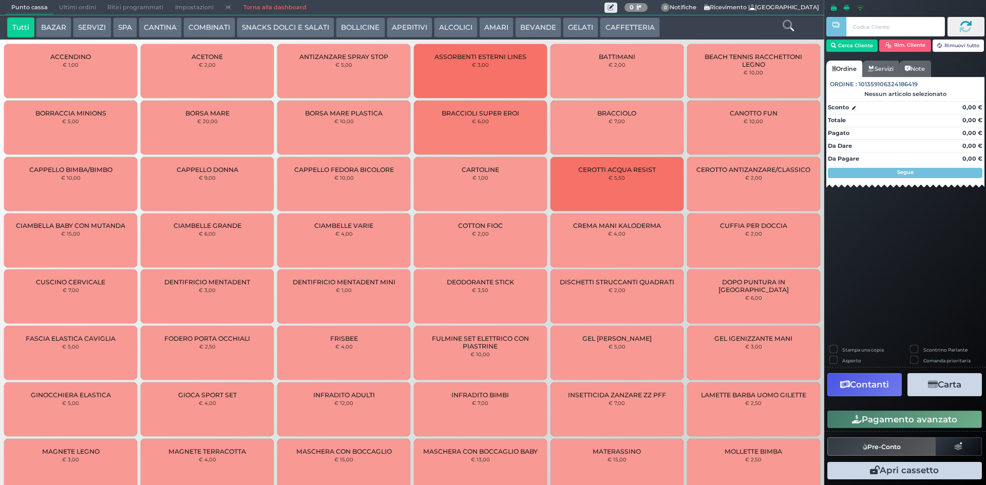
click at [77, 8] on span "Ultimi ordini" at bounding box center [77, 8] width 48 height 14
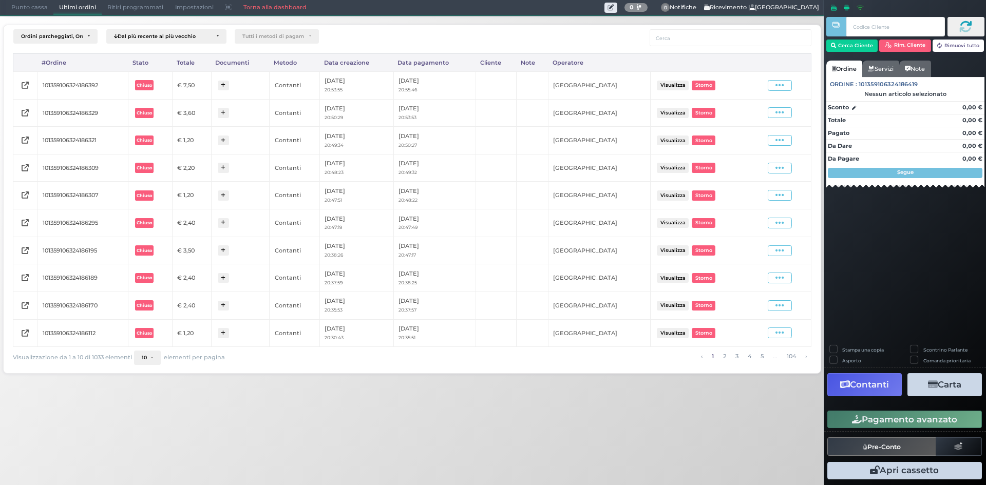
click at [779, 94] on td "Visualizza Ristampa Pre-Conto [GEOGRAPHIC_DATA]" at bounding box center [780, 85] width 62 height 28
click at [779, 86] on icon at bounding box center [779, 86] width 9 height 10
click at [772, 116] on span "Ristampa Pre-Conto" at bounding box center [755, 114] width 42 height 17
click at [27, 11] on span "Punto cassa" at bounding box center [30, 8] width 48 height 14
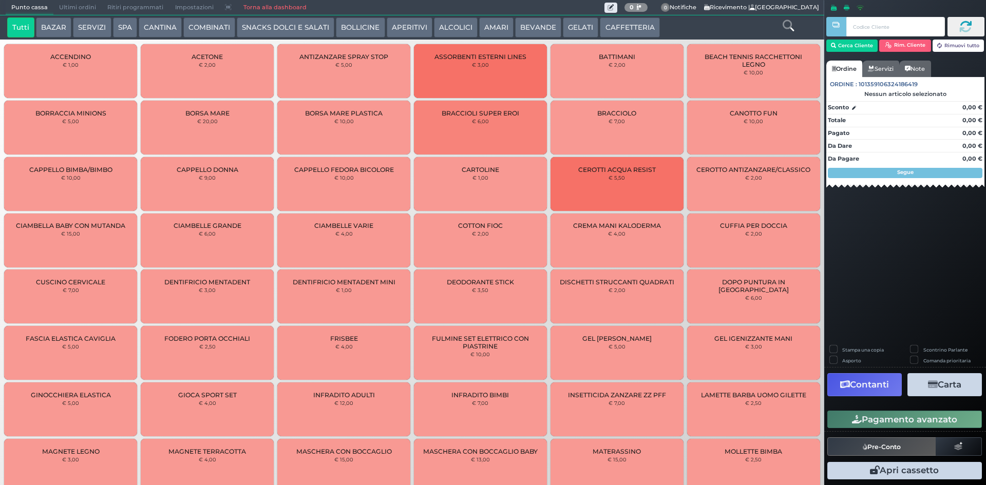
click at [606, 28] on button "CAFFETTERIA" at bounding box center [630, 27] width 60 height 21
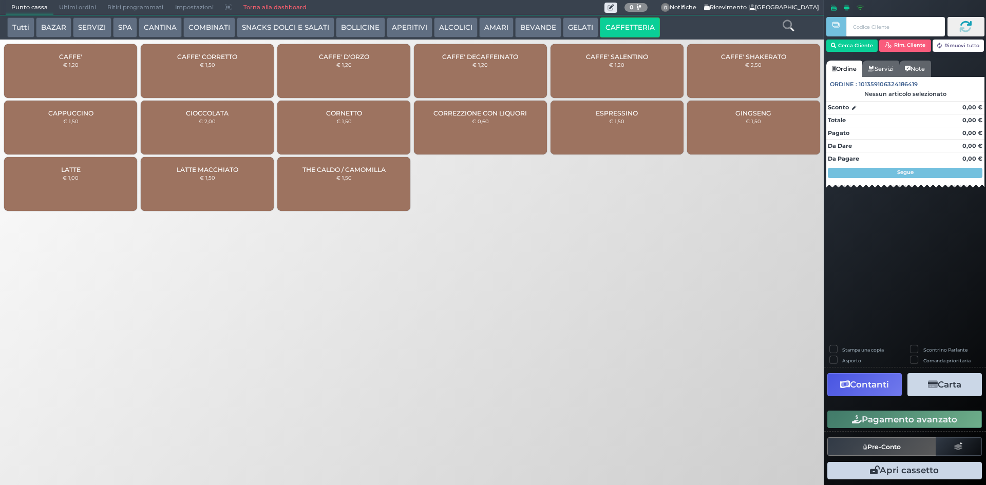
click at [236, 67] on div "CAFFE' CORRETTO € 1,50" at bounding box center [207, 71] width 133 height 54
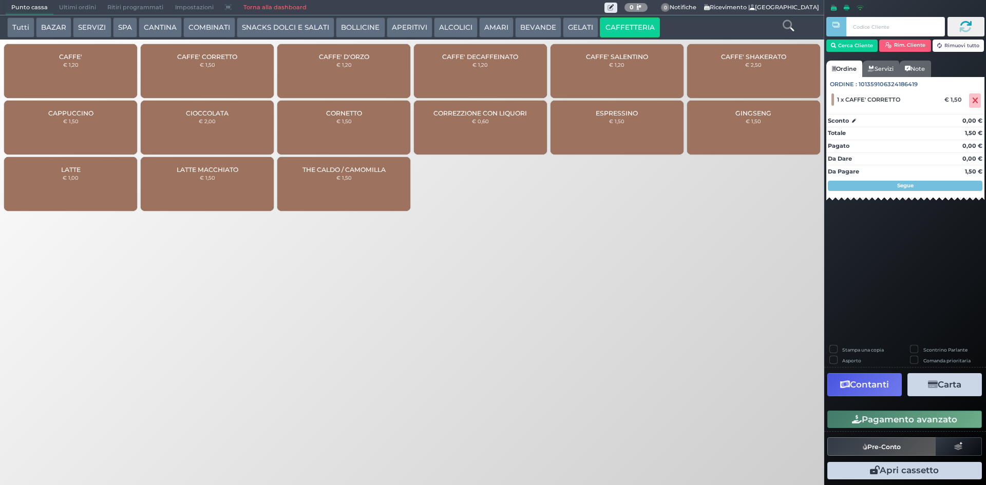
click at [878, 426] on button "Pagamento avanzato" at bounding box center [904, 419] width 155 height 17
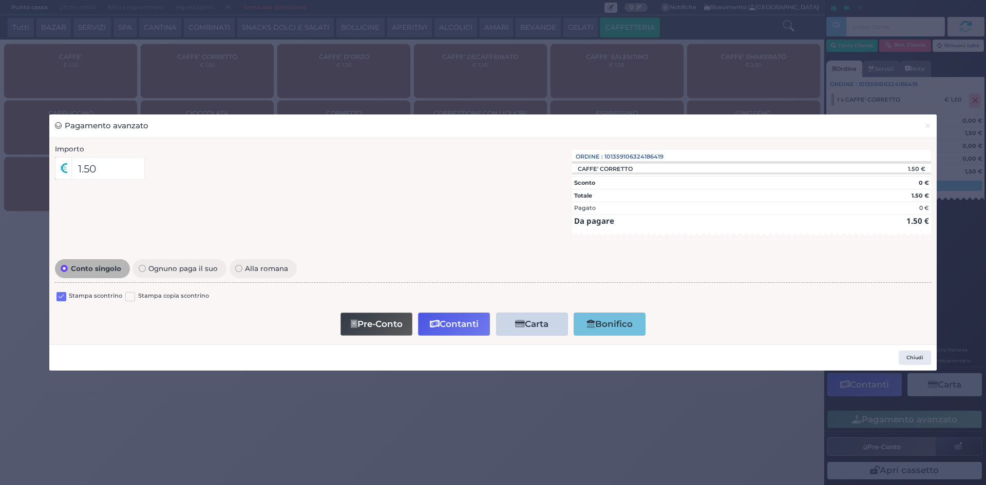
click at [62, 294] on label at bounding box center [61, 297] width 10 height 10
click at [0, 0] on input "checkbox" at bounding box center [0, 0] width 0 height 0
click at [464, 322] on button "Contanti" at bounding box center [454, 324] width 72 height 23
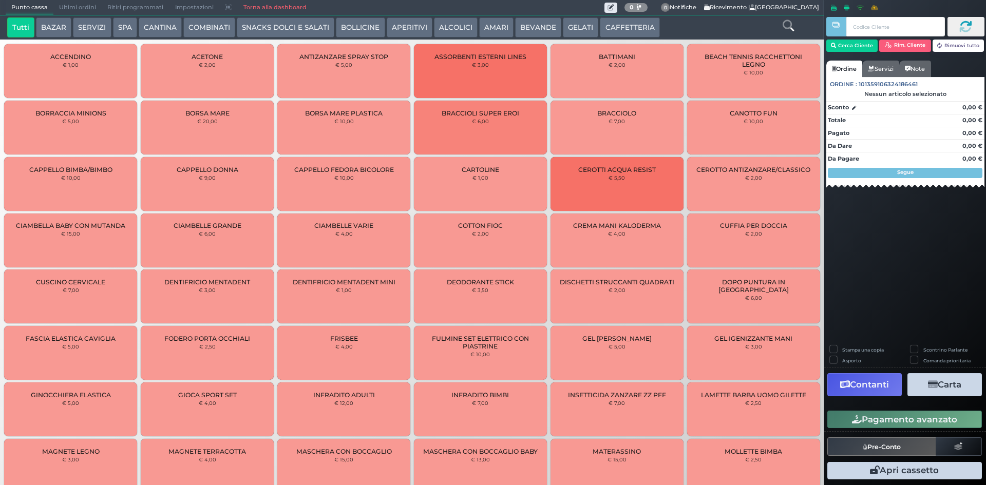
click at [66, 8] on span "Ultimi ordini" at bounding box center [77, 8] width 48 height 14
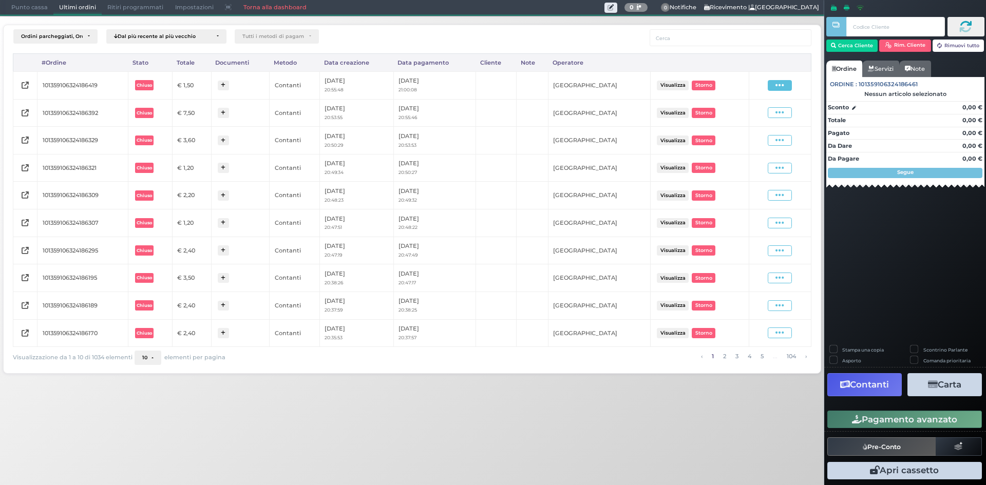
click at [773, 88] on span at bounding box center [780, 85] width 24 height 11
click at [754, 117] on span "Ristampa Pre-Conto" at bounding box center [755, 114] width 42 height 17
click at [27, 5] on span "Punto cassa" at bounding box center [30, 8] width 48 height 14
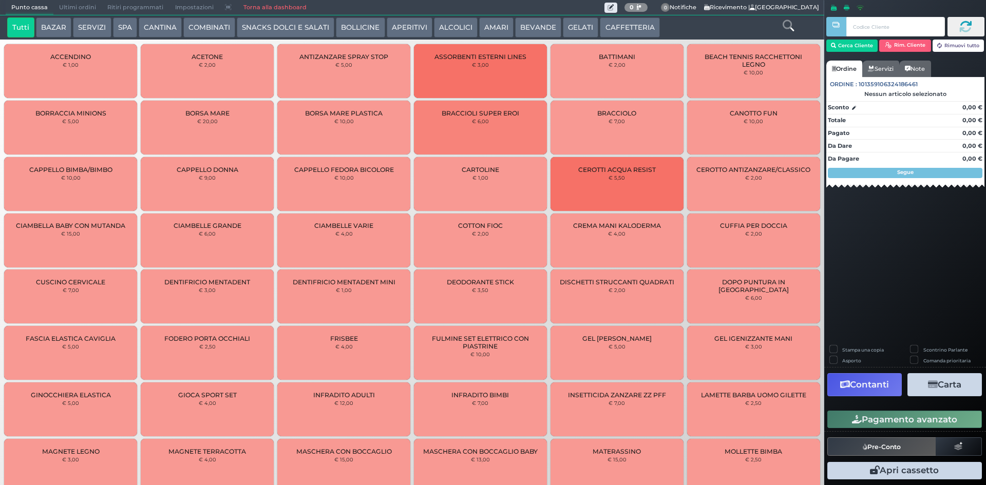
click at [642, 29] on button "CAFFETTERIA" at bounding box center [630, 27] width 60 height 21
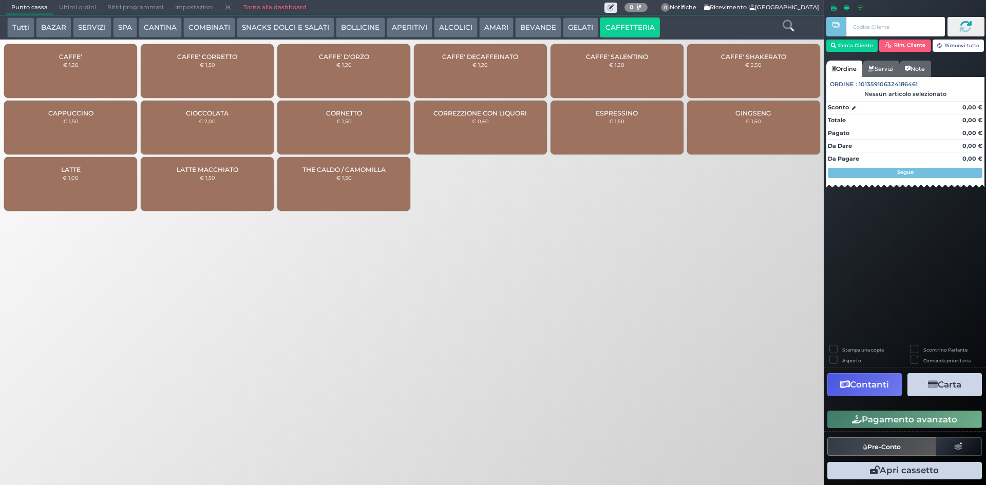
click at [79, 65] on div "CAFFE' € 1,20" at bounding box center [70, 71] width 133 height 54
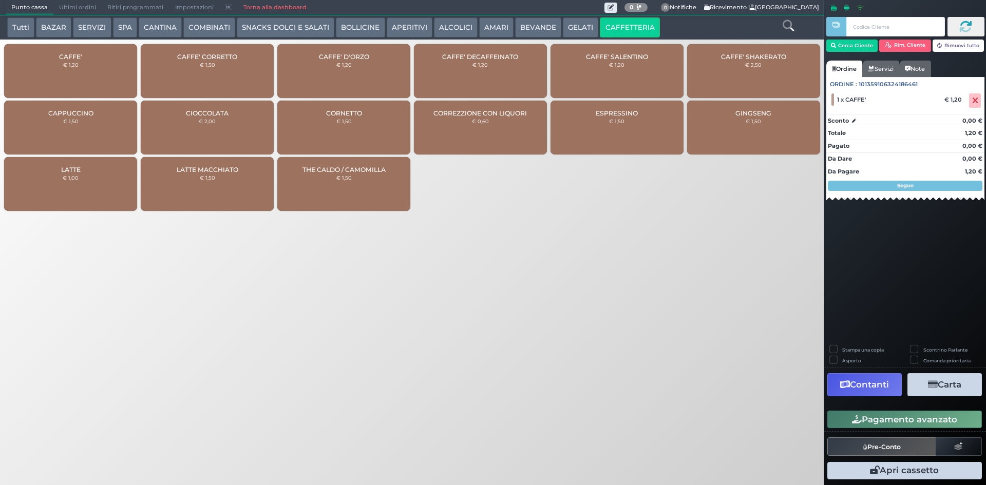
click at [450, 34] on button "ALCOLICI" at bounding box center [456, 27] width 44 height 21
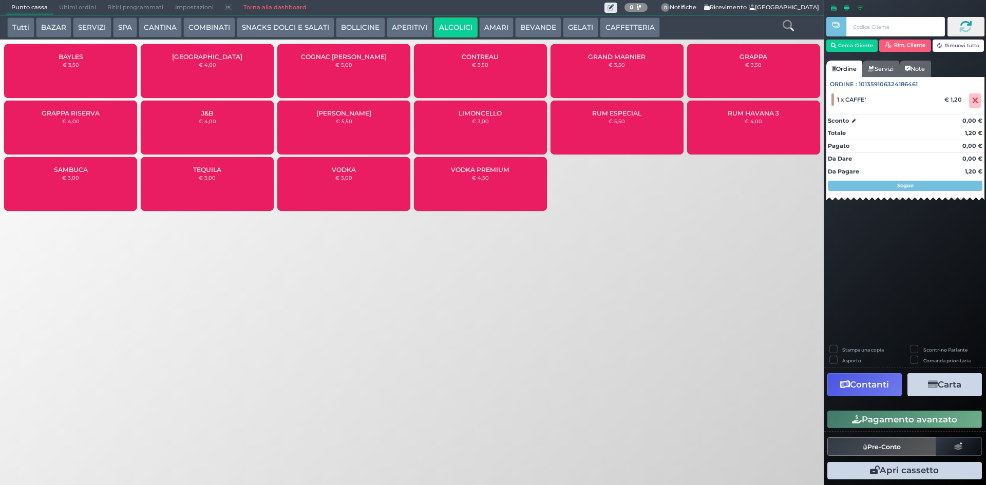
click at [53, 135] on div "GRAPPA RISERVA € 4,00" at bounding box center [70, 128] width 133 height 54
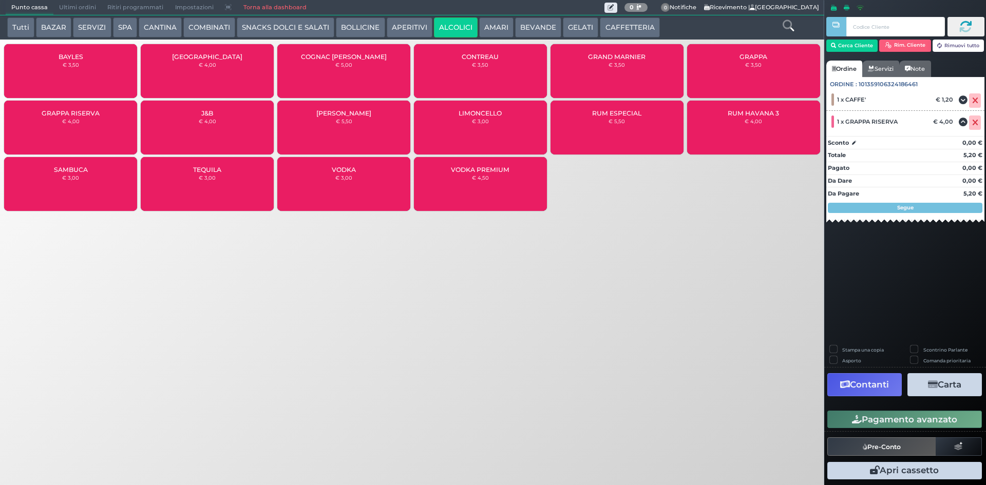
click at [905, 423] on button "Pagamento avanzato" at bounding box center [904, 419] width 155 height 17
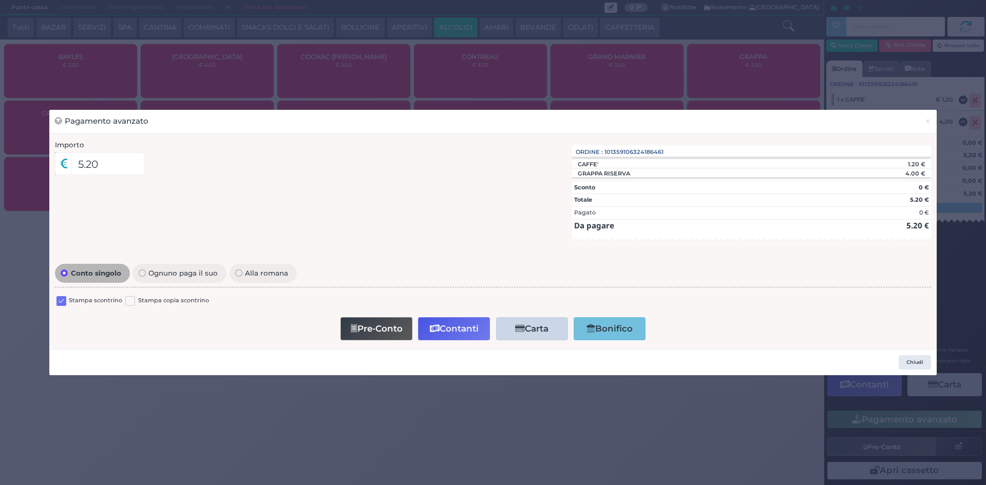
click at [60, 302] on label at bounding box center [61, 301] width 10 height 10
click at [0, 0] on input "checkbox" at bounding box center [0, 0] width 0 height 0
click at [455, 327] on button "Contanti" at bounding box center [454, 328] width 72 height 23
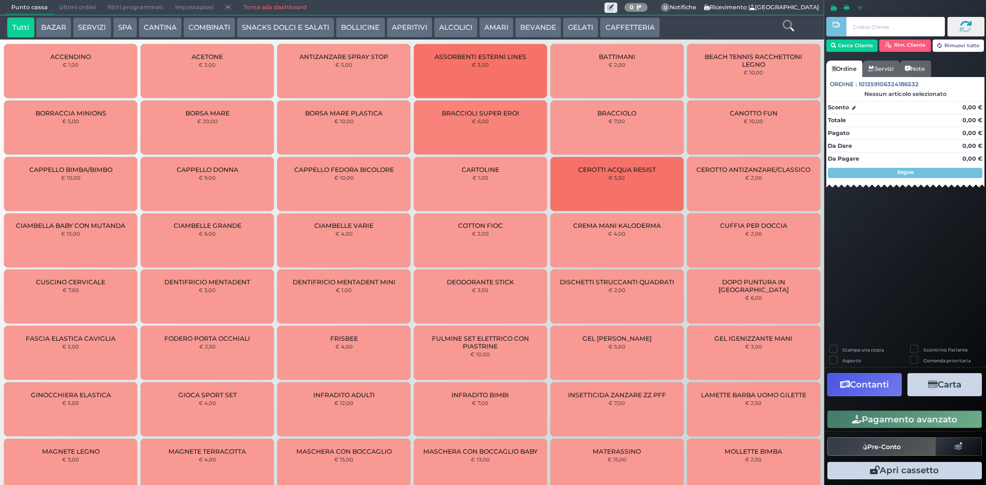
click at [76, 12] on span "Ultimi ordini" at bounding box center [77, 8] width 48 height 14
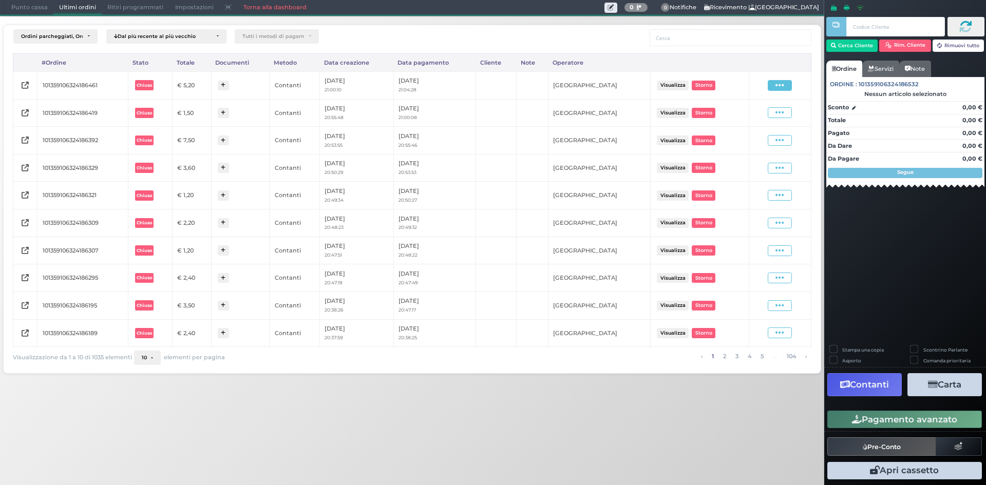
click at [780, 84] on icon at bounding box center [779, 86] width 9 height 10
click at [767, 115] on span "Ristampa Pre-Conto" at bounding box center [755, 114] width 42 height 17
click at [20, 5] on span "Punto cassa" at bounding box center [30, 8] width 48 height 14
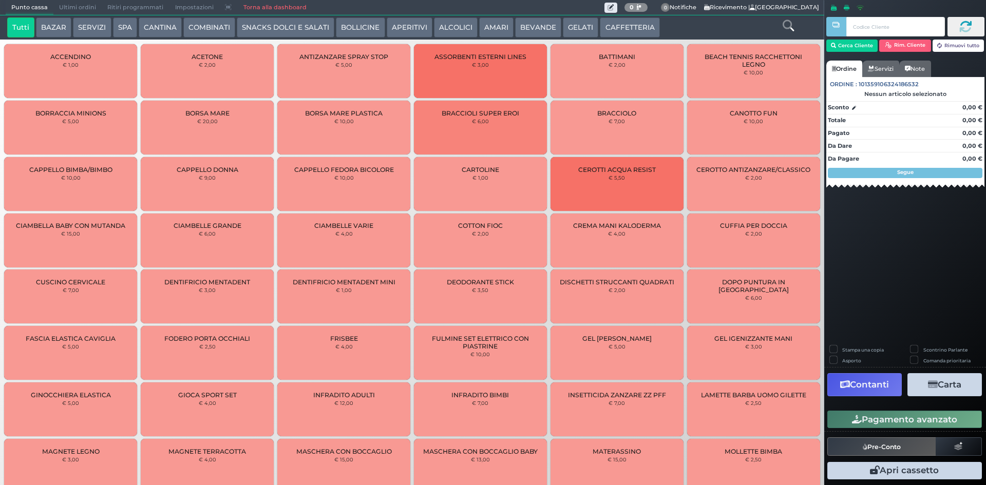
click at [434, 23] on button "ALCOLICI" at bounding box center [456, 27] width 44 height 21
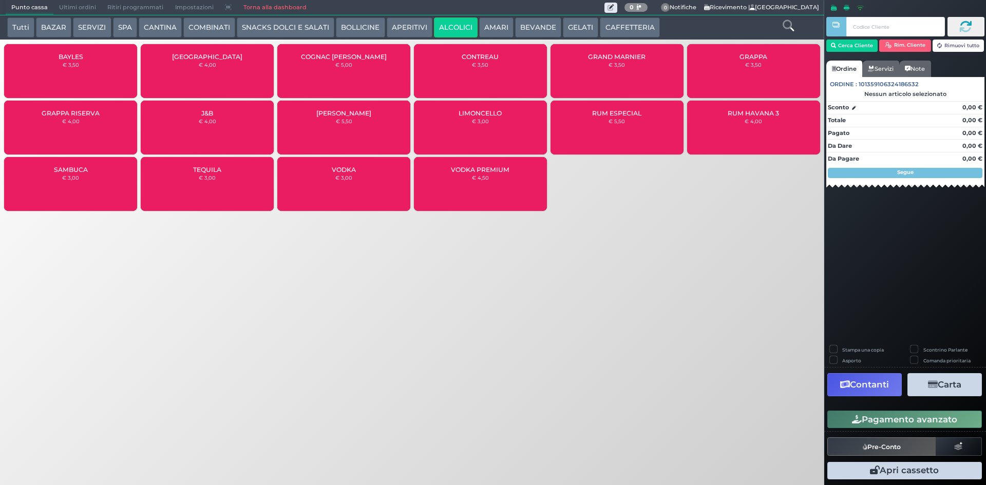
click at [86, 178] on div "SAMBUCA € 3,00" at bounding box center [70, 184] width 133 height 54
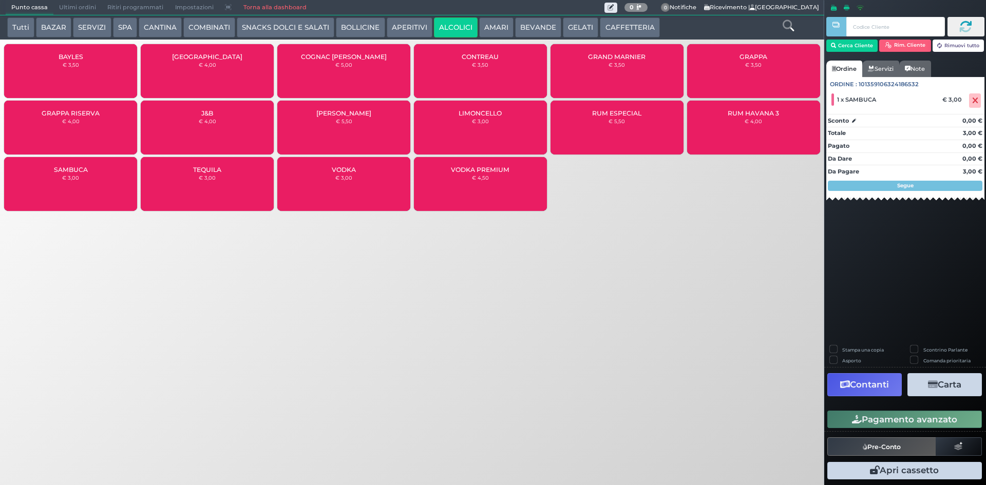
click at [862, 349] on label "Stampa una copia" at bounding box center [863, 350] width 42 height 7
checkbox input "true"
click at [949, 384] on button "Carta" at bounding box center [944, 384] width 74 height 23
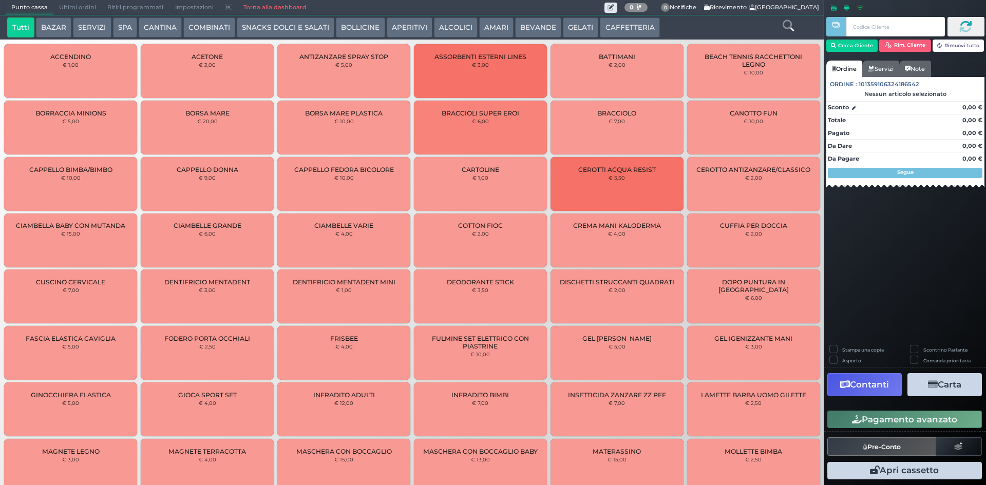
click at [622, 29] on button "CAFFETTERIA" at bounding box center [630, 27] width 60 height 21
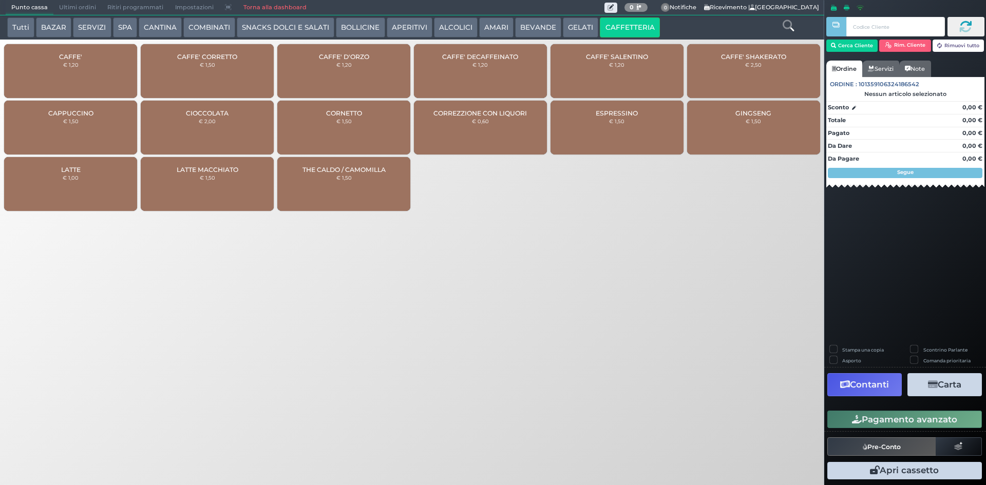
click at [104, 79] on div "CAFFE' € 1,20" at bounding box center [70, 71] width 133 height 54
click at [104, 78] on div "CAFFE' € 1,20" at bounding box center [70, 71] width 133 height 54
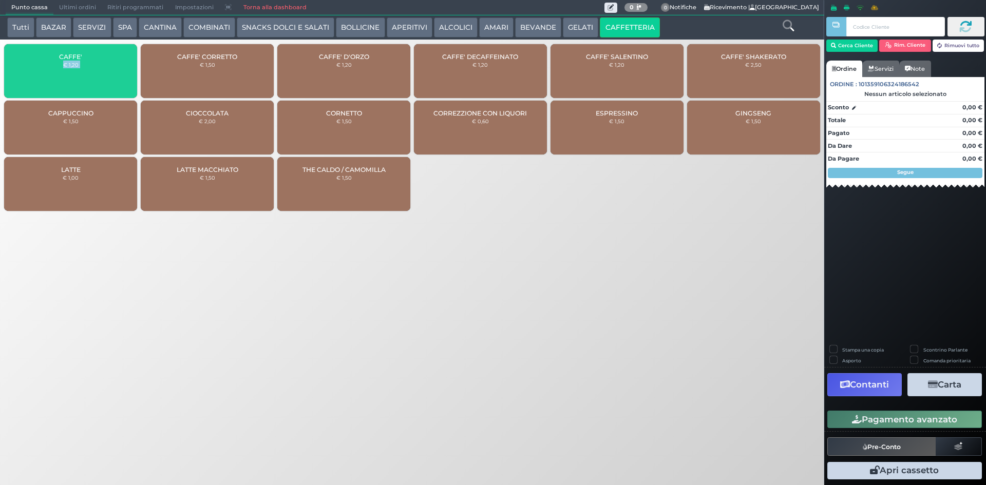
click at [104, 78] on div "CAFFE' € 1,20" at bounding box center [70, 71] width 133 height 54
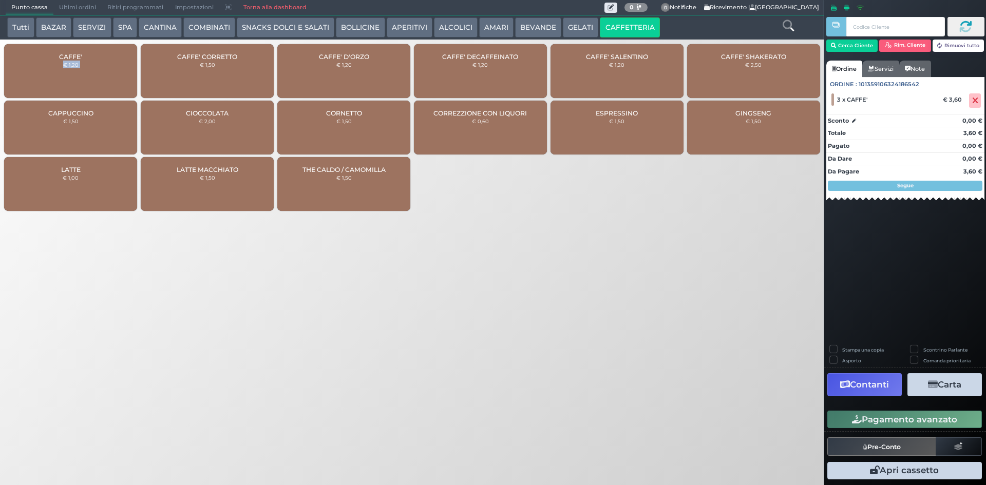
click at [104, 78] on div "CAFFE' € 1,20" at bounding box center [70, 71] width 133 height 54
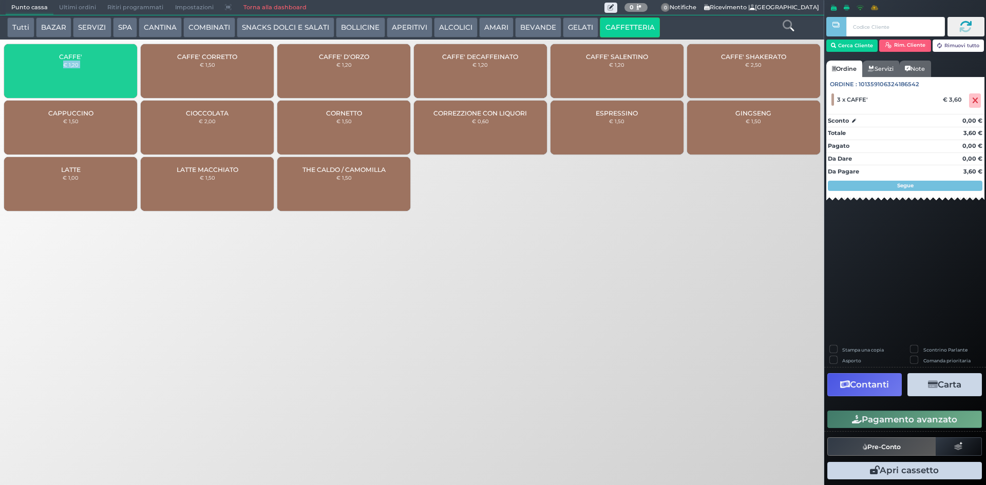
click at [104, 78] on div "CAFFE' € 1,20" at bounding box center [70, 71] width 133 height 54
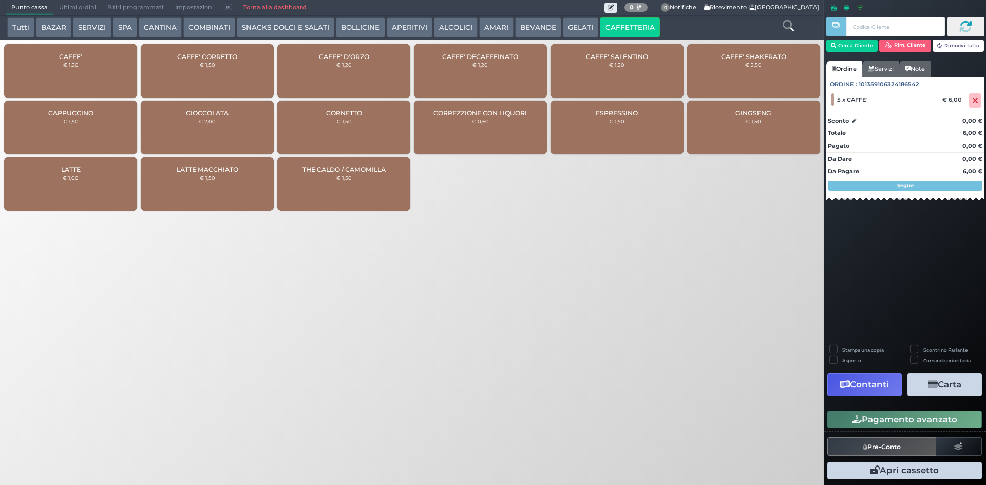
click at [494, 70] on div "CAFFE' DECAFFEINATO € 1,20" at bounding box center [480, 71] width 133 height 54
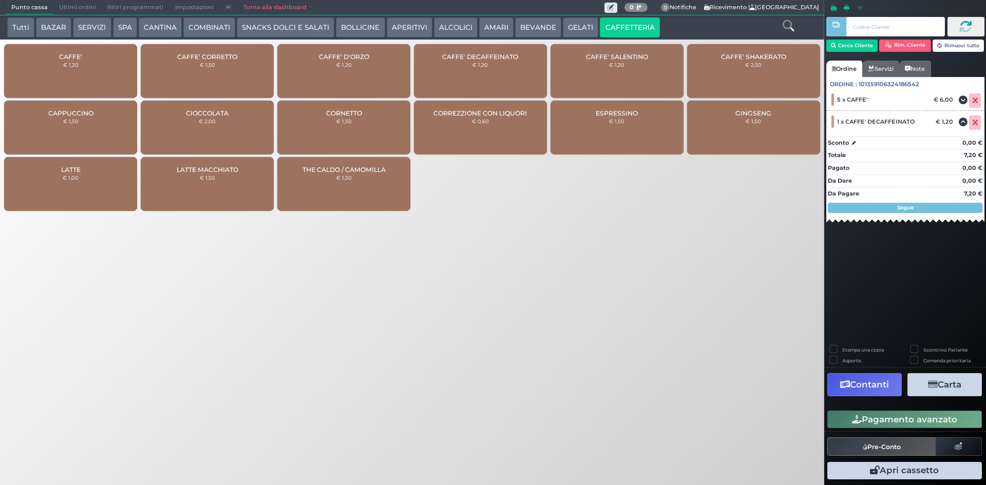
click at [878, 413] on button "Pagamento avanzato" at bounding box center [904, 419] width 155 height 17
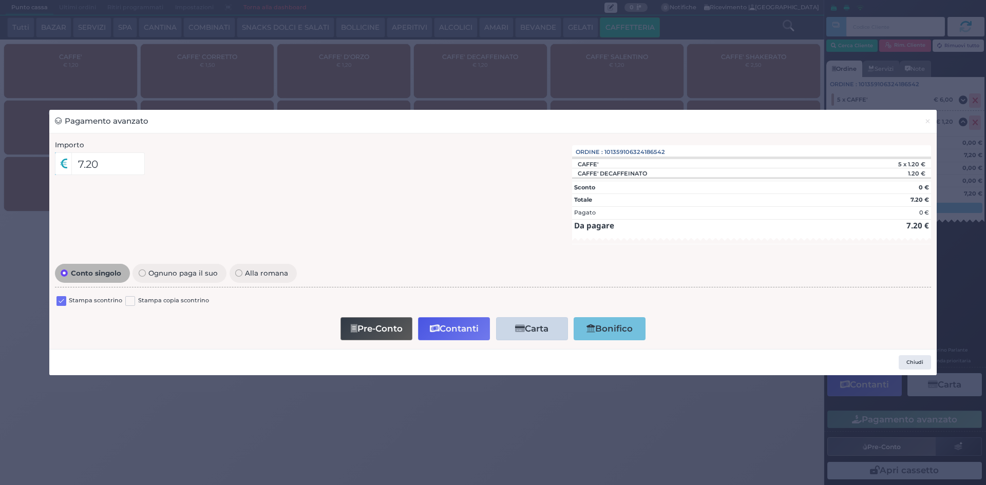
click at [66, 300] on div "Stampa scontrino" at bounding box center [89, 302] width 66 height 12
click at [62, 302] on label at bounding box center [61, 301] width 10 height 10
click at [0, 0] on input "checkbox" at bounding box center [0, 0] width 0 height 0
click at [460, 331] on button "Contanti" at bounding box center [454, 328] width 72 height 23
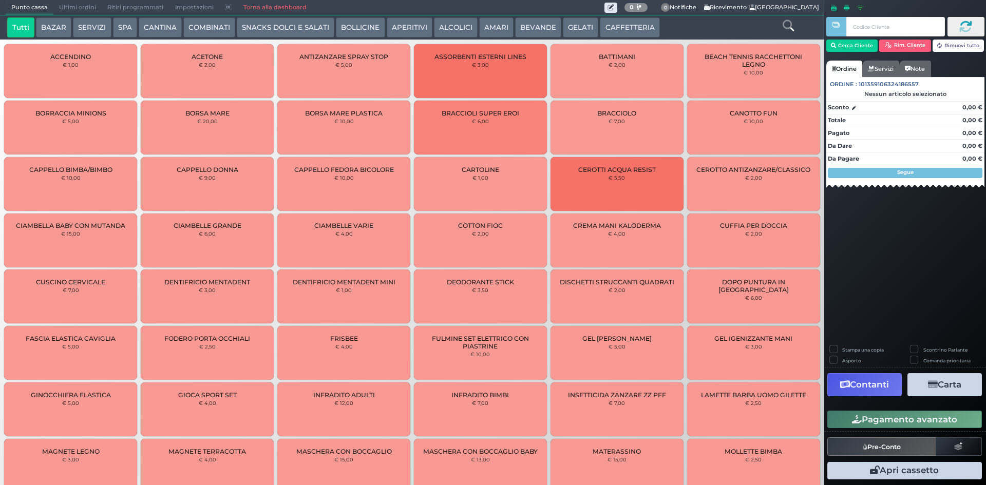
click at [67, 5] on span "Ultimi ordini" at bounding box center [77, 8] width 48 height 14
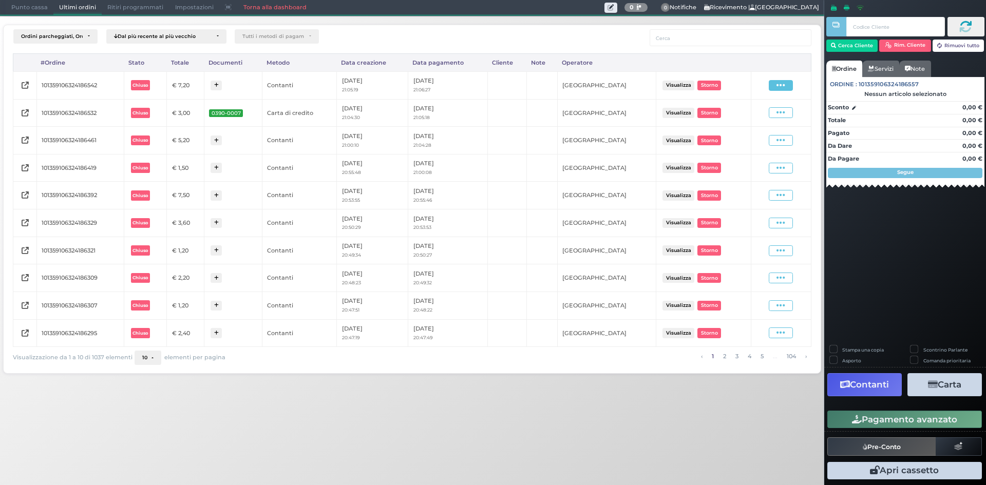
click at [774, 81] on span at bounding box center [781, 85] width 24 height 11
click at [753, 110] on span "Ristampa Pre-Conto" at bounding box center [757, 114] width 42 height 17
click at [32, 8] on span "Punto cassa" at bounding box center [30, 8] width 48 height 14
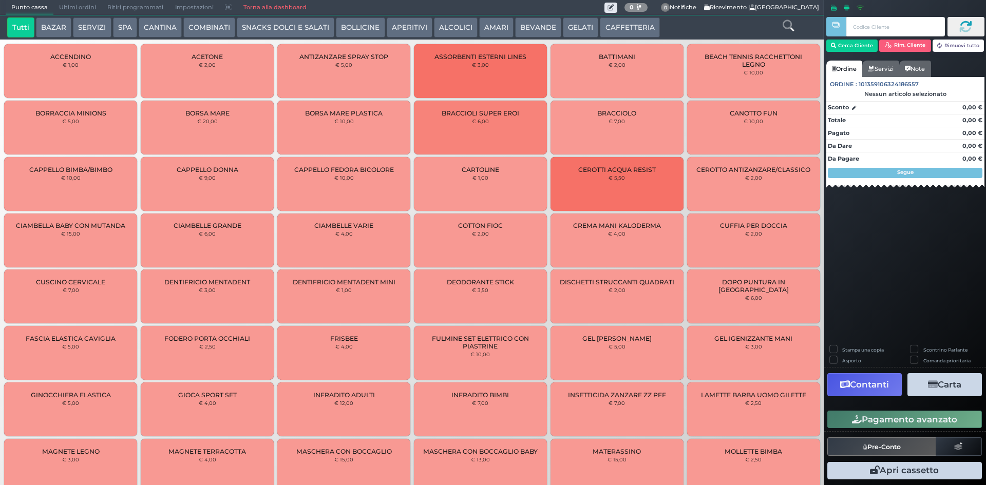
click at [644, 20] on button "CAFFETTERIA" at bounding box center [630, 27] width 60 height 21
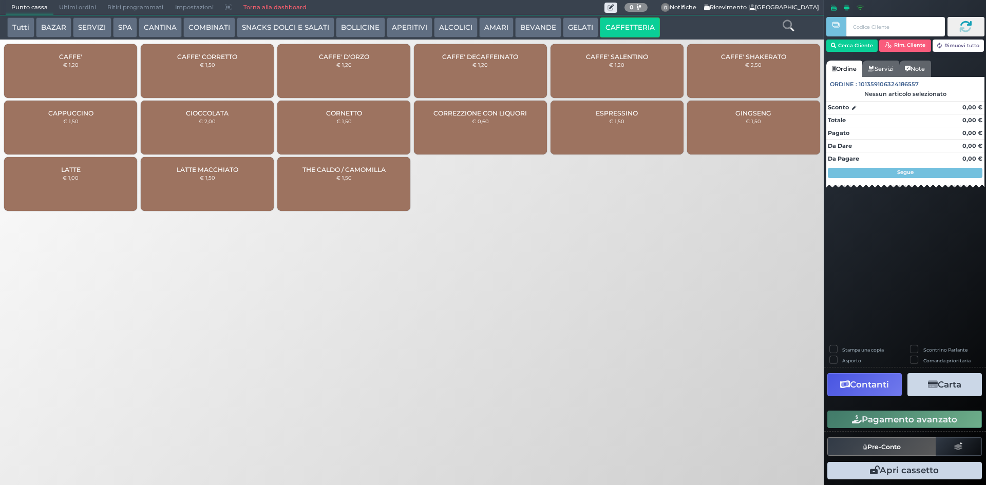
click at [85, 53] on div "CAFFE' € 1,20" at bounding box center [70, 71] width 133 height 54
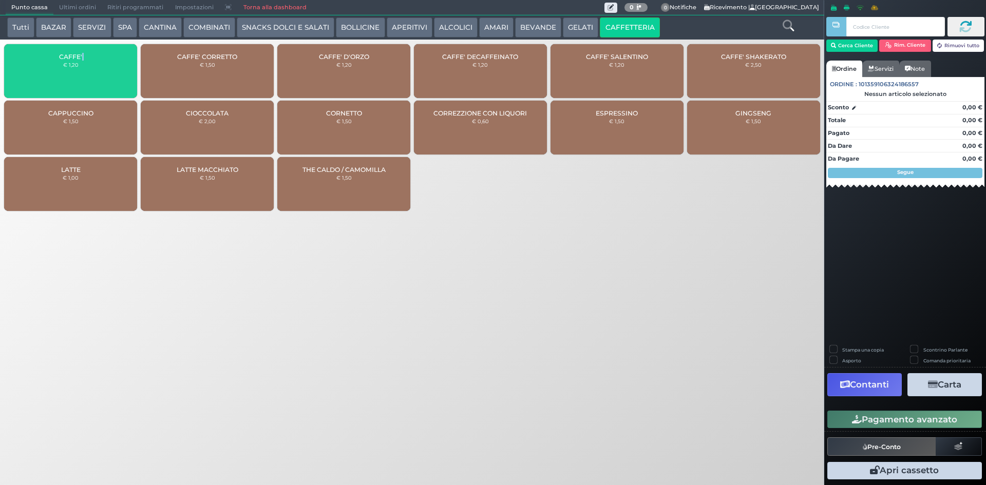
click at [85, 53] on div "CAFFE' € 1,20" at bounding box center [70, 71] width 133 height 54
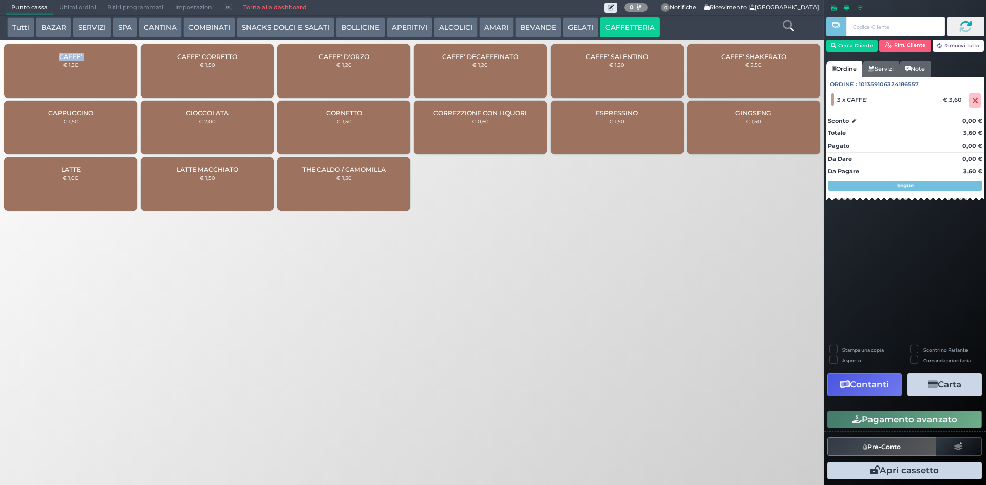
click at [874, 414] on button "Pagamento avanzato" at bounding box center [904, 419] width 155 height 17
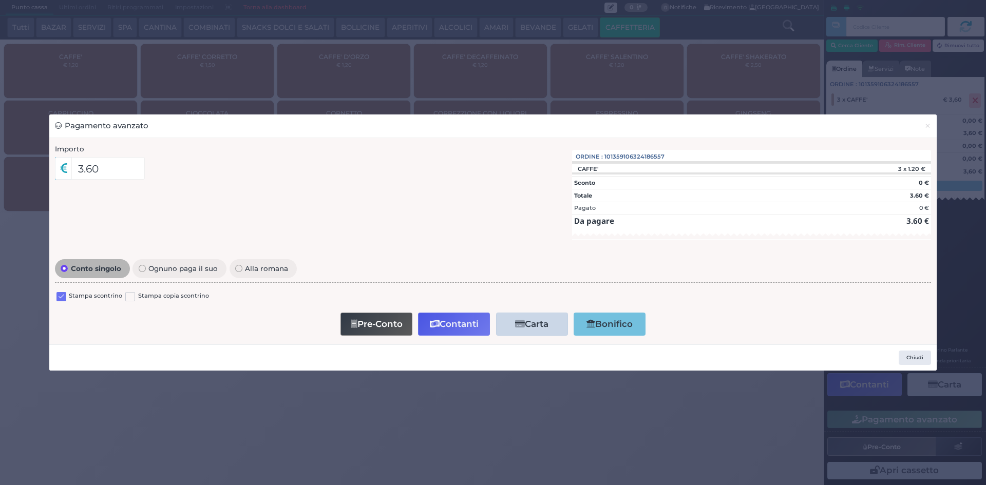
click at [55, 293] on div "Stampa scontrino Stampa copia scontrino" at bounding box center [493, 298] width 876 height 24
click at [62, 298] on label at bounding box center [61, 297] width 10 height 10
click at [0, 0] on input "checkbox" at bounding box center [0, 0] width 0 height 0
click at [433, 315] on button "Contanti" at bounding box center [454, 324] width 72 height 23
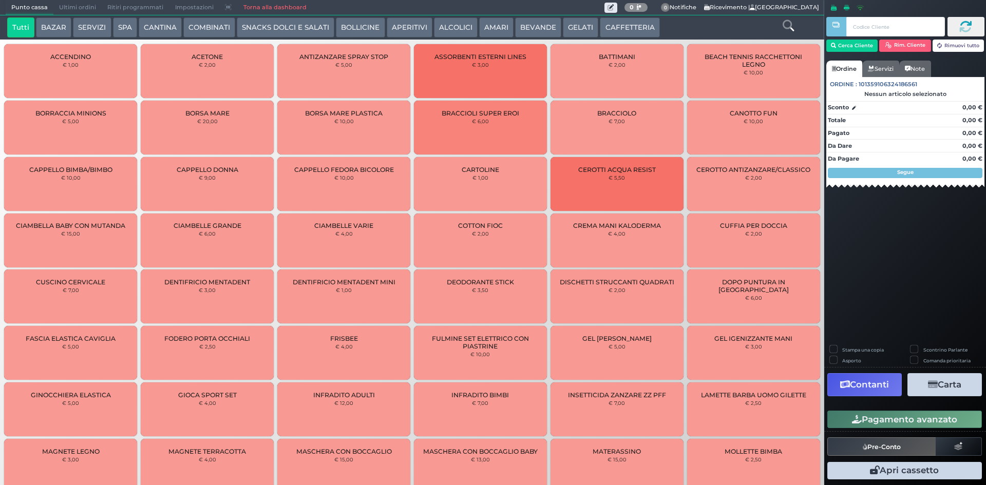
click at [65, 8] on span "Ultimi ordini" at bounding box center [77, 8] width 48 height 14
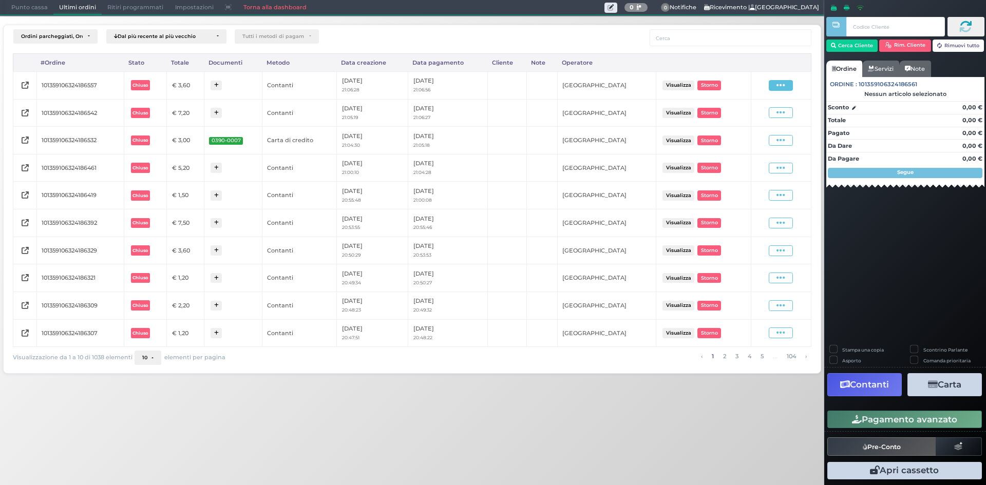
click at [774, 85] on span at bounding box center [781, 85] width 24 height 11
click at [754, 112] on span "Ristampa Pre-Conto" at bounding box center [757, 114] width 42 height 17
click at [35, 4] on span "Punto cassa" at bounding box center [30, 8] width 48 height 14
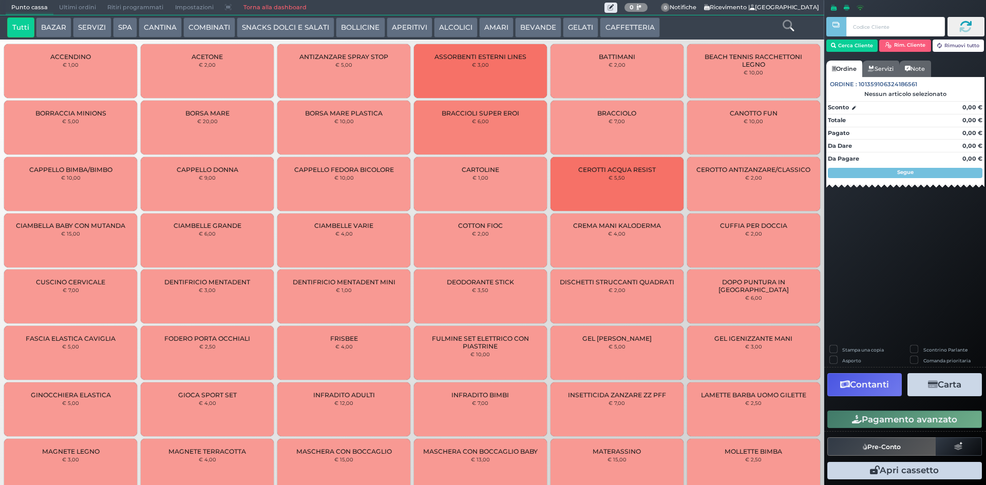
click at [648, 26] on button "CAFFETTERIA" at bounding box center [630, 27] width 60 height 21
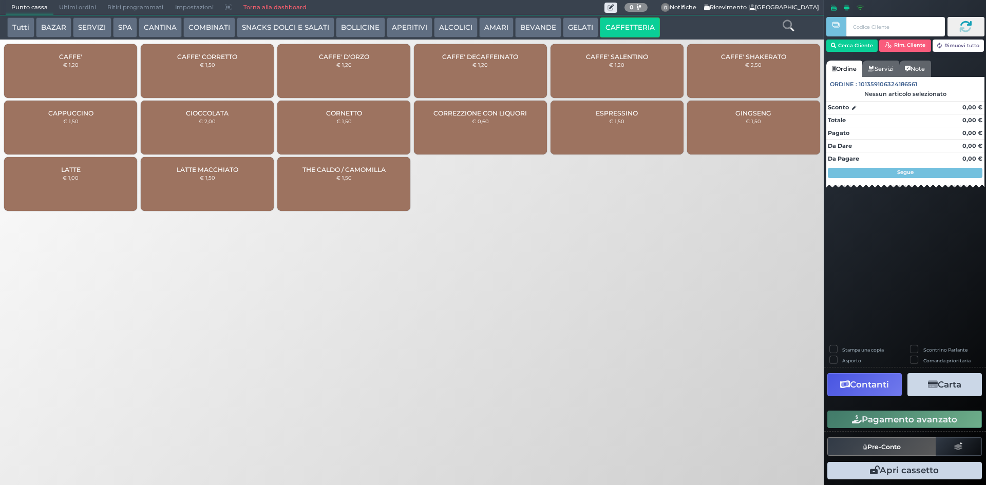
click at [51, 70] on div "CAFFE' € 1,20" at bounding box center [70, 71] width 133 height 54
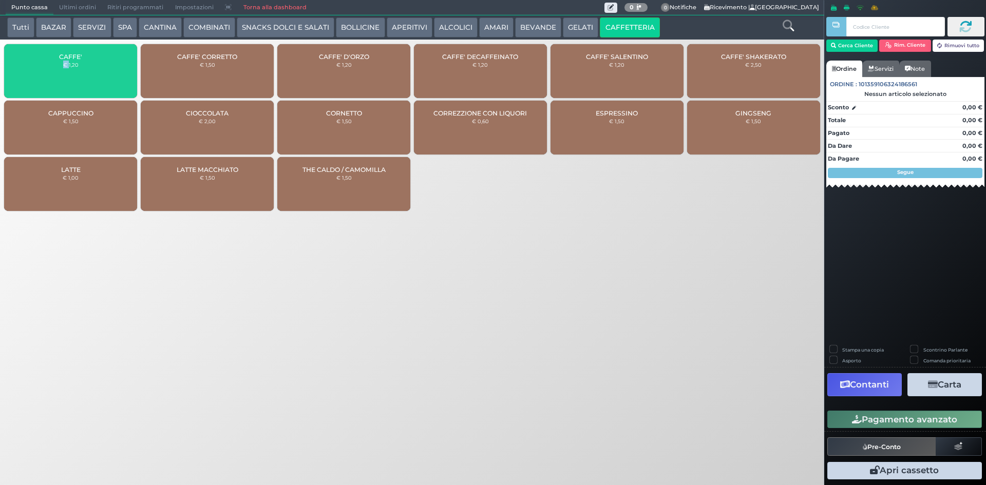
click at [51, 70] on div "CAFFE' € 1,20" at bounding box center [70, 71] width 133 height 54
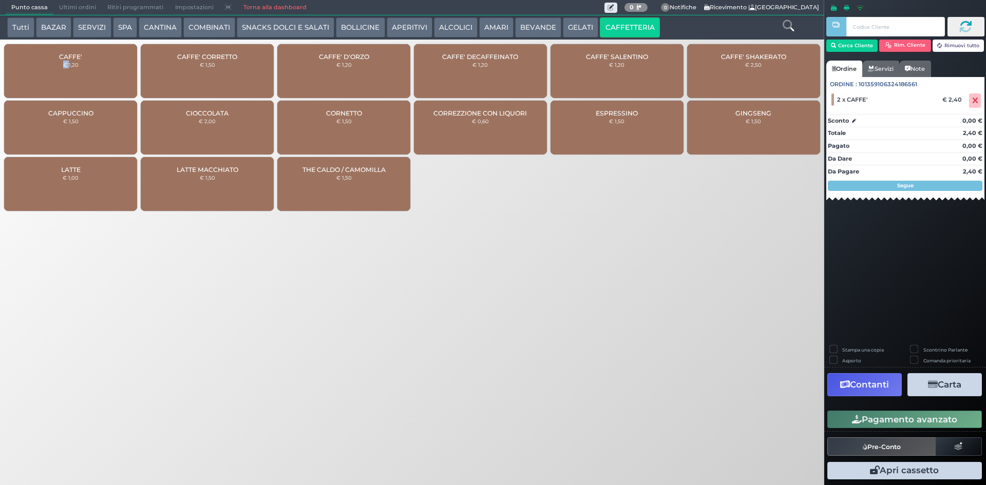
click at [898, 422] on button "Pagamento avanzato" at bounding box center [904, 419] width 155 height 17
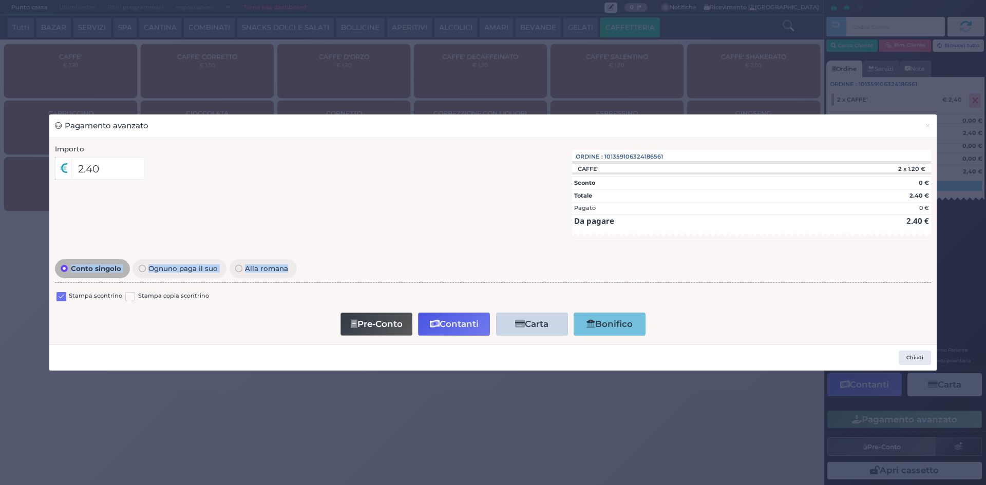
drag, startPoint x: 2, startPoint y: 293, endPoint x: 46, endPoint y: 279, distance: 46.4
click at [29, 275] on div "Pagamento avanzato × Importo 2.40 Importo Totale 2.40 Quote 1 1" at bounding box center [493, 242] width 986 height 485
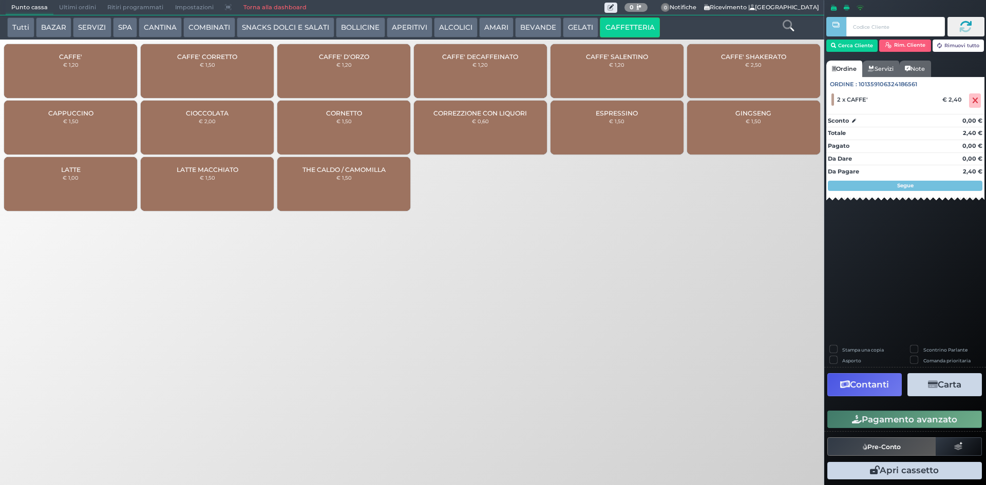
click at [868, 424] on button "Pagamento avanzato" at bounding box center [904, 419] width 155 height 17
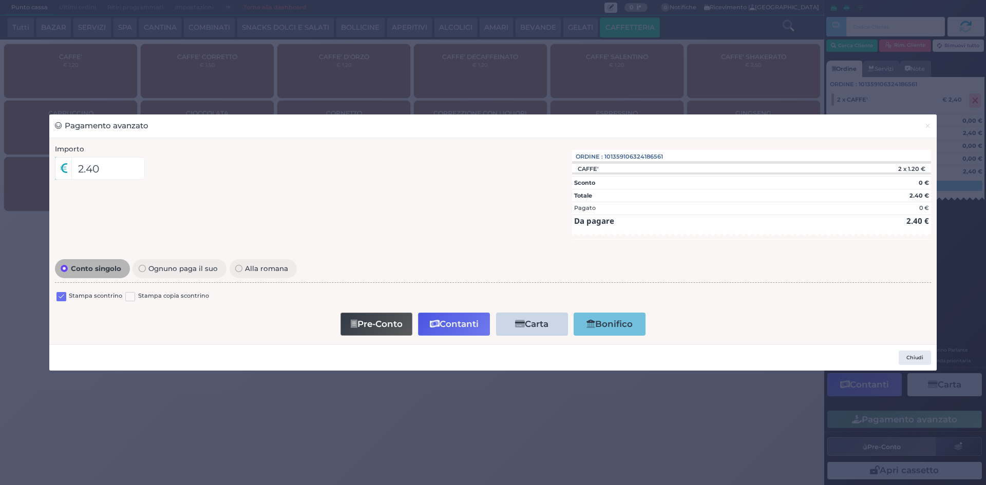
click at [60, 297] on label at bounding box center [61, 297] width 10 height 10
click at [0, 0] on input "checkbox" at bounding box center [0, 0] width 0 height 0
click at [465, 322] on button "Contanti" at bounding box center [454, 324] width 72 height 23
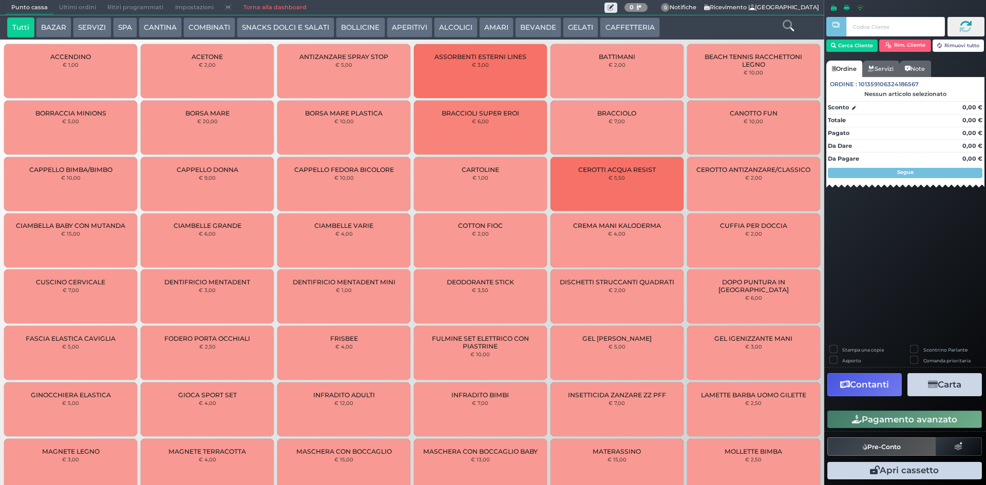
click at [74, 9] on span "Ultimi ordini" at bounding box center [77, 8] width 48 height 14
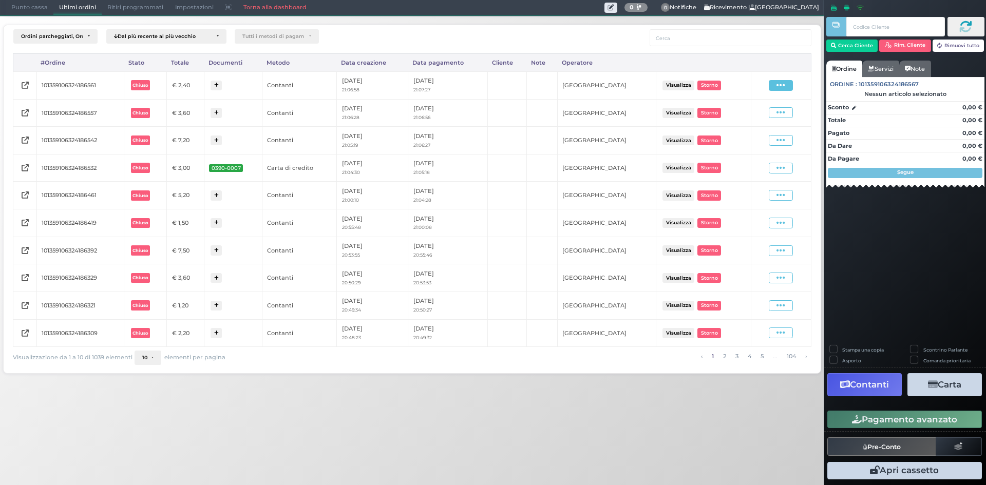
click at [777, 87] on icon at bounding box center [780, 86] width 9 height 10
click at [755, 113] on span "Ristampa Pre-Conto" at bounding box center [757, 114] width 42 height 17
click at [21, 7] on span "Punto cassa" at bounding box center [30, 8] width 48 height 14
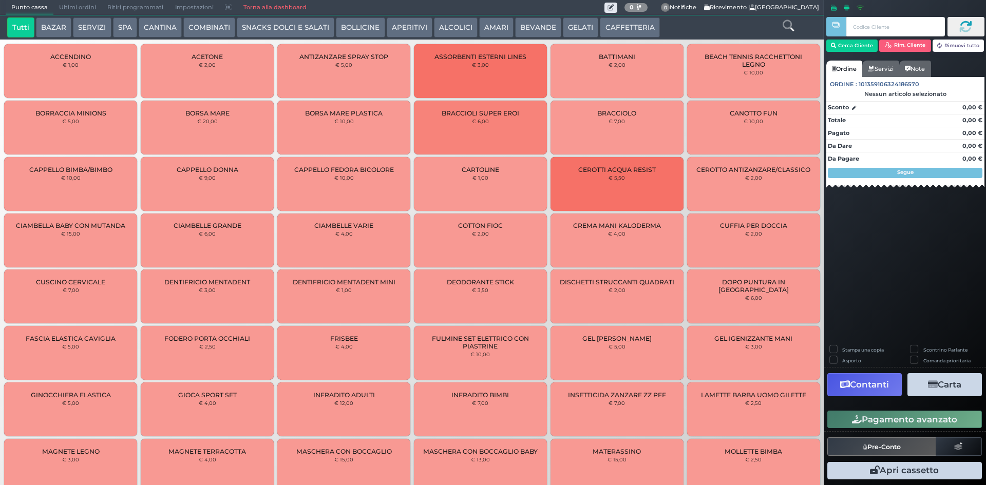
click at [607, 27] on button "CAFFETTERIA" at bounding box center [630, 27] width 60 height 21
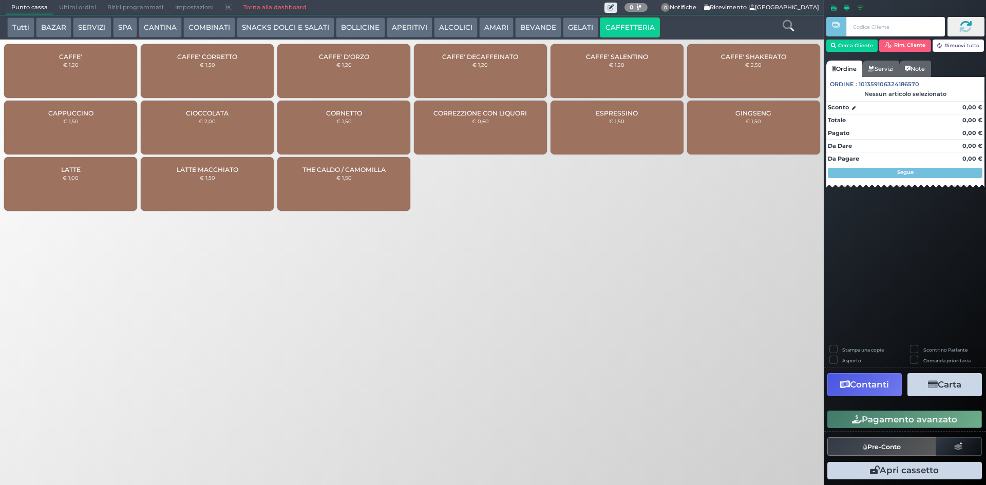
click at [227, 59] on span "CAFFE' CORRETTO" at bounding box center [207, 57] width 60 height 8
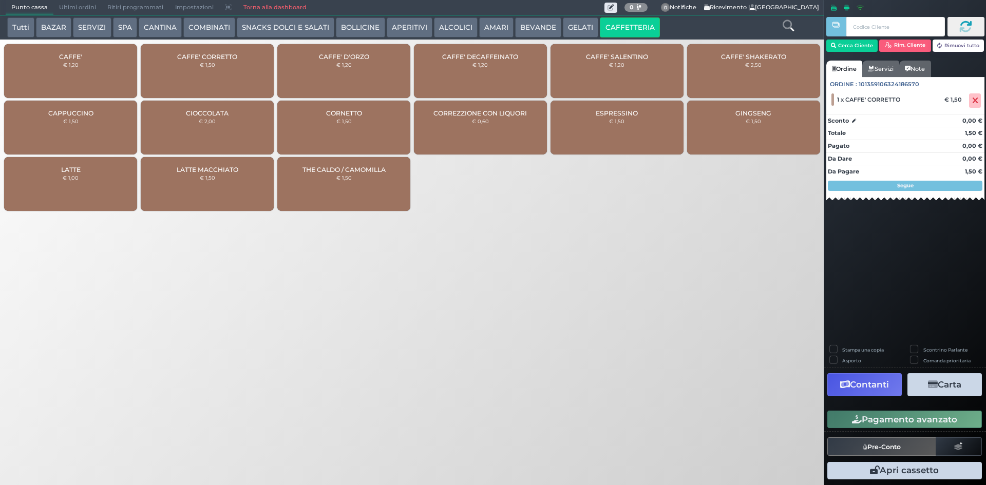
click at [886, 417] on button "Pagamento avanzato" at bounding box center [904, 419] width 155 height 17
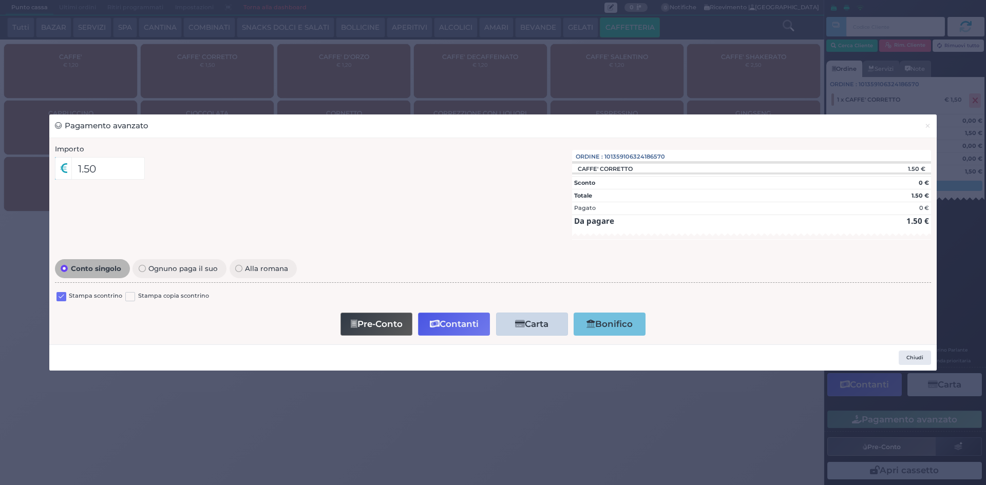
click at [62, 290] on div "Stampa scontrino Stampa copia scontrino" at bounding box center [493, 298] width 876 height 24
click at [59, 297] on label at bounding box center [61, 297] width 10 height 10
click at [0, 0] on input "checkbox" at bounding box center [0, 0] width 0 height 0
click at [454, 327] on button "Contanti" at bounding box center [454, 324] width 72 height 23
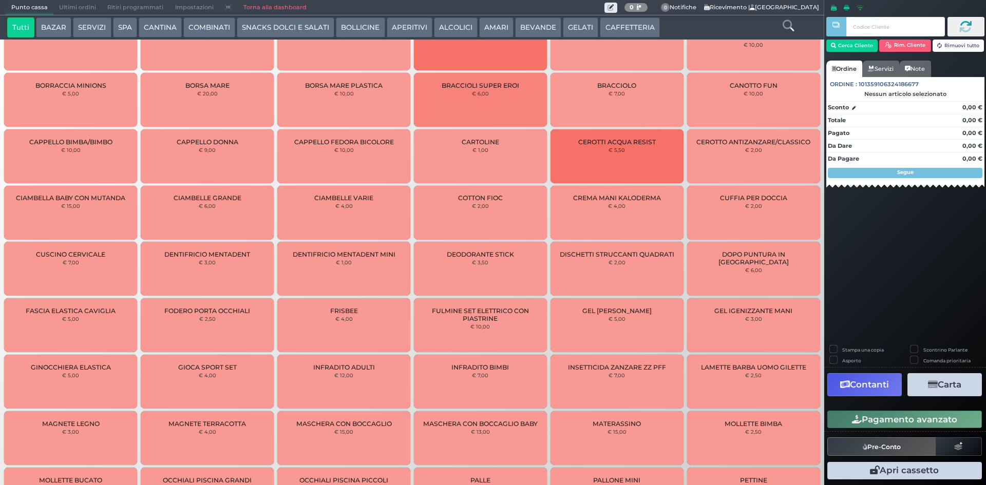
scroll to position [73, 0]
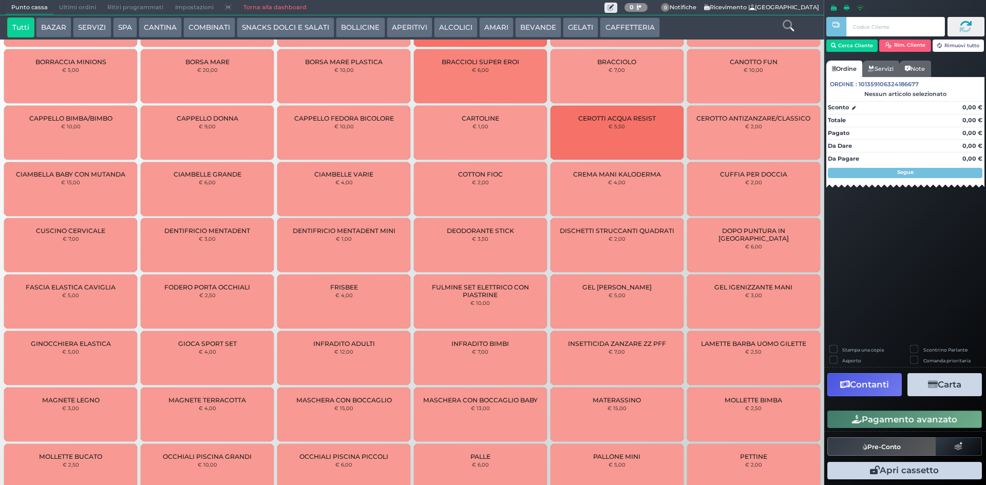
click at [81, 1] on span "Ultimi ordini" at bounding box center [77, 8] width 48 height 14
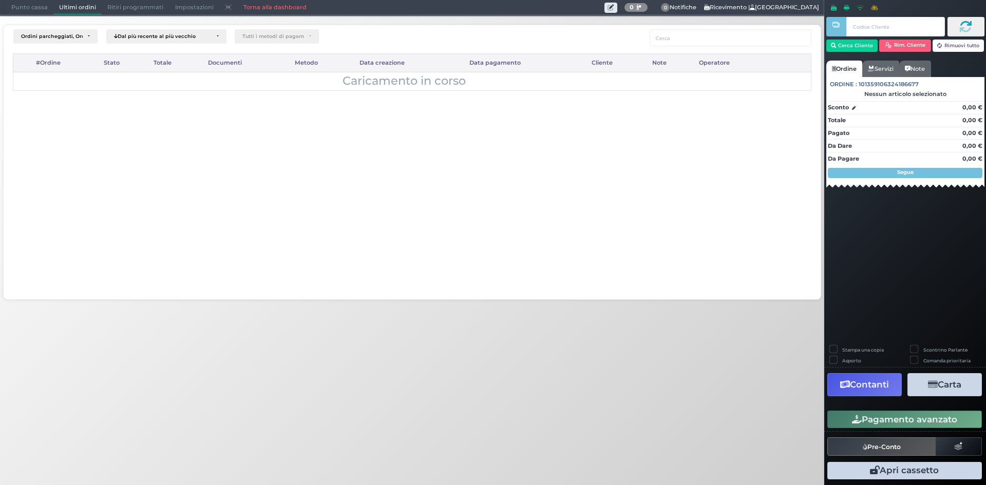
scroll to position [0, 0]
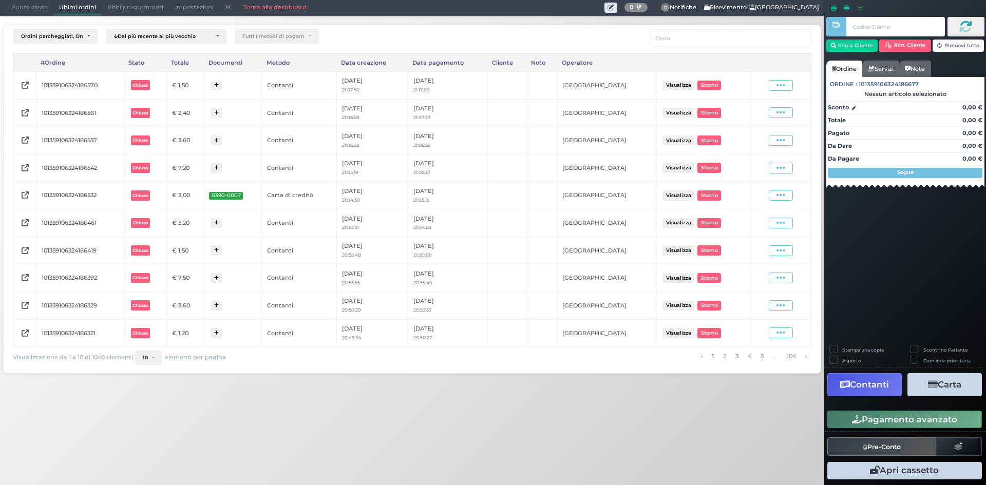
drag, startPoint x: 770, startPoint y: 82, endPoint x: 771, endPoint y: 97, distance: 14.9
click at [771, 82] on span at bounding box center [781, 85] width 24 height 11
click at [764, 108] on span "Ristampa Pre-Conto" at bounding box center [757, 114] width 42 height 17
click at [21, 4] on span "Punto cassa" at bounding box center [30, 8] width 48 height 14
